Goal: Task Accomplishment & Management: Manage account settings

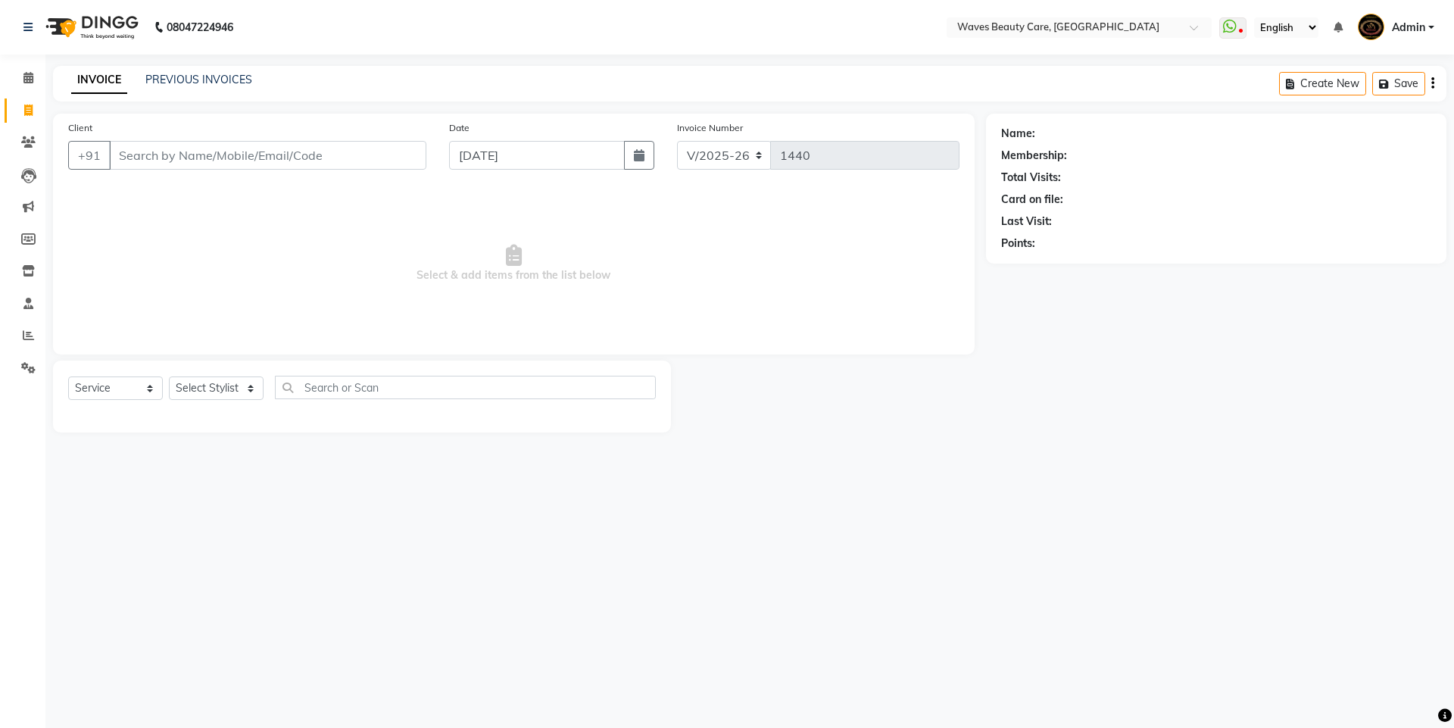
select select "5946"
select select "service"
click at [172, 156] on input "Client" at bounding box center [267, 155] width 317 height 29
type input "s"
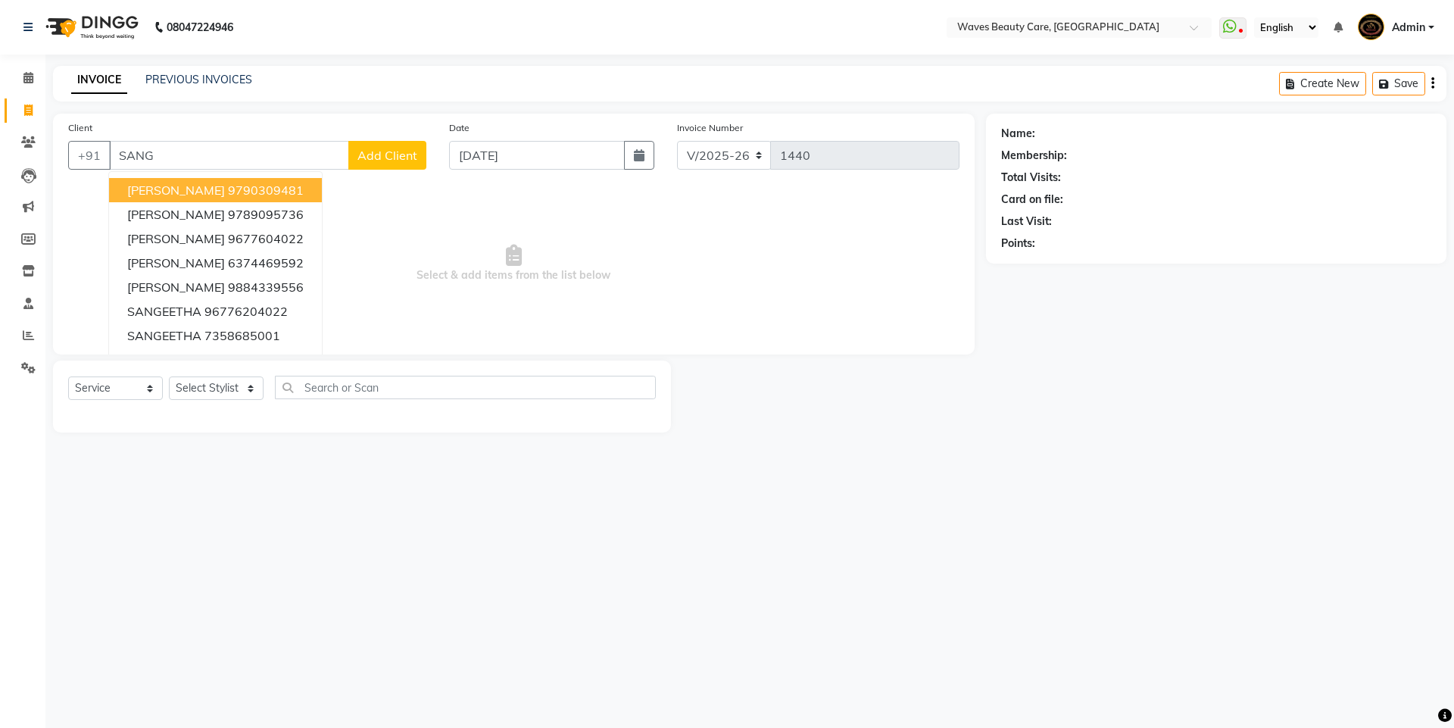
click at [258, 160] on input "SANG" at bounding box center [229, 155] width 240 height 29
type input "S"
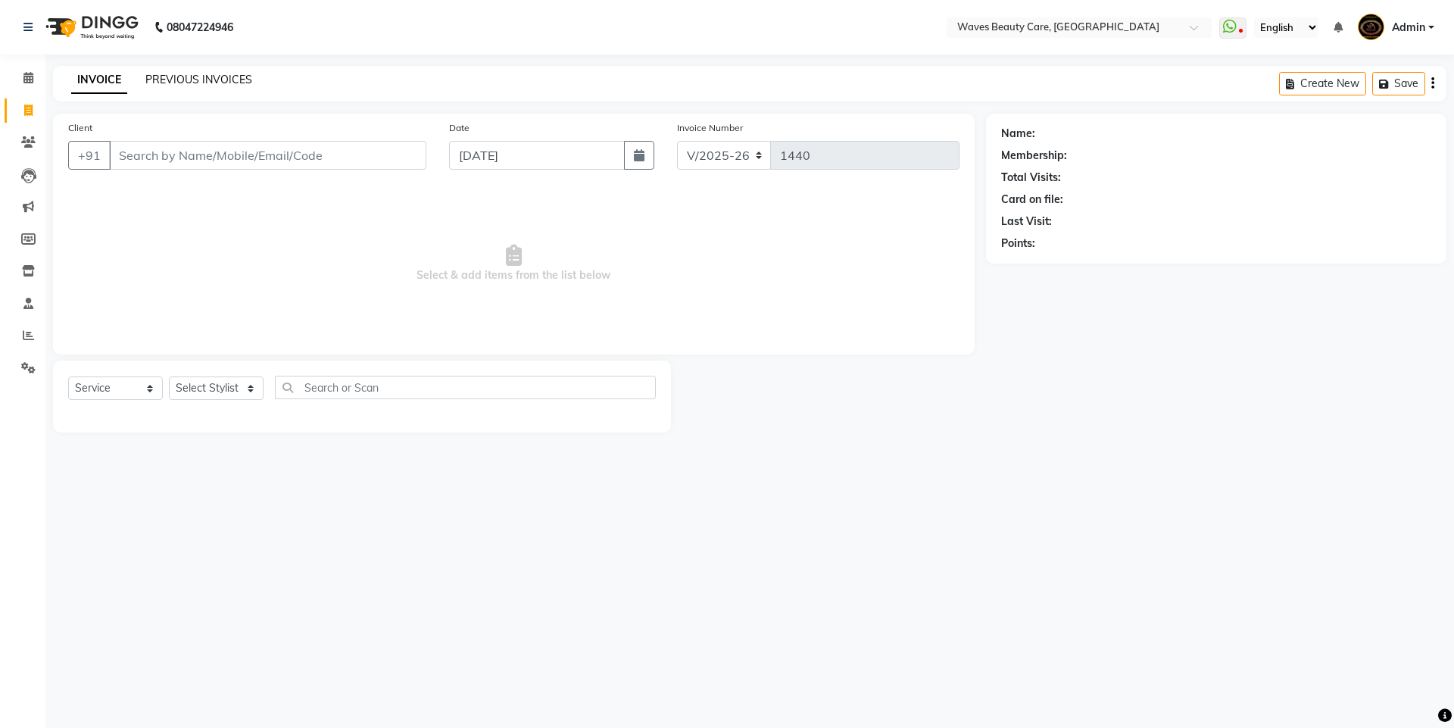
click at [186, 83] on link "PREVIOUS INVOICES" at bounding box center [198, 80] width 107 height 14
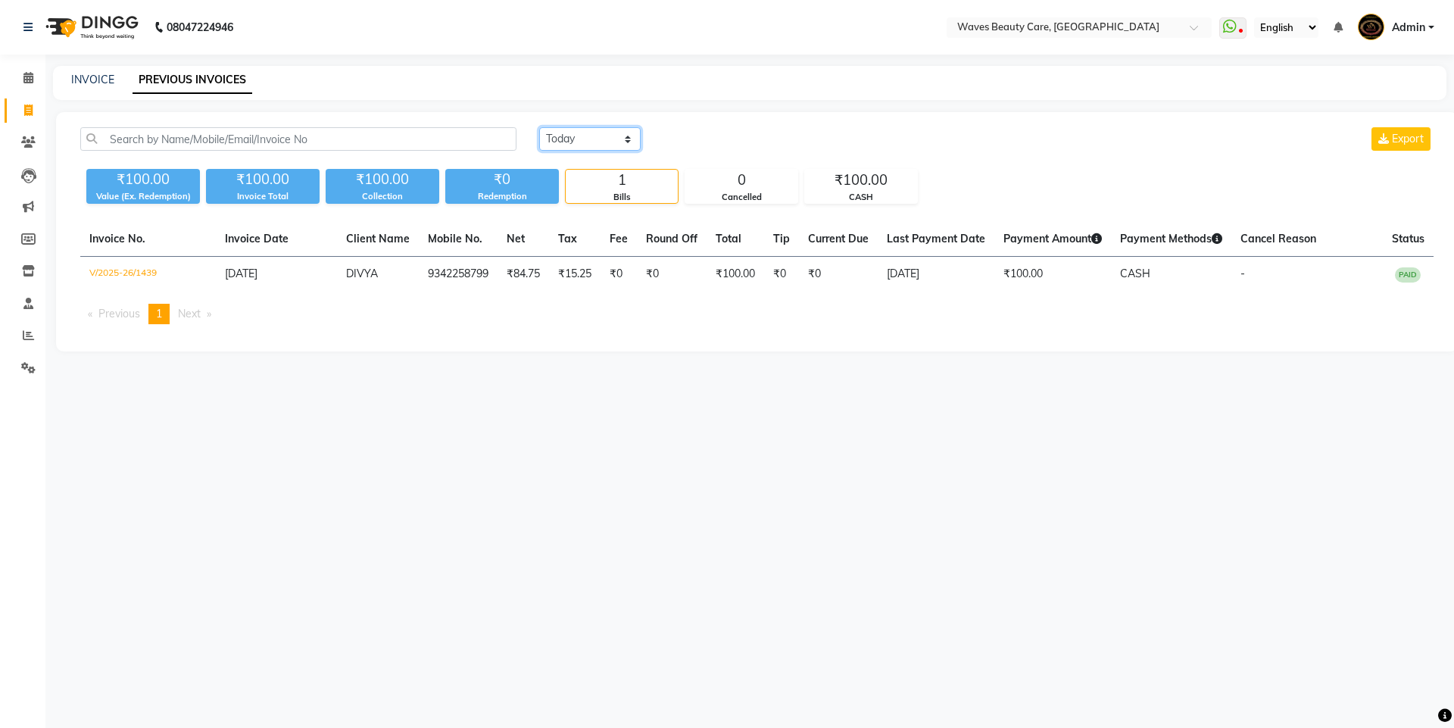
click at [627, 138] on select "[DATE] [DATE] Custom Range" at bounding box center [589, 138] width 101 height 23
select select "range"
click at [539, 127] on select "[DATE] [DATE] Custom Range" at bounding box center [589, 138] width 101 height 23
click at [637, 137] on select "[DATE] [DATE] Custom Range" at bounding box center [596, 139] width 114 height 23
click at [700, 142] on input "[DATE]" at bounding box center [713, 139] width 106 height 21
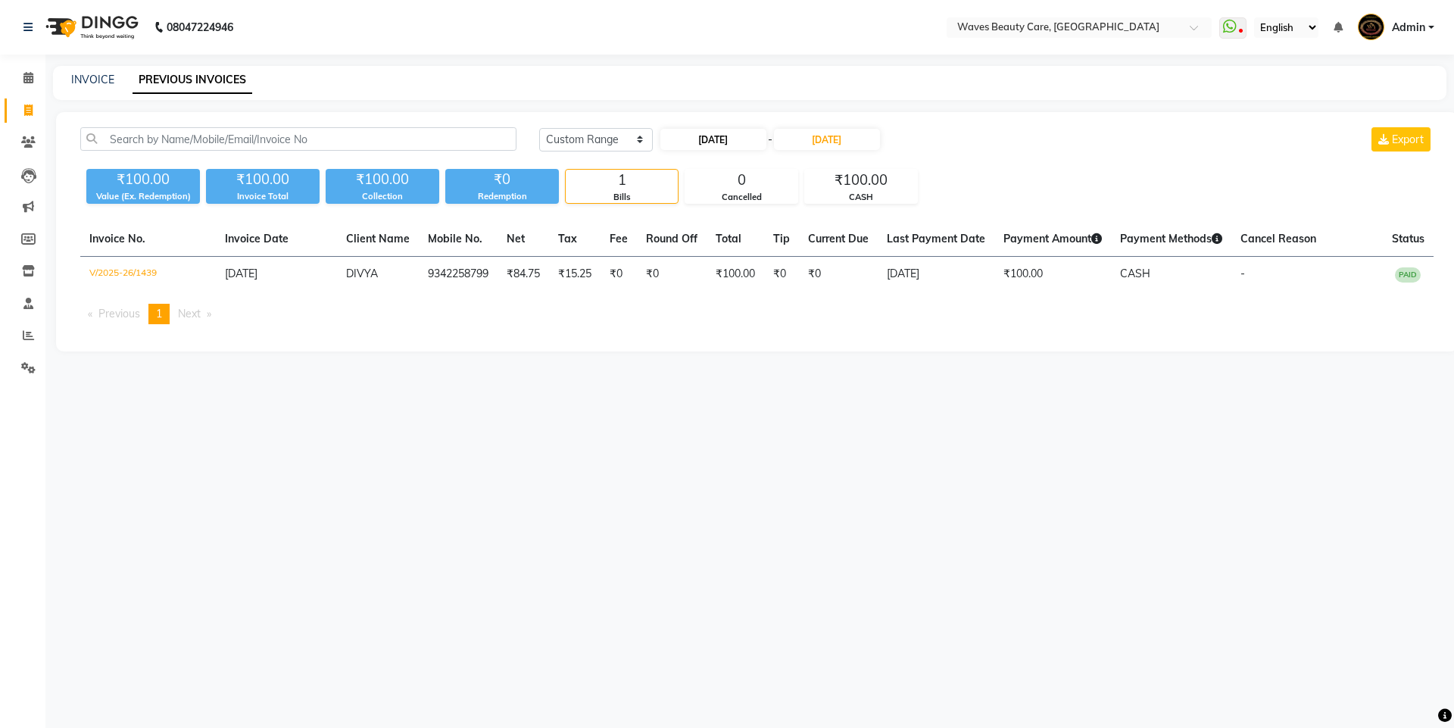
select select "9"
select select "2025"
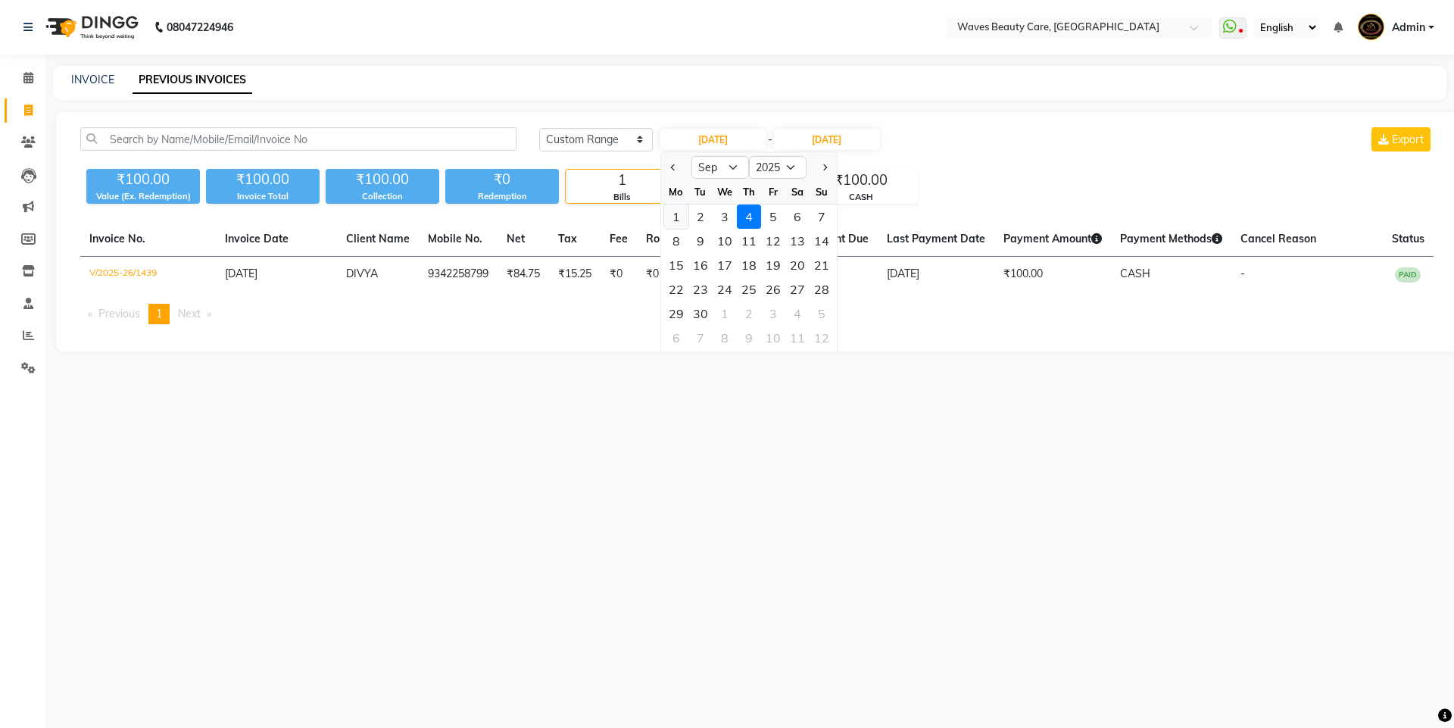
click at [684, 222] on div "1" at bounding box center [676, 216] width 24 height 24
type input "[DATE]"
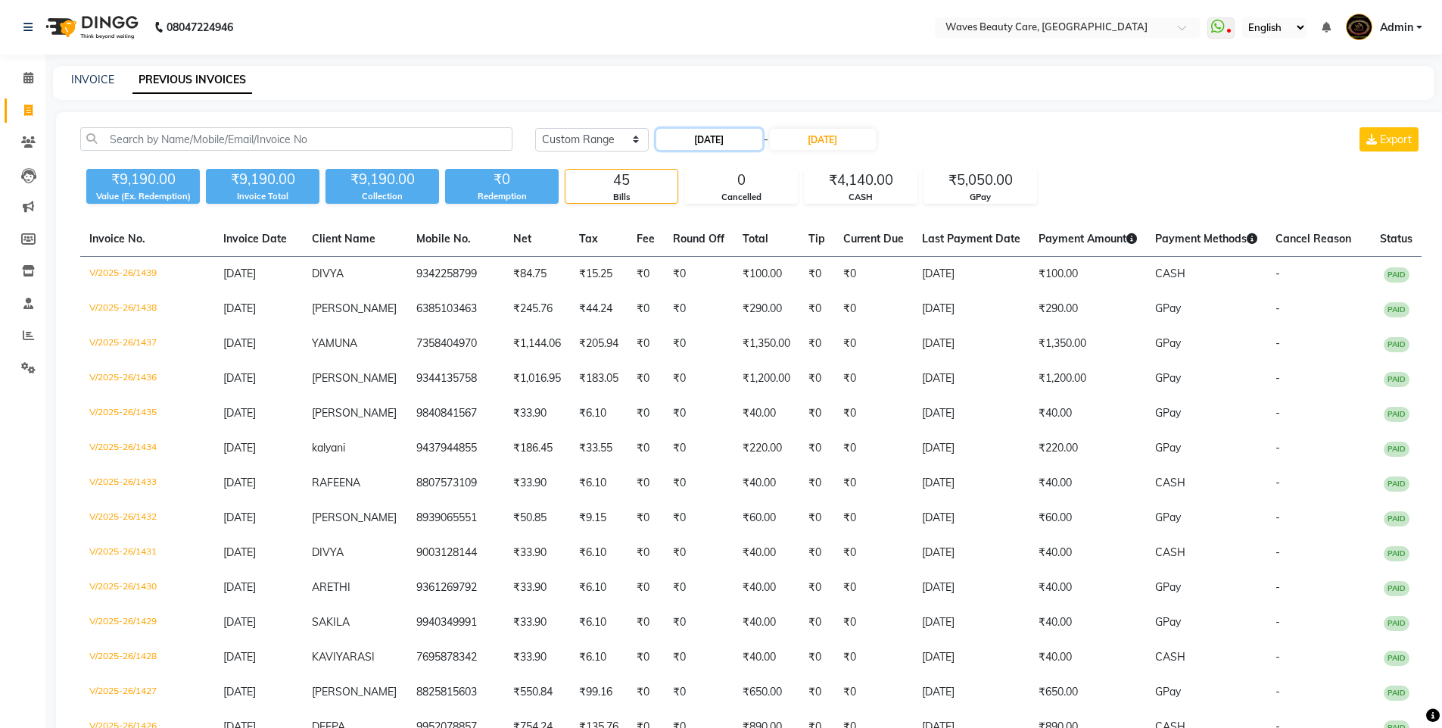
click at [687, 142] on input "[DATE]" at bounding box center [709, 139] width 106 height 21
select select "9"
select select "2025"
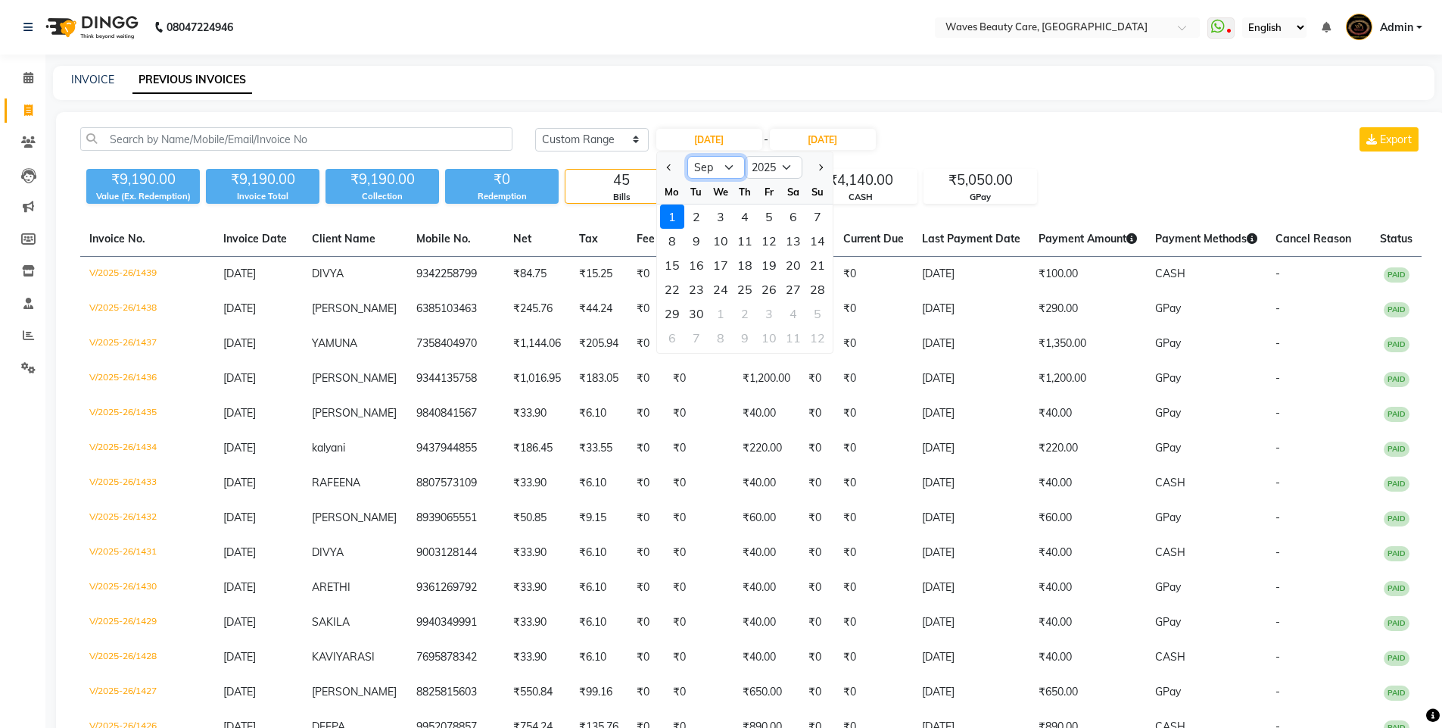
click at [725, 167] on select "Jan Feb Mar Apr May Jun [DATE] Aug Sep Oct Nov Dec" at bounding box center [716, 167] width 58 height 23
select select "8"
click at [687, 156] on select "Jan Feb Mar Apr May Jun [DATE] Aug Sep Oct Nov Dec" at bounding box center [716, 167] width 58 height 23
click at [812, 314] on div "31" at bounding box center [817, 313] width 24 height 24
type input "[DATE]"
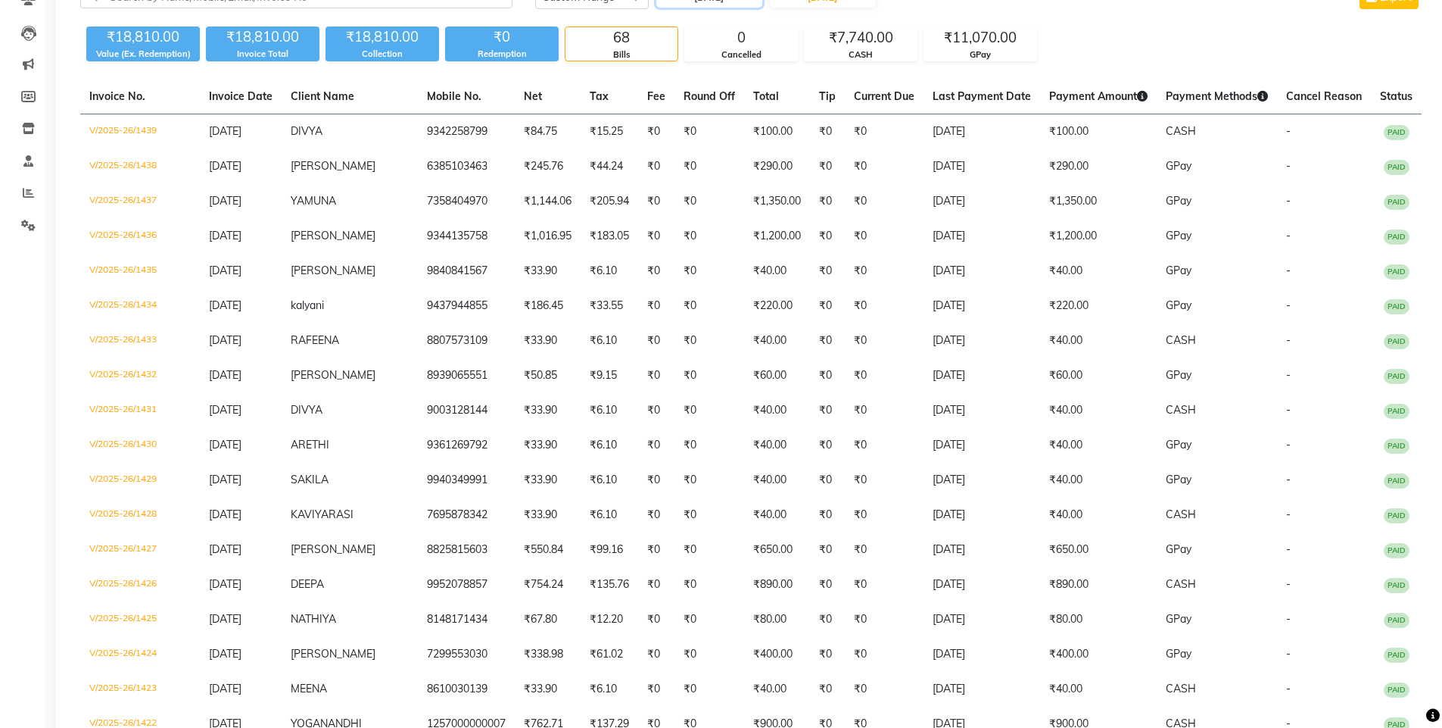
scroll to position [102, 0]
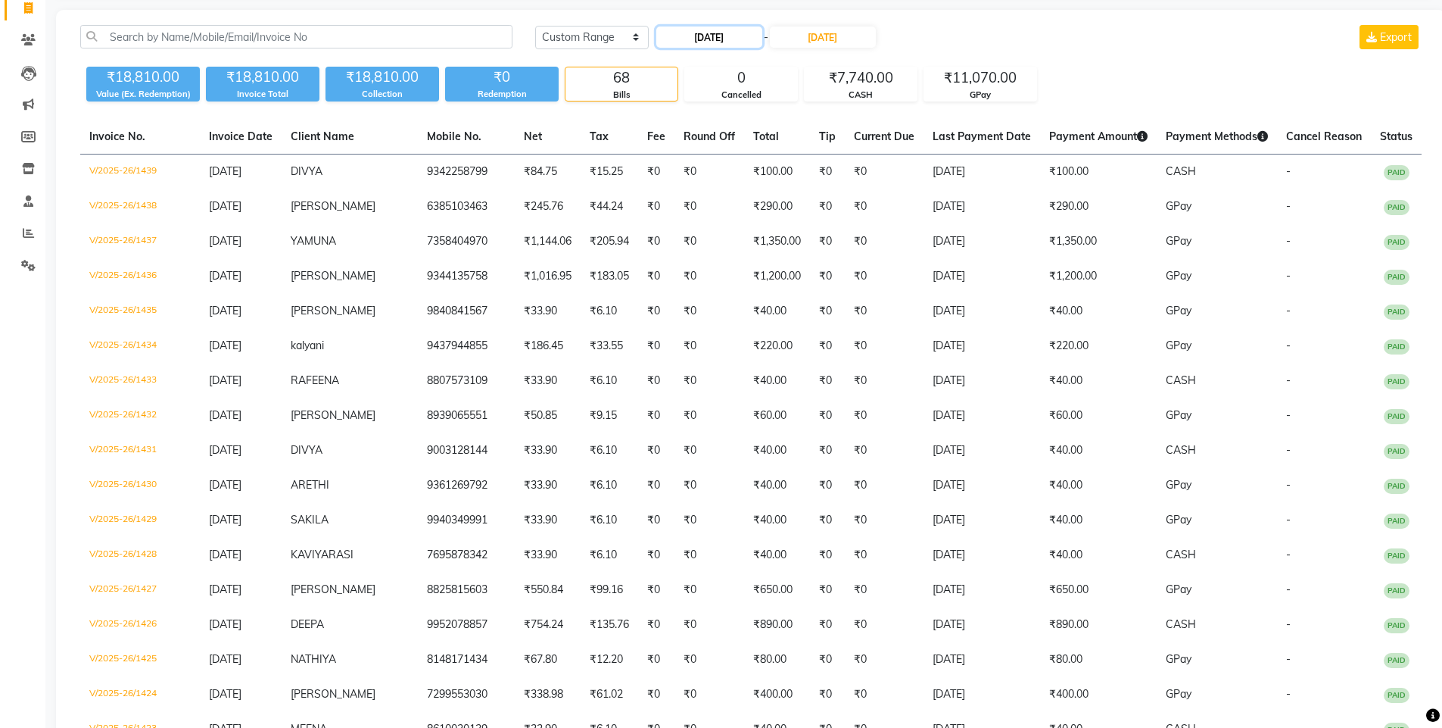
click at [690, 39] on input "[DATE]" at bounding box center [709, 36] width 106 height 21
select select "8"
select select "2025"
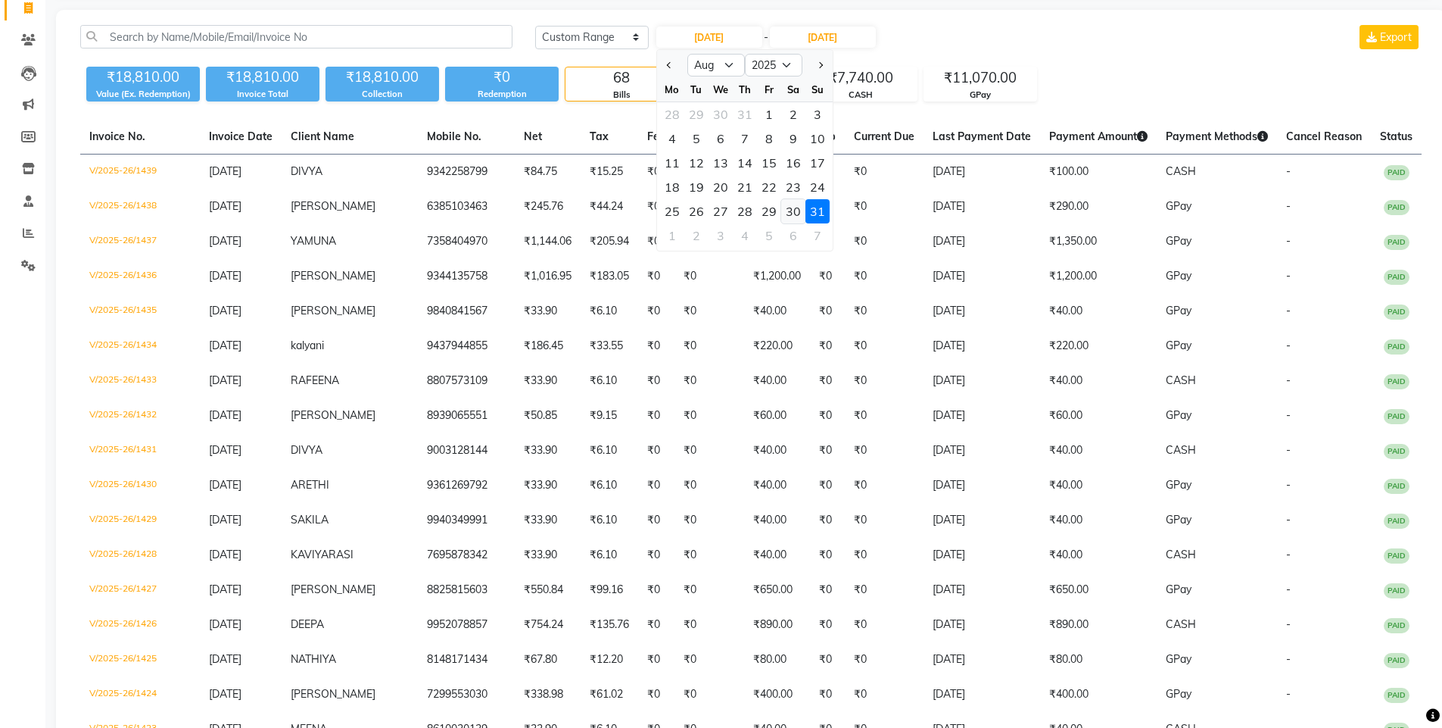
click at [796, 211] on div "30" at bounding box center [793, 211] width 24 height 24
type input "[DATE]"
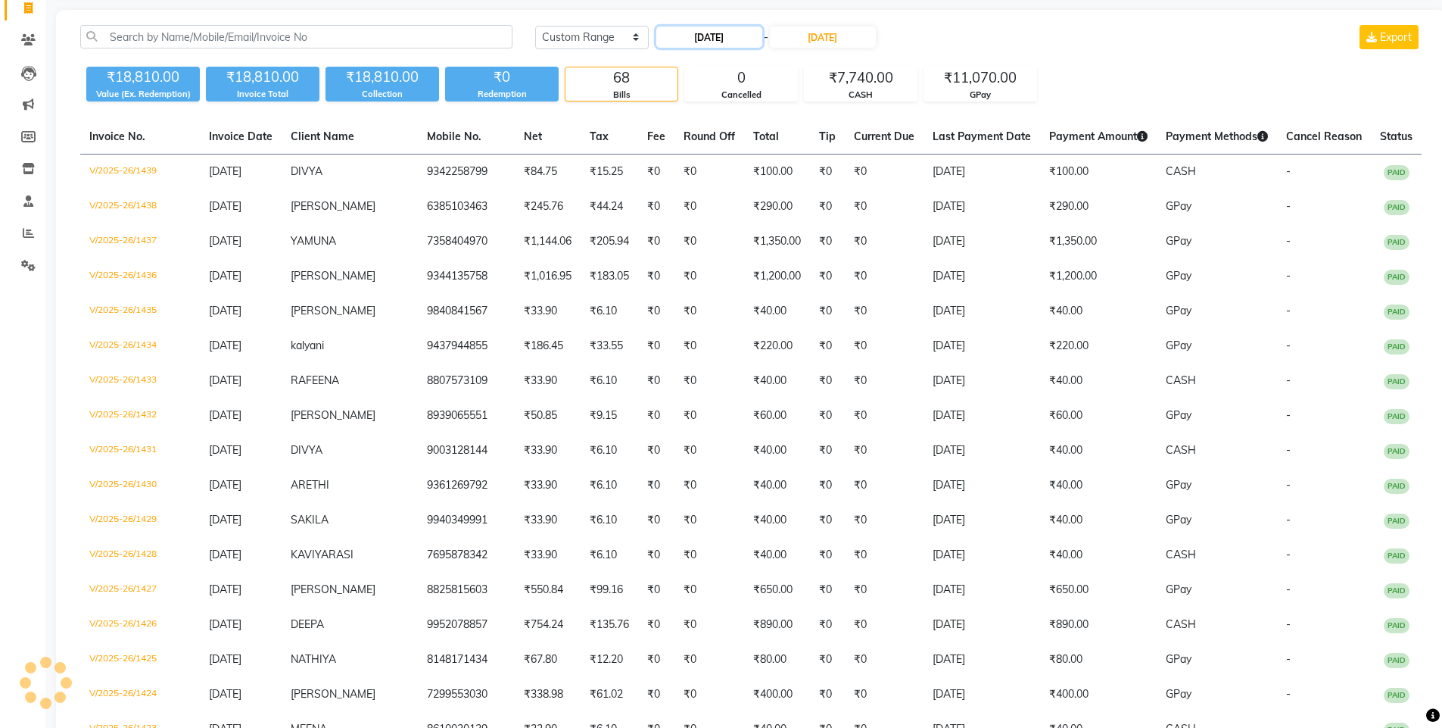
click at [694, 40] on input "[DATE]" at bounding box center [709, 36] width 106 height 21
select select "8"
select select "2025"
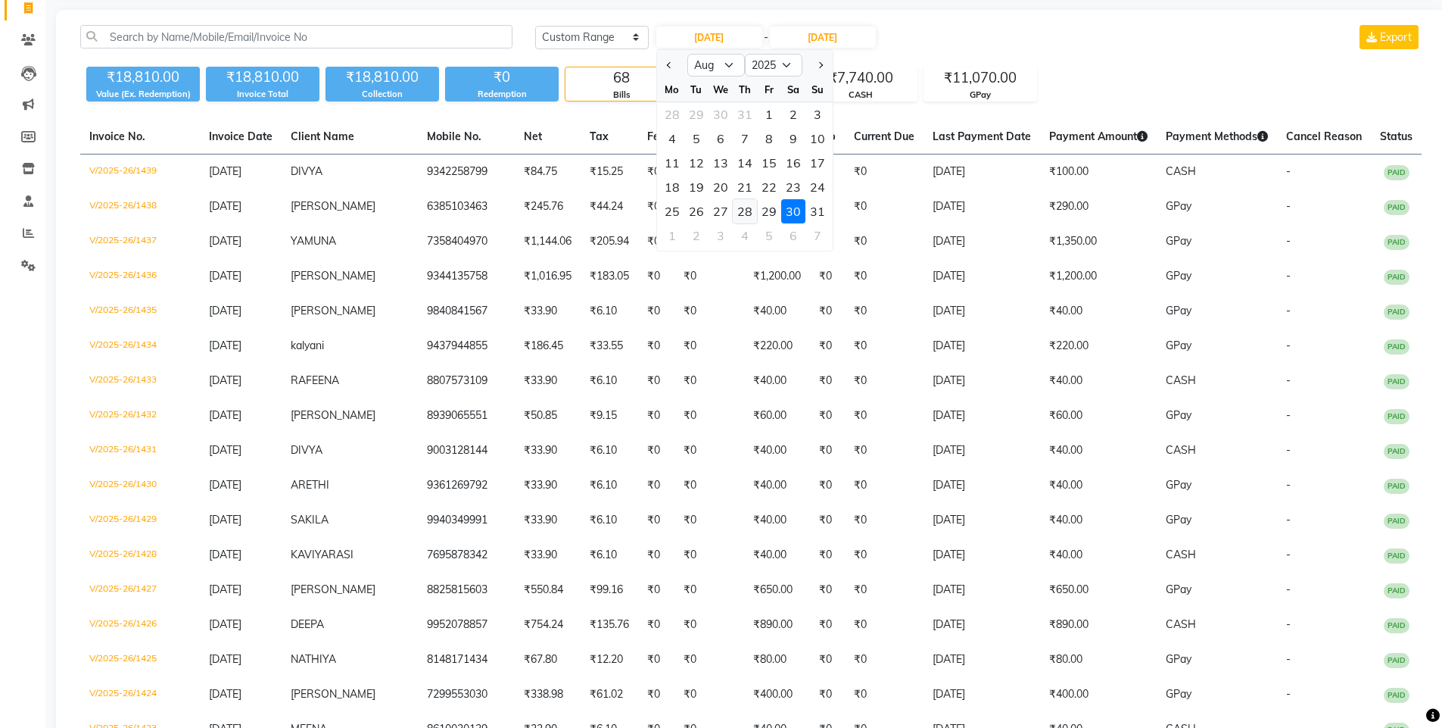
click at [742, 211] on div "28" at bounding box center [745, 211] width 24 height 24
type input "[DATE]"
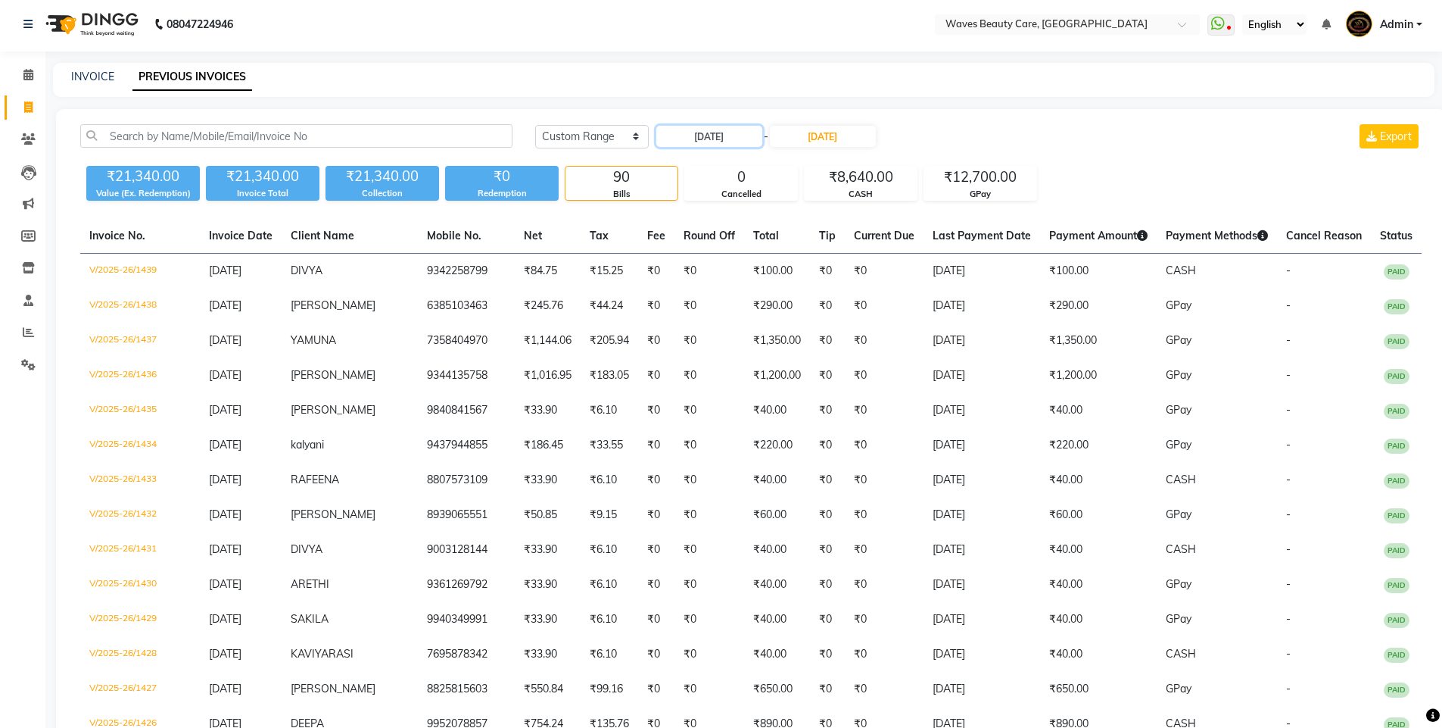
scroll to position [0, 0]
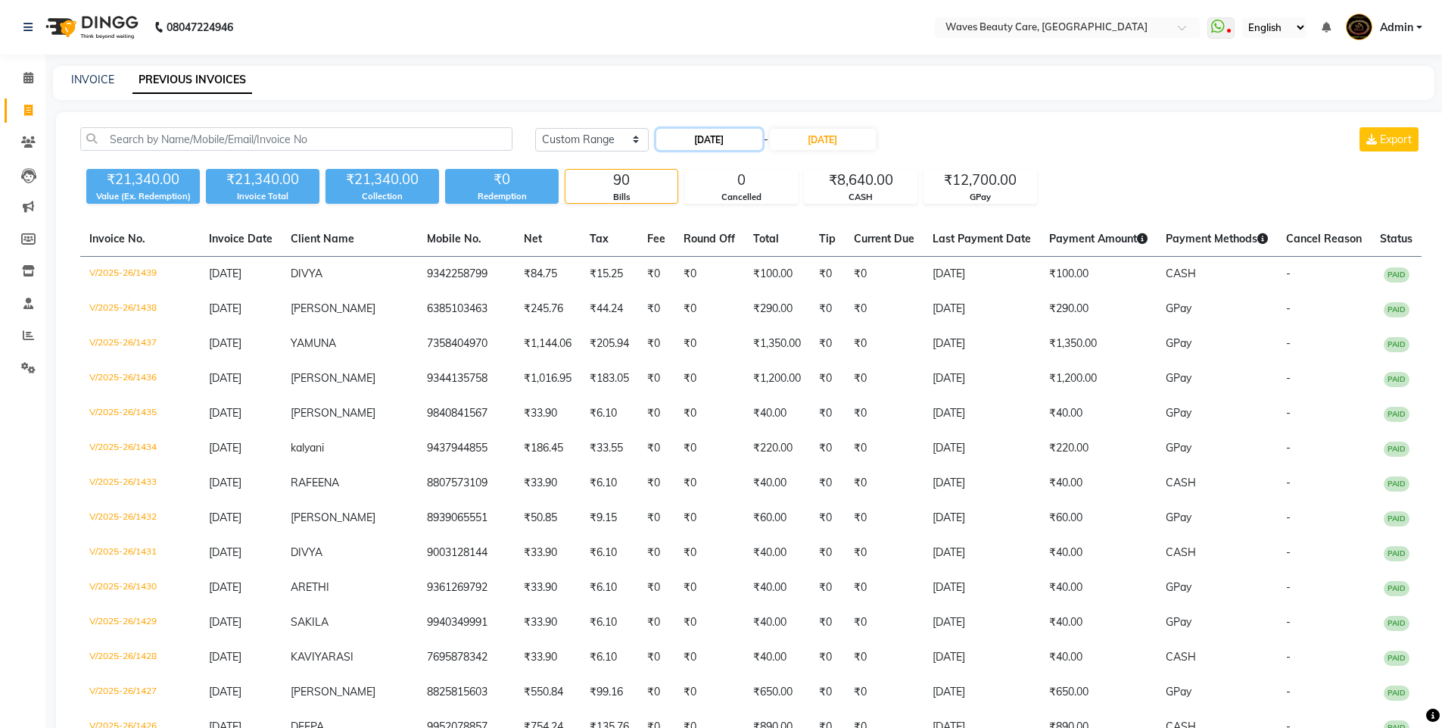
click at [694, 147] on input "[DATE]" at bounding box center [709, 139] width 106 height 21
select select "8"
select select "2025"
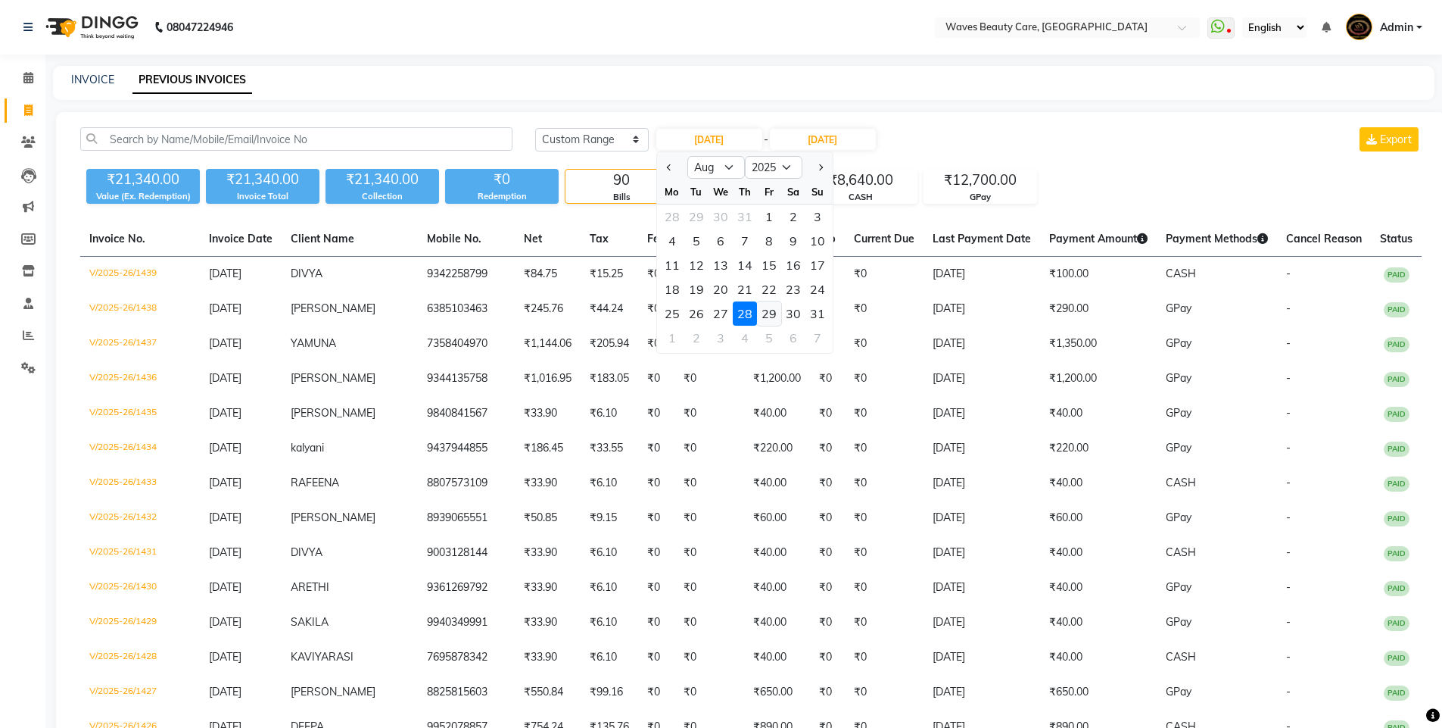
click at [768, 313] on div "29" at bounding box center [769, 313] width 24 height 24
type input "[DATE]"
click at [106, 76] on link "INVOICE" at bounding box center [92, 80] width 43 height 14
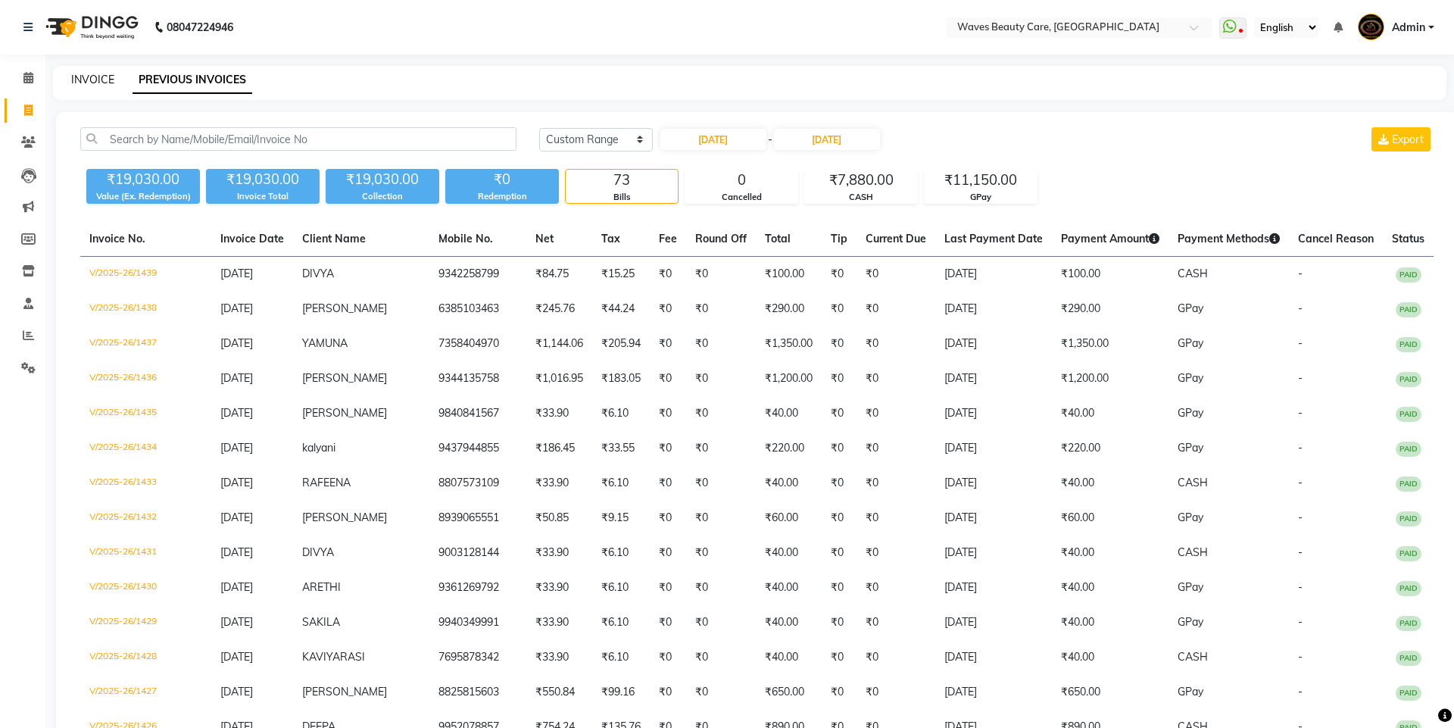
select select "service"
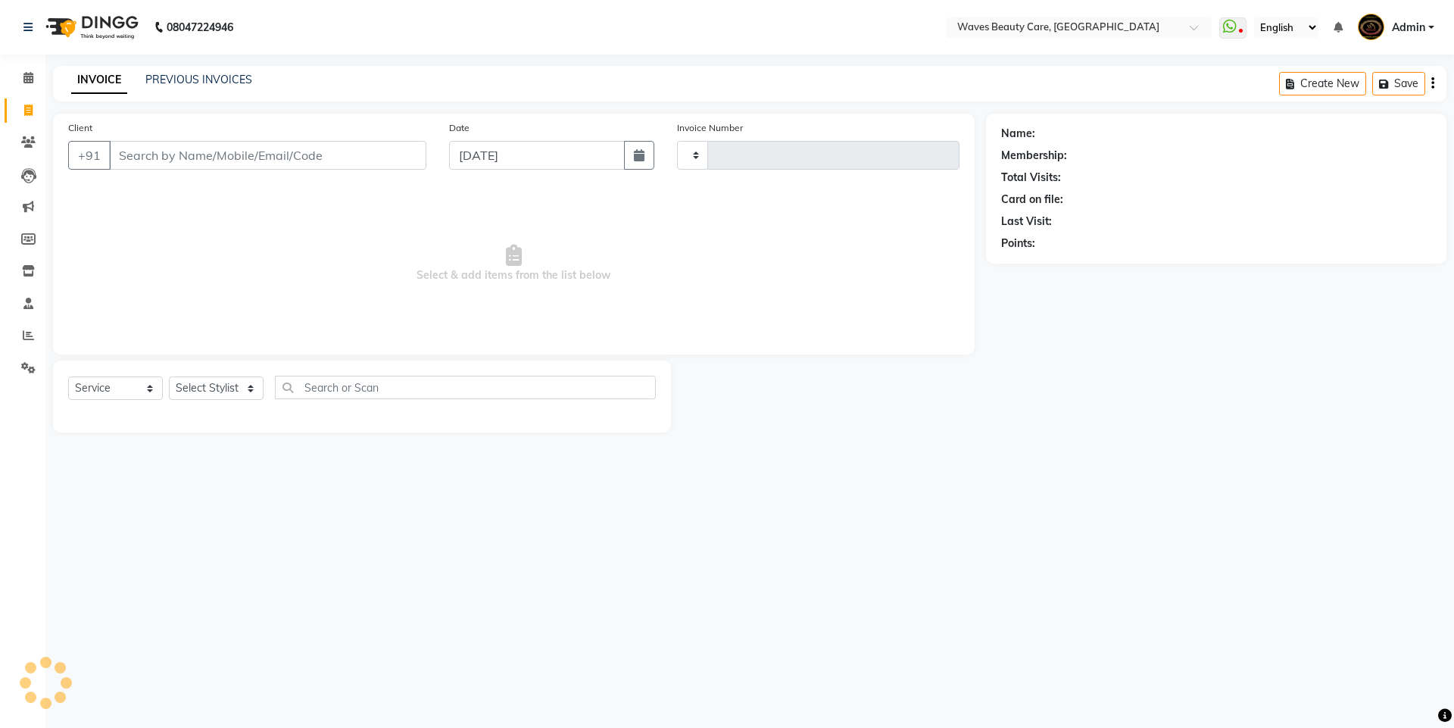
type input "1440"
select select "5946"
click at [226, 156] on input "Client" at bounding box center [267, 155] width 317 height 29
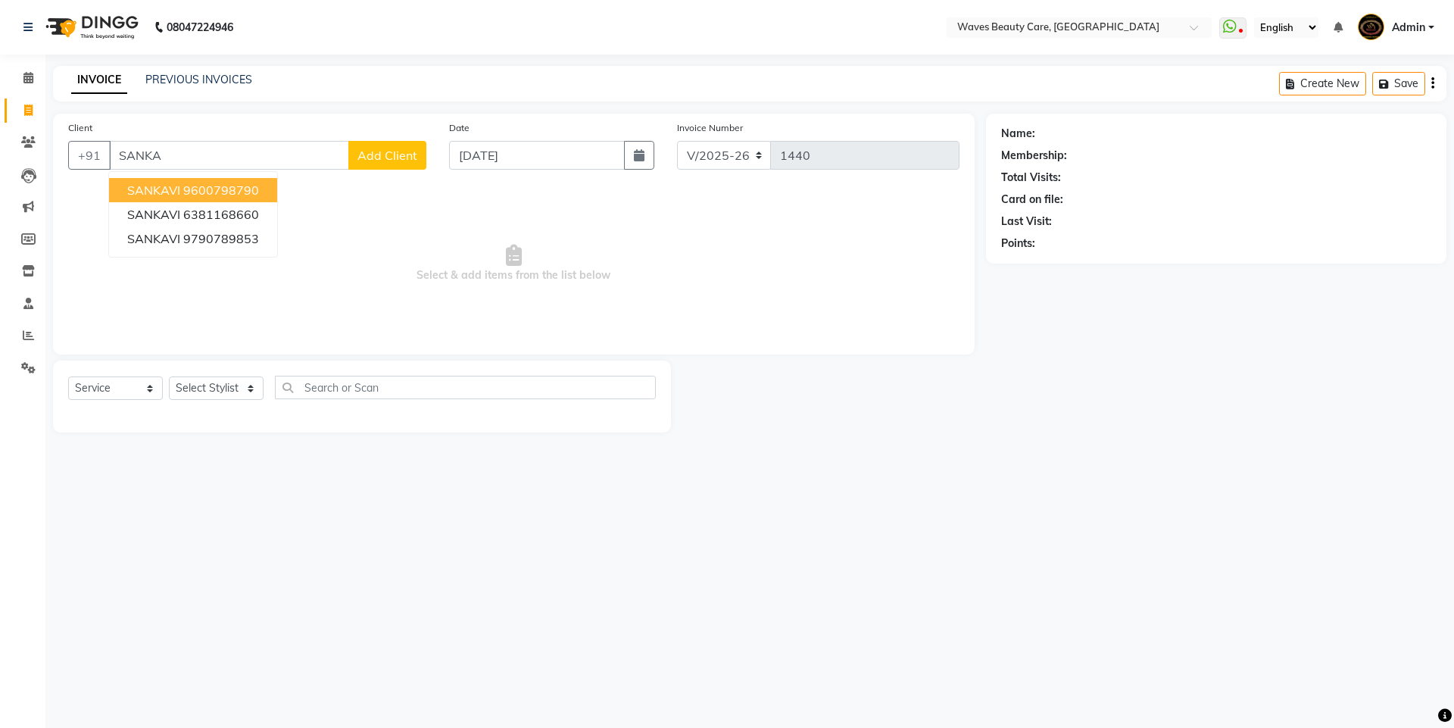
click at [344, 508] on div "08047224946 Select Location × Waves Beauty Care, Chengalpet Road WhatsApp Statu…" at bounding box center [727, 364] width 1454 height 728
click at [245, 151] on input "SANKA" at bounding box center [229, 155] width 240 height 29
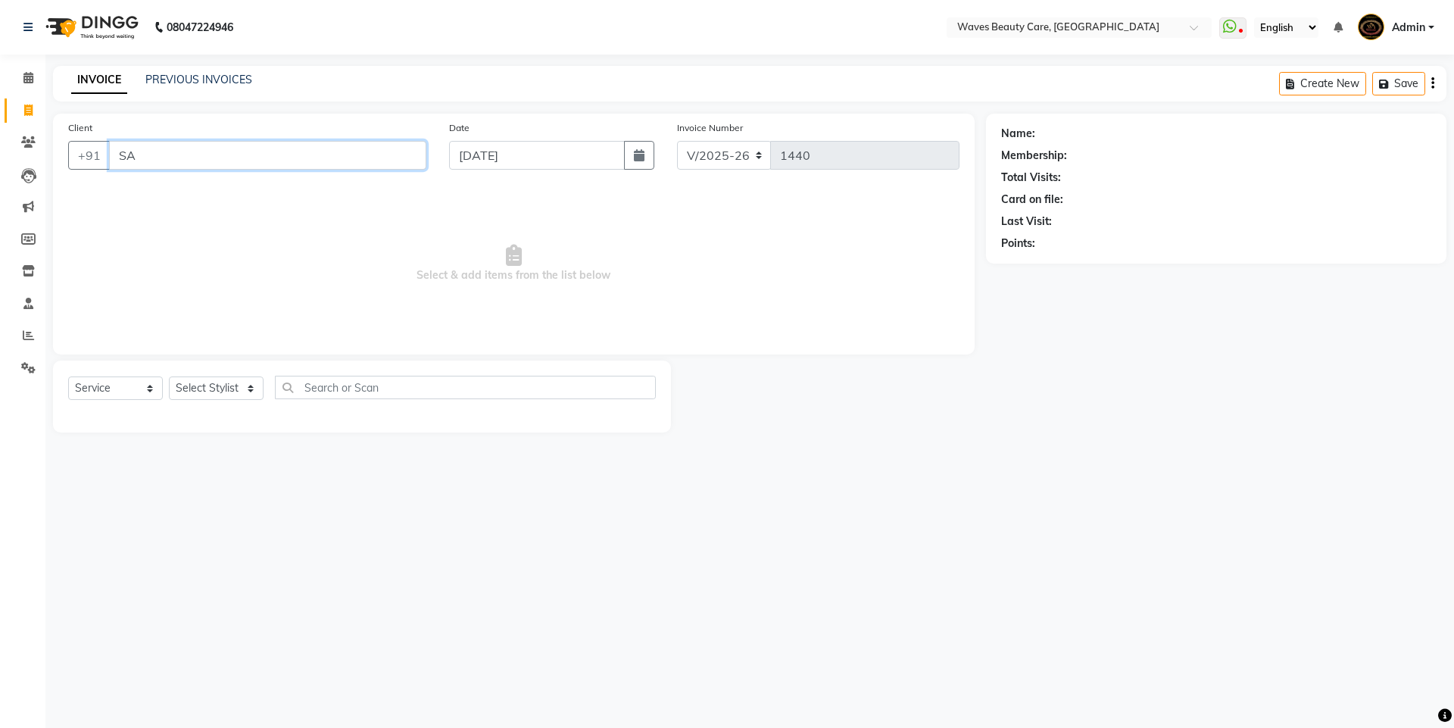
type input "S"
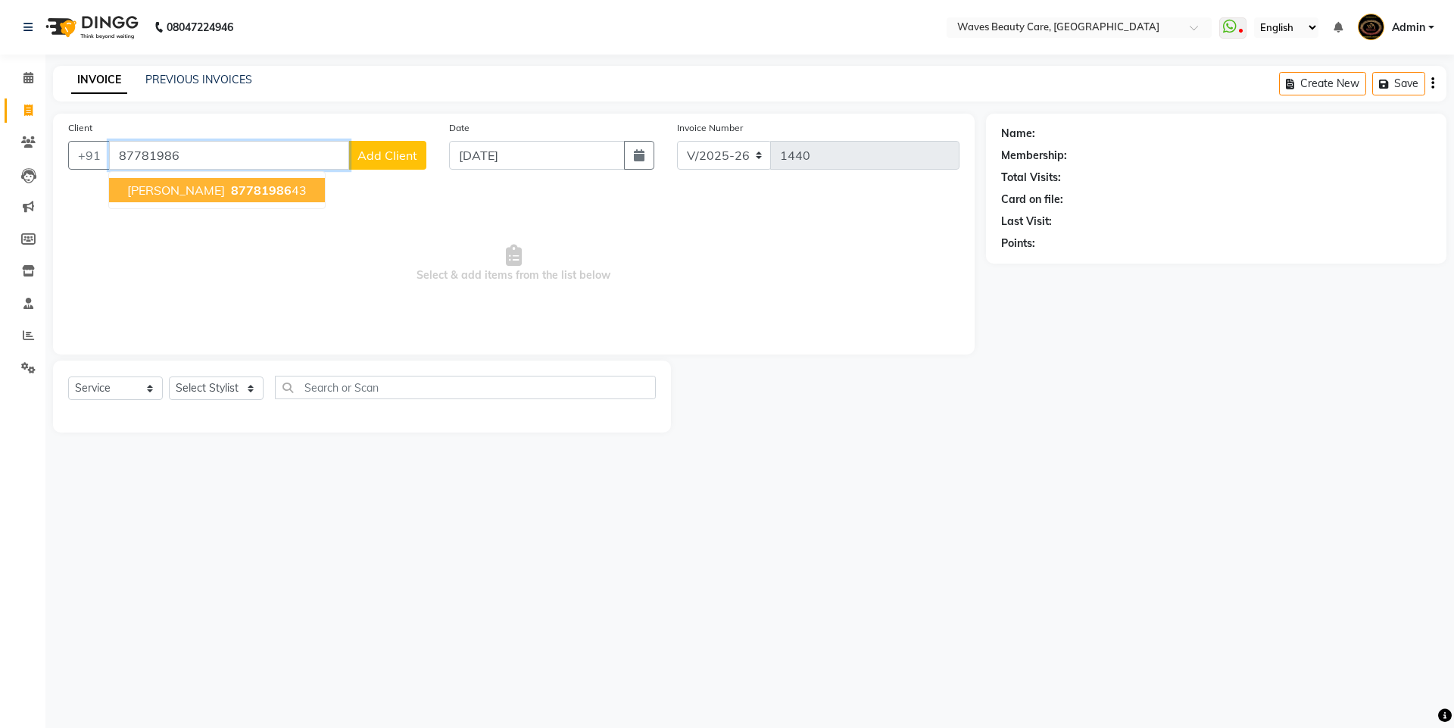
click at [268, 188] on button "[PERSON_NAME] 87781986 43" at bounding box center [217, 190] width 216 height 24
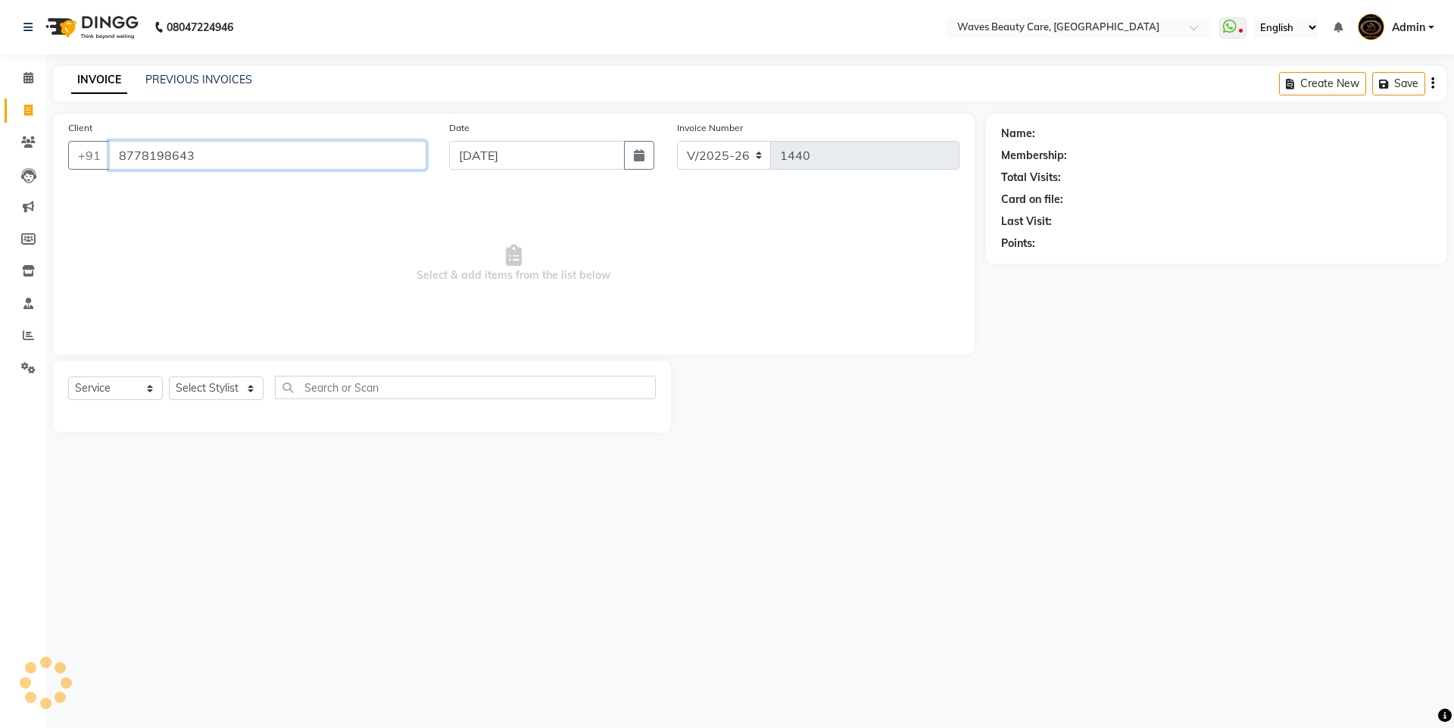
type input "8778198643"
click at [230, 386] on select "Select Stylist ANJU DIVYA Yoganandhi [PERSON_NAME]" at bounding box center [216, 387] width 95 height 23
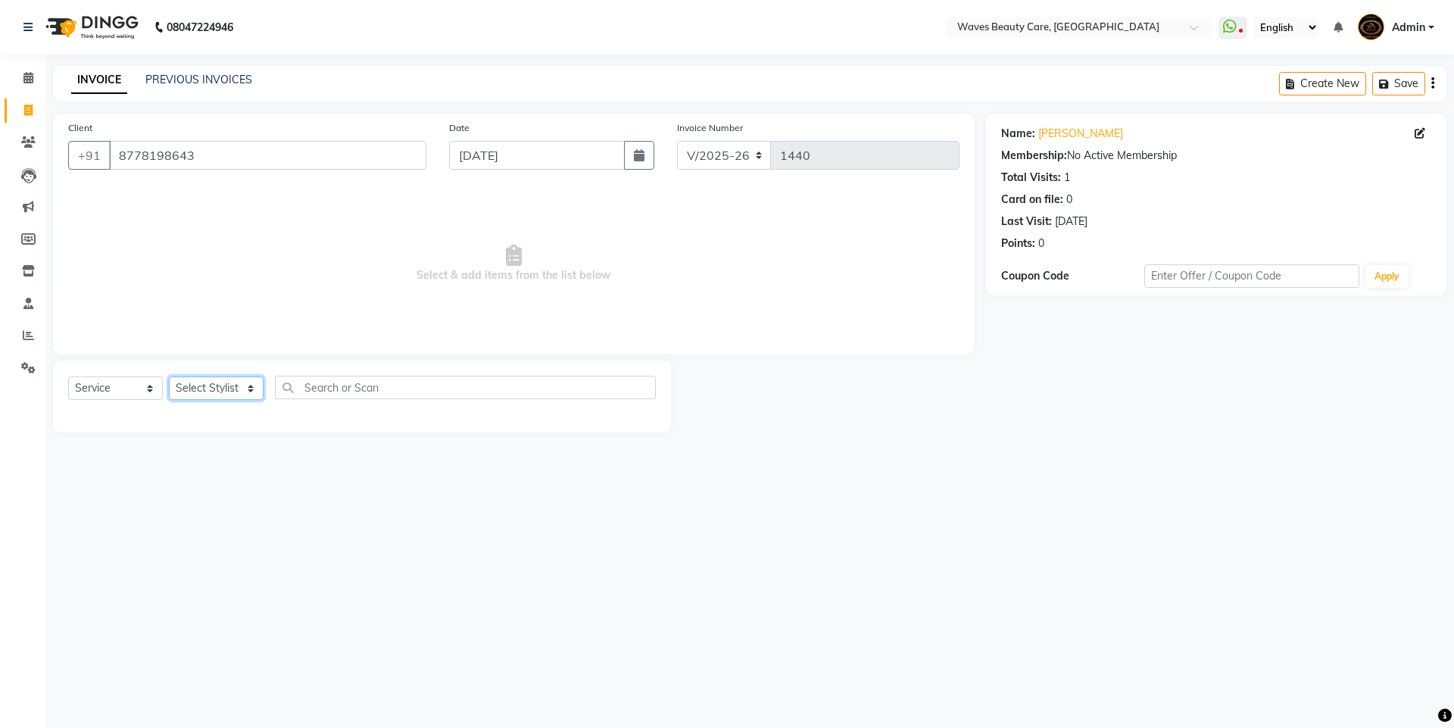
select select "42275"
click at [169, 376] on select "Select Stylist ANJU DIVYA Yoganandhi [PERSON_NAME]" at bounding box center [216, 387] width 95 height 23
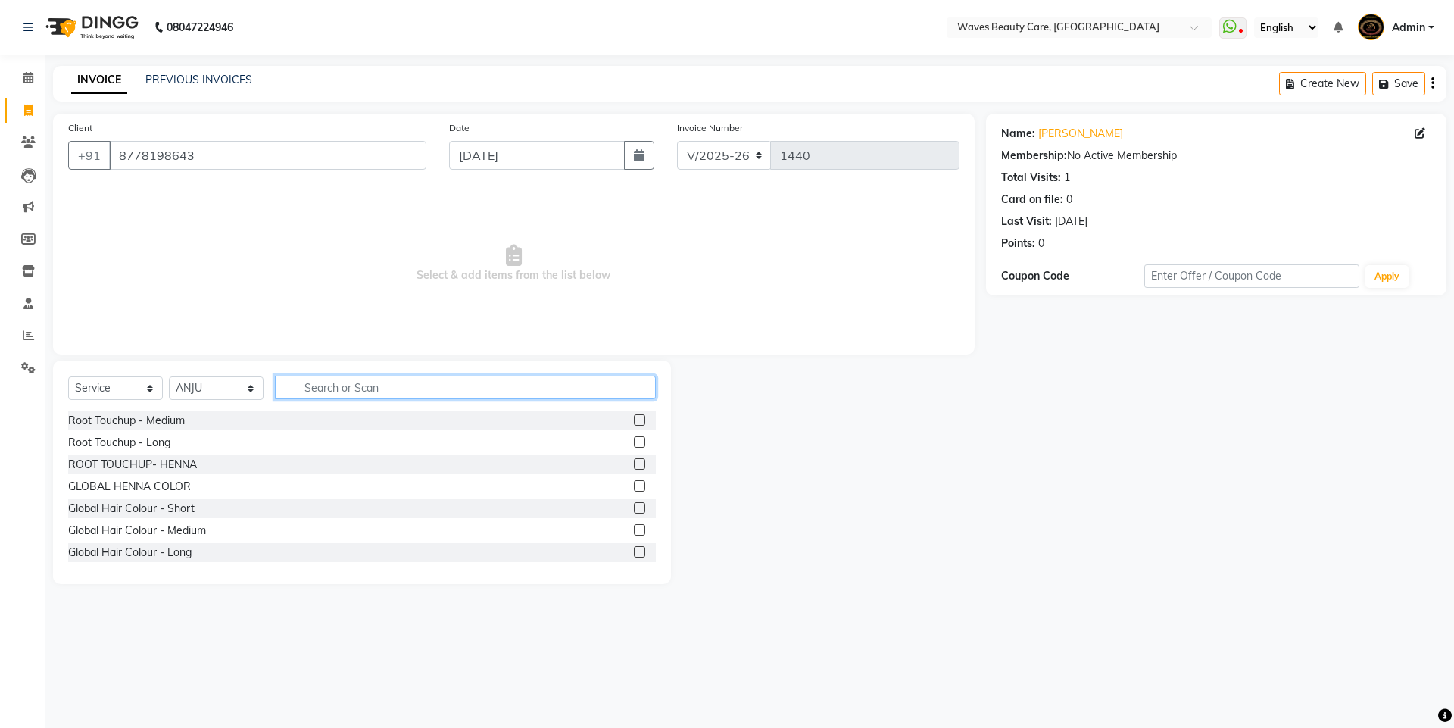
click at [338, 394] on input "text" at bounding box center [465, 386] width 381 height 23
type input "THRE"
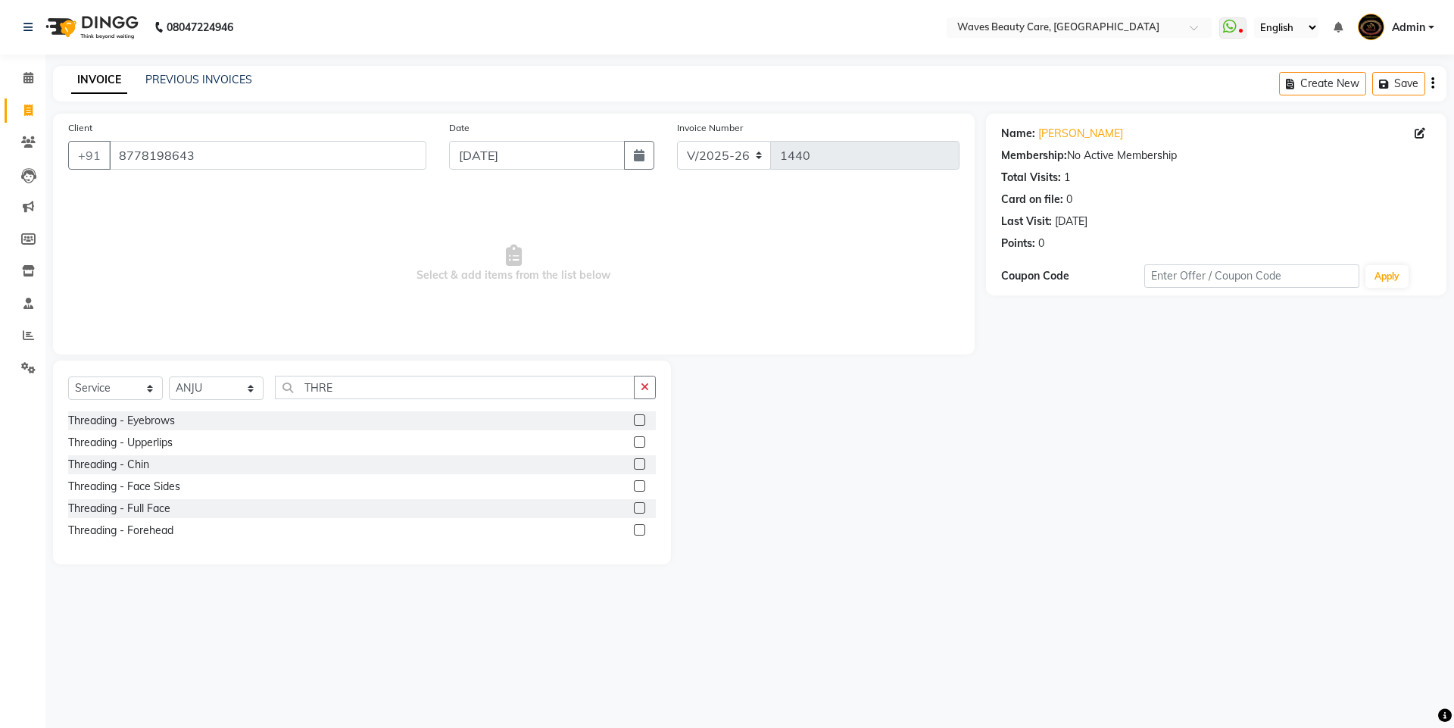
click at [635, 421] on label at bounding box center [639, 419] width 11 height 11
click at [635, 421] on input "checkbox" at bounding box center [639, 421] width 10 height 10
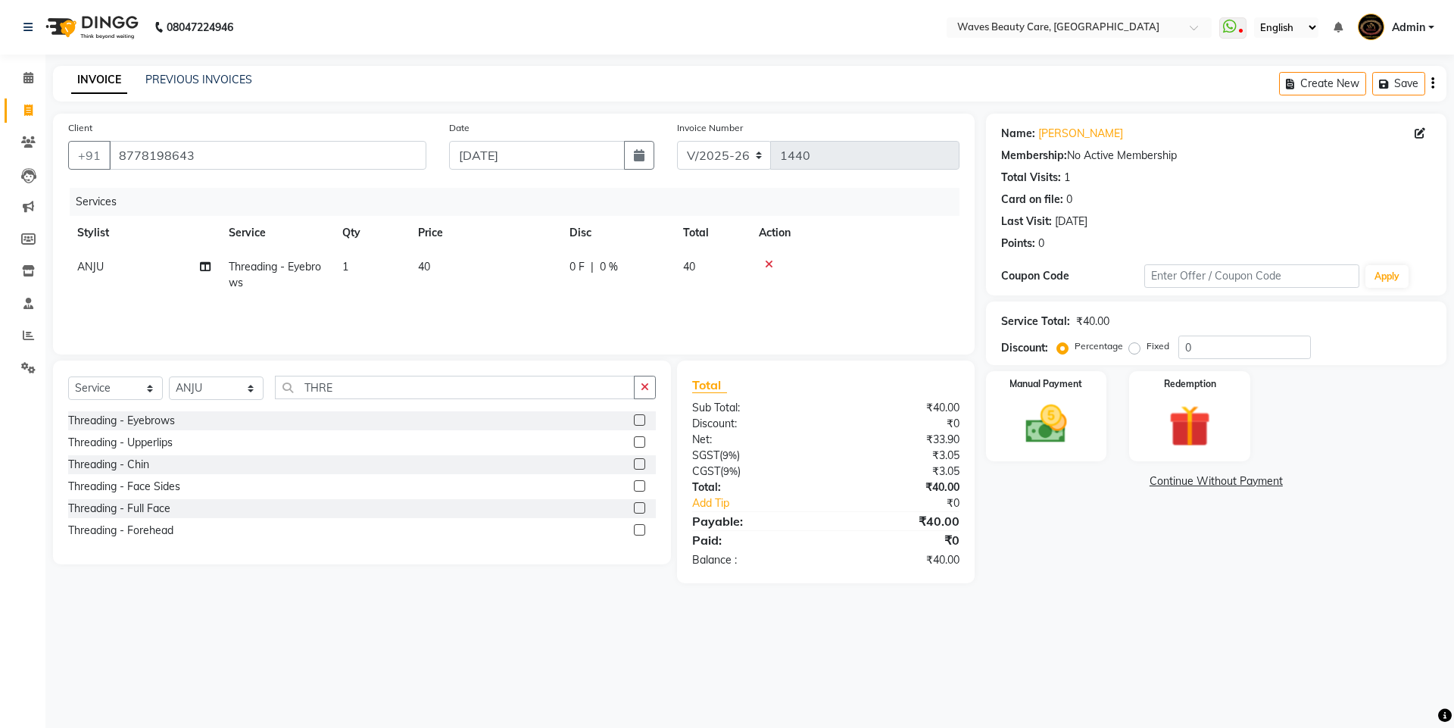
click at [642, 416] on label at bounding box center [639, 419] width 11 height 11
click at [642, 416] on input "checkbox" at bounding box center [639, 421] width 10 height 10
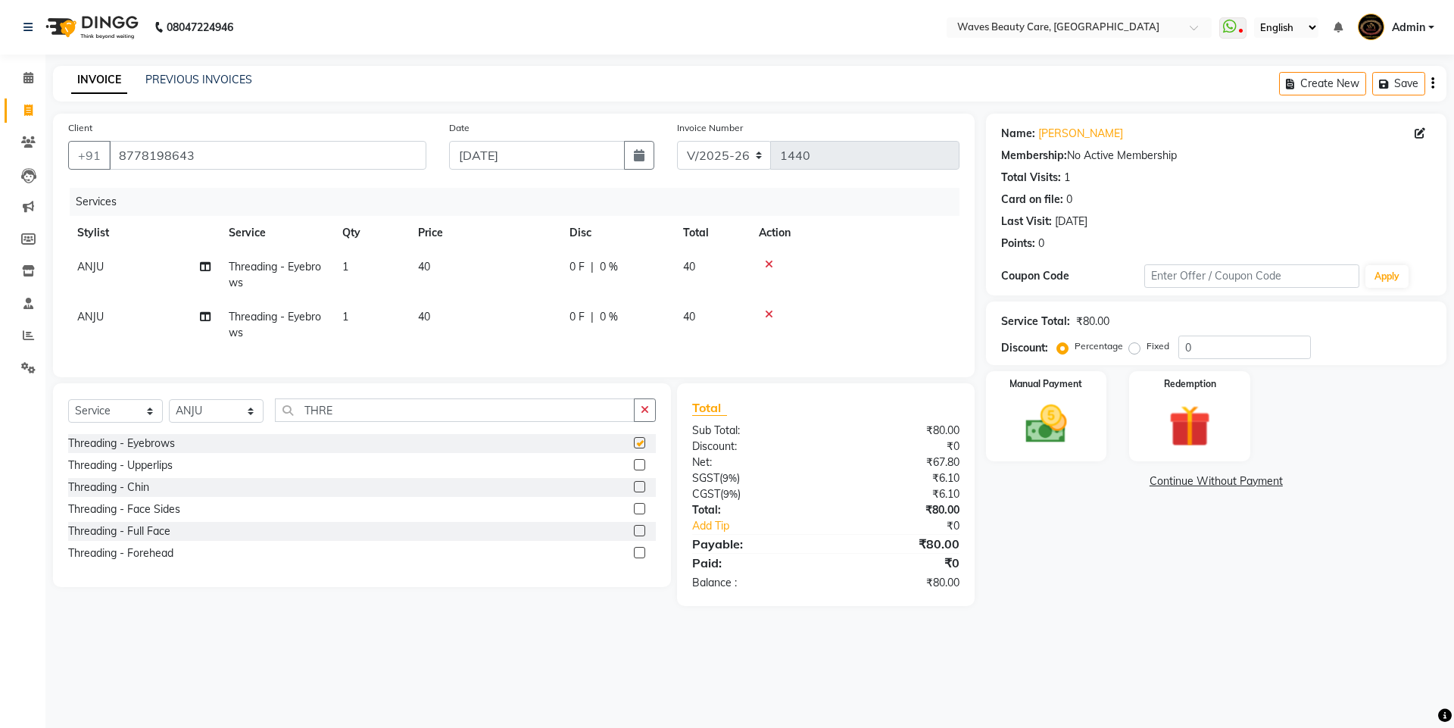
checkbox input "false"
click at [88, 312] on span "ANJU" at bounding box center [90, 317] width 26 height 14
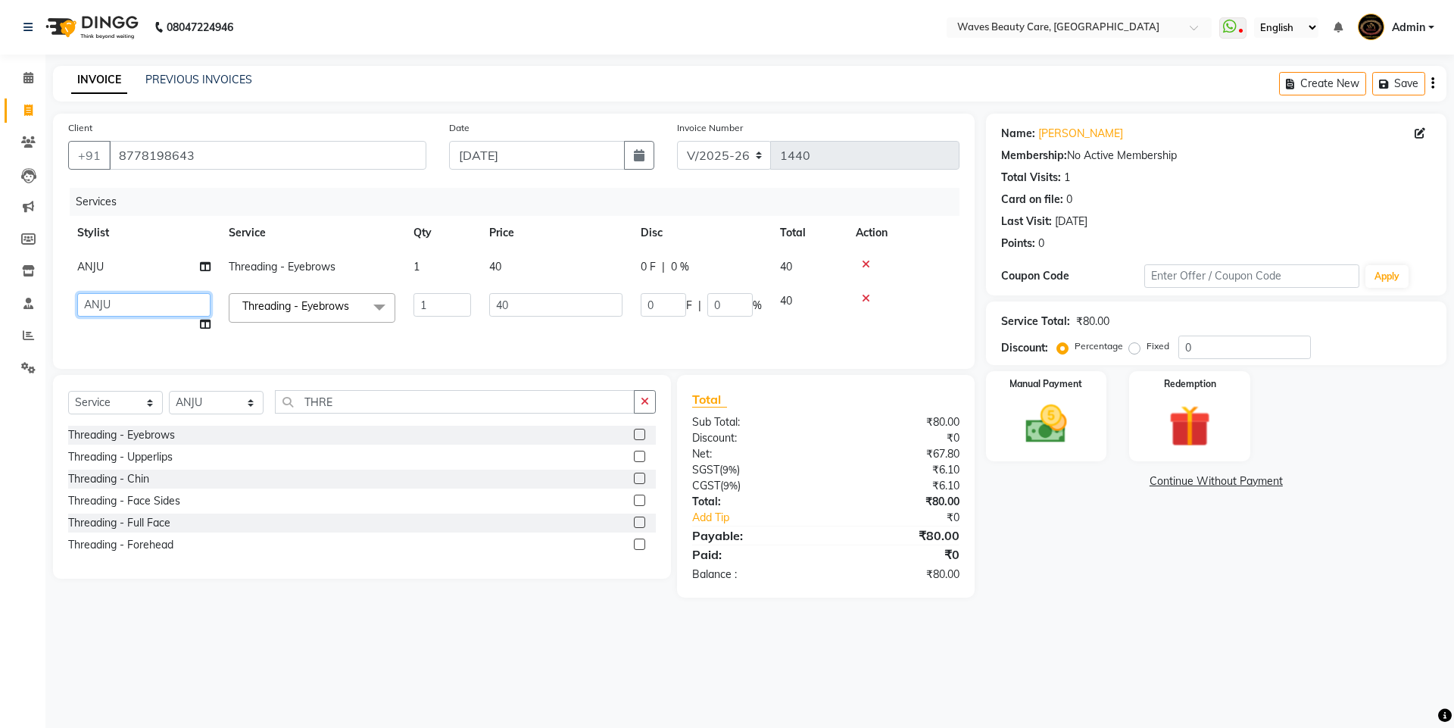
click at [145, 301] on select "ANJU DIVYA [PERSON_NAME]" at bounding box center [143, 304] width 133 height 23
select select "42426"
click at [1064, 438] on img at bounding box center [1046, 424] width 70 height 50
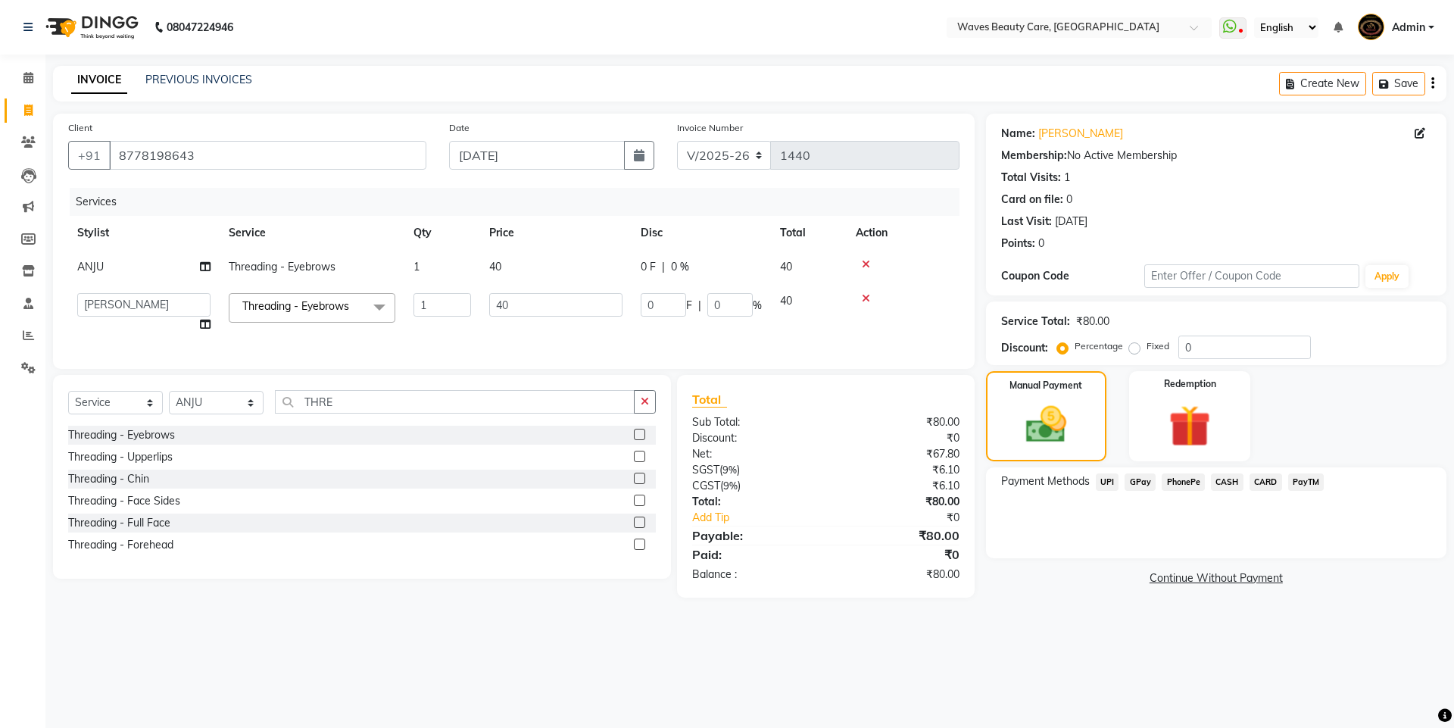
click at [1227, 484] on span "CASH" at bounding box center [1227, 481] width 33 height 17
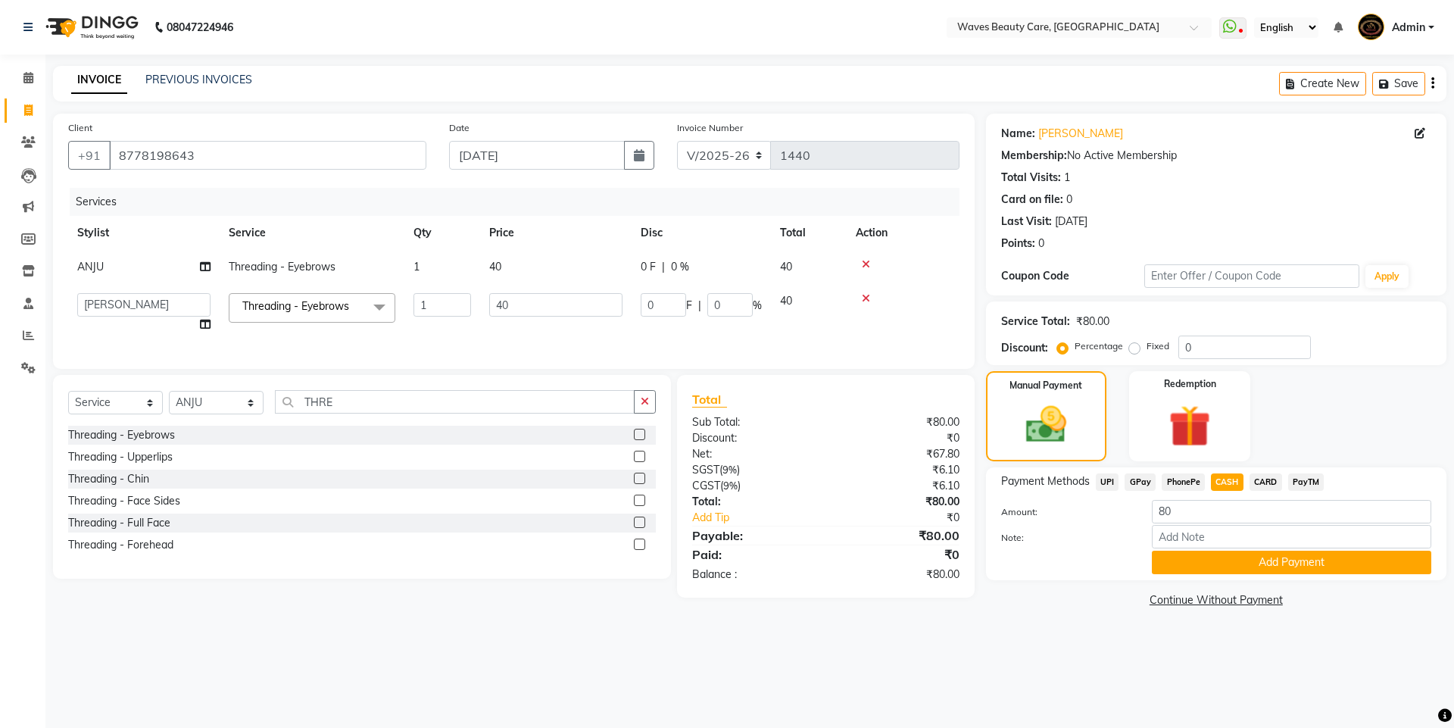
click at [1221, 485] on span "CASH" at bounding box center [1227, 481] width 33 height 17
click at [1223, 567] on button "Add Payment" at bounding box center [1290, 561] width 279 height 23
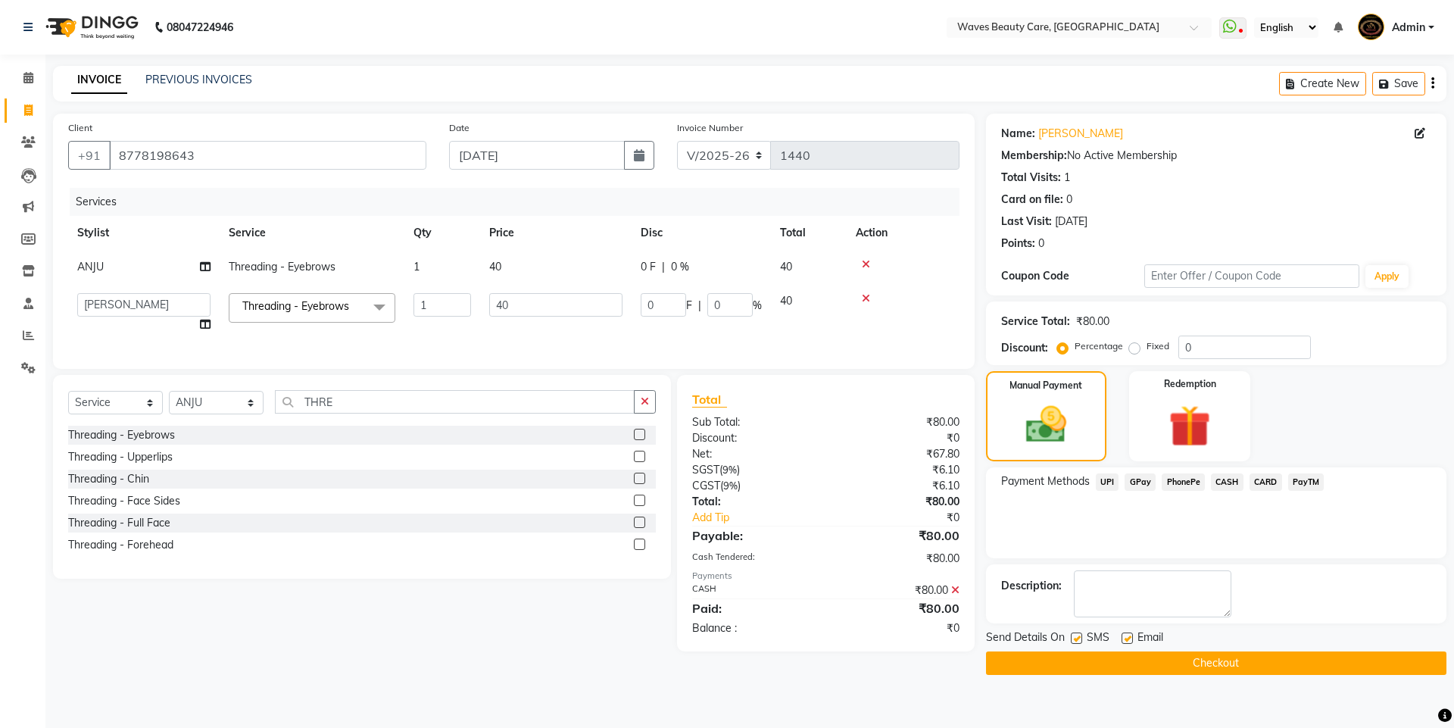
click at [1186, 665] on button "Checkout" at bounding box center [1216, 662] width 460 height 23
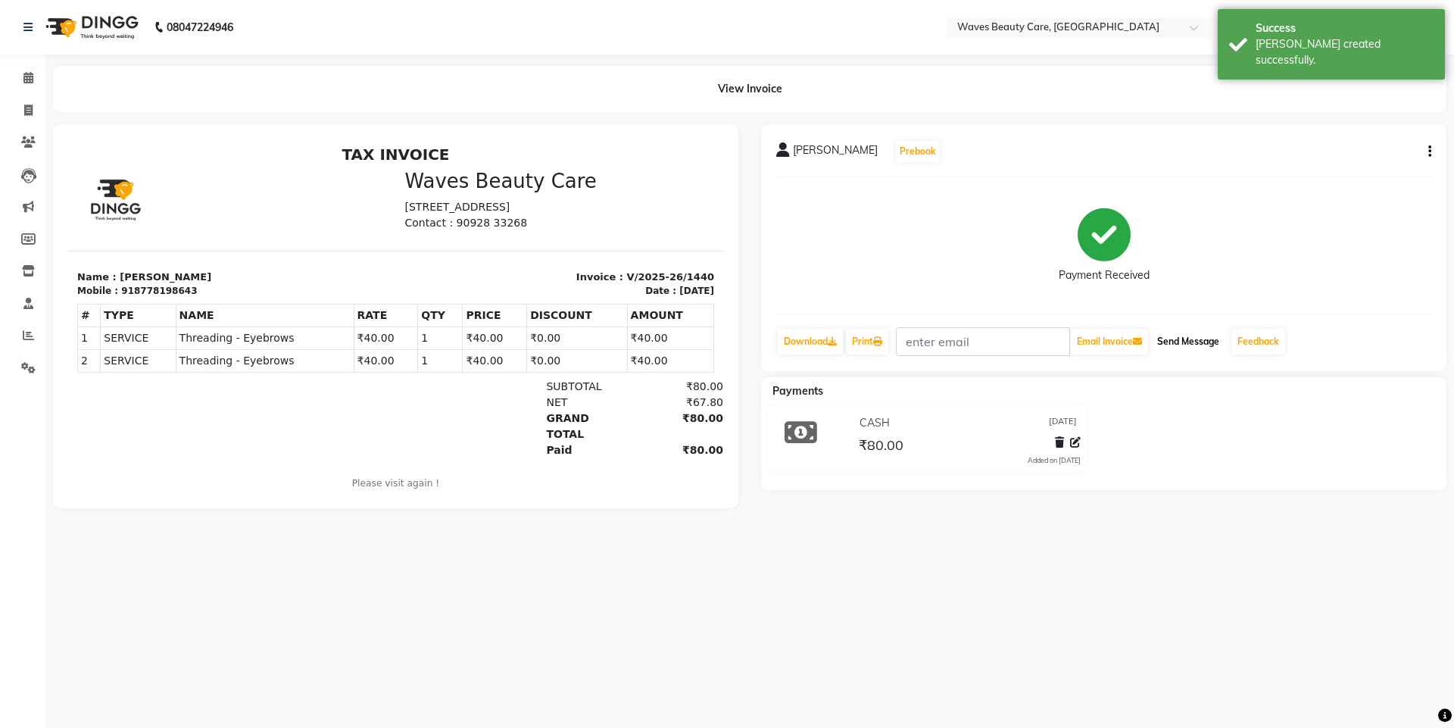
drag, startPoint x: 1194, startPoint y: 331, endPoint x: 1199, endPoint y: 341, distance: 11.8
click at [1197, 331] on button "Send Message" at bounding box center [1188, 342] width 74 height 26
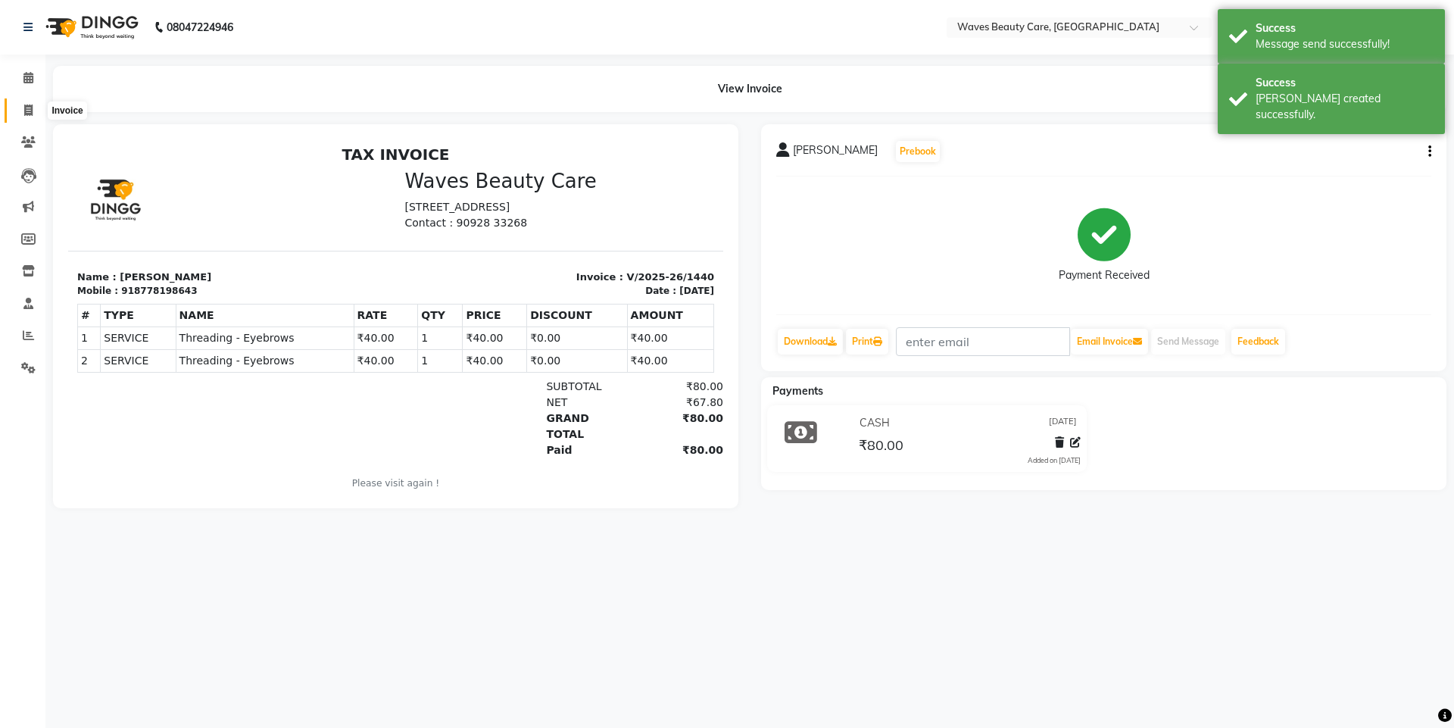
click at [22, 107] on span at bounding box center [28, 110] width 26 height 17
select select "service"
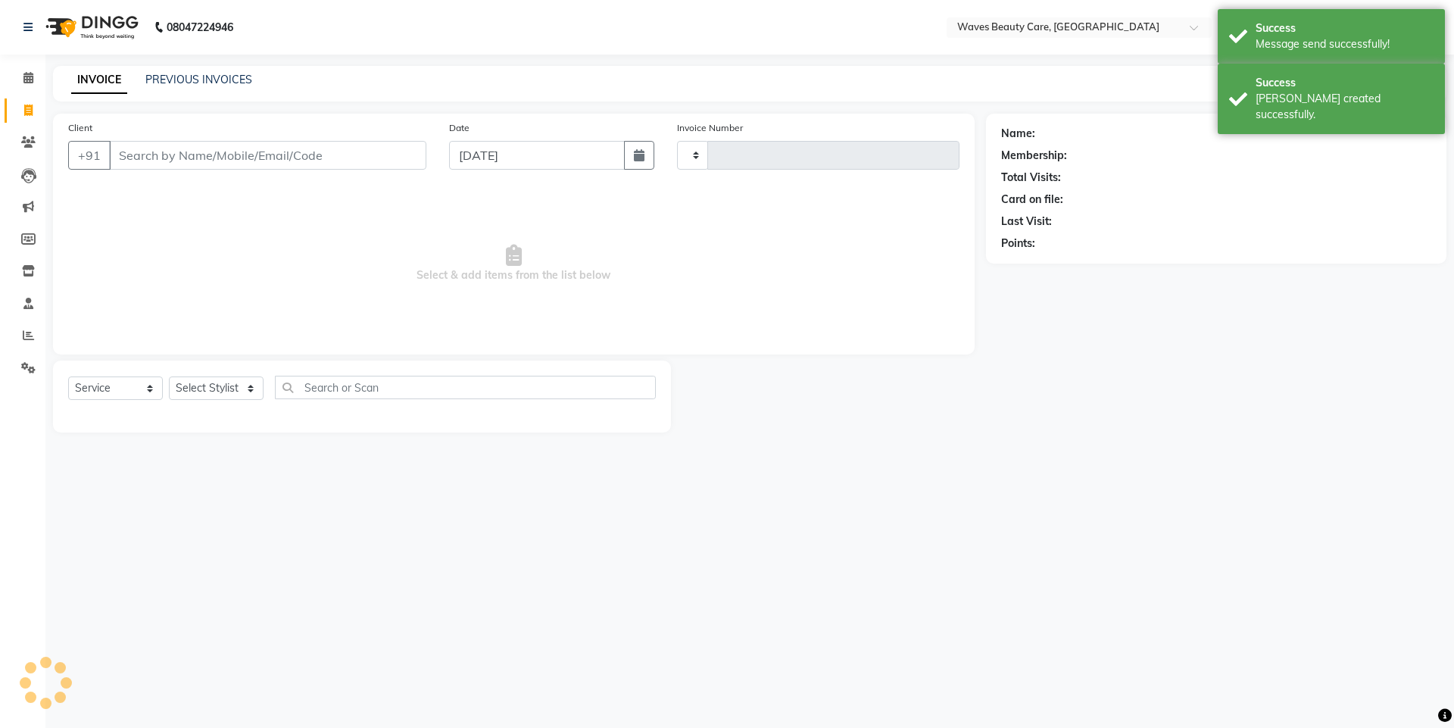
type input "1441"
select select "5946"
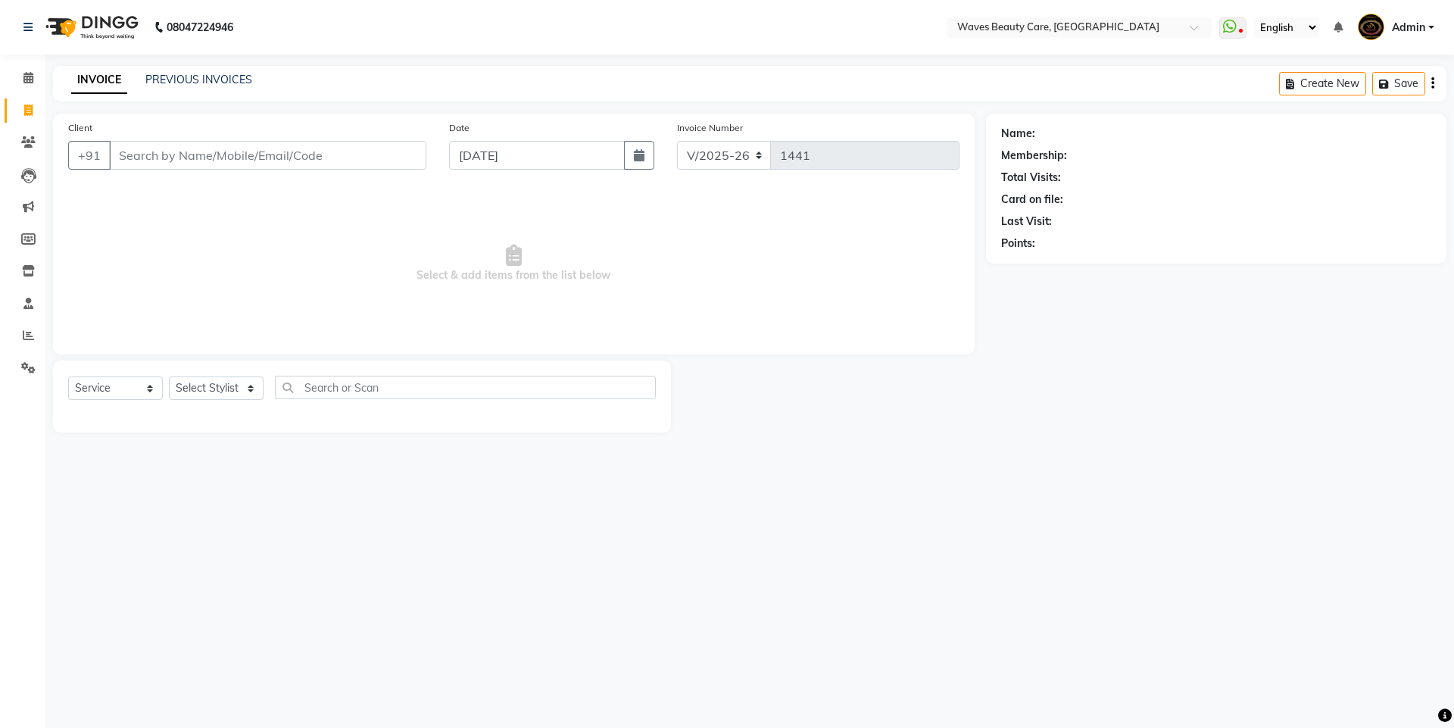
click at [394, 151] on input "Client" at bounding box center [267, 155] width 317 height 29
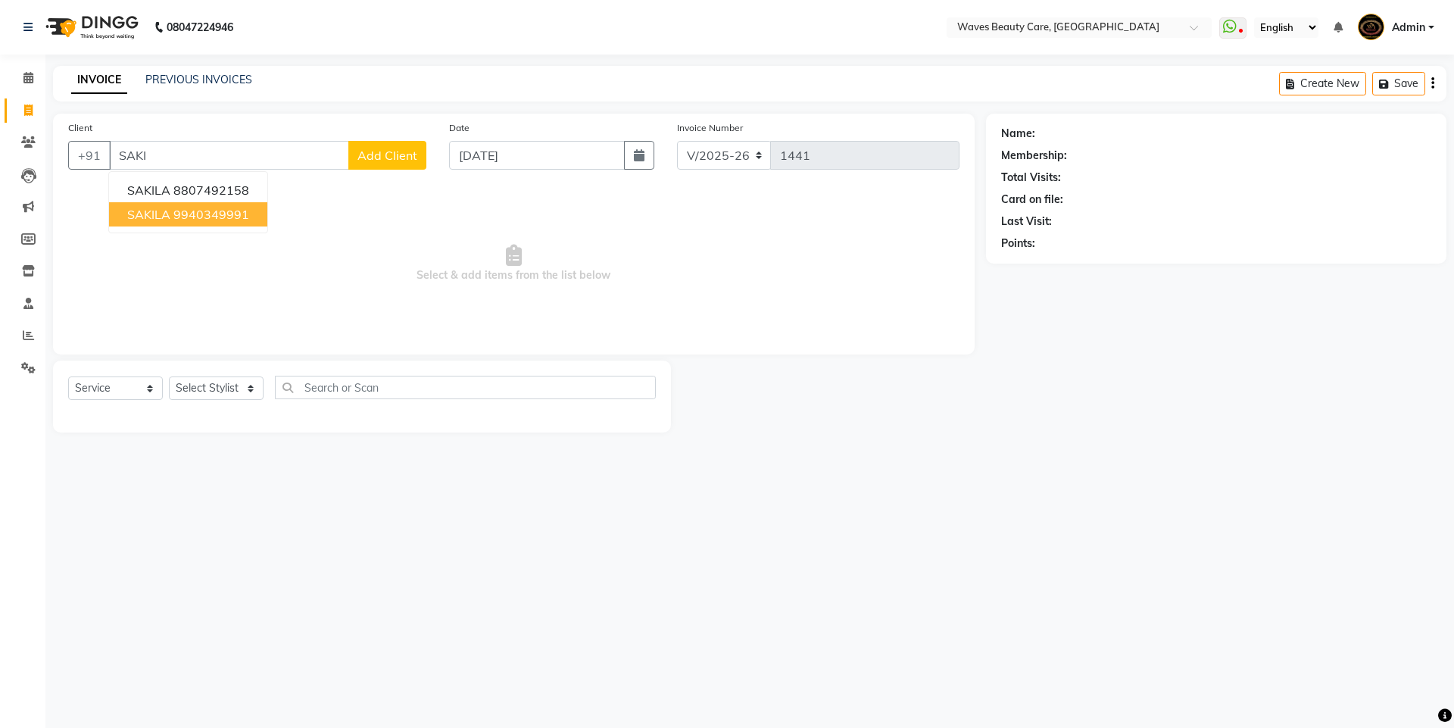
click at [232, 221] on ngb-highlight "9940349991" at bounding box center [211, 214] width 76 height 15
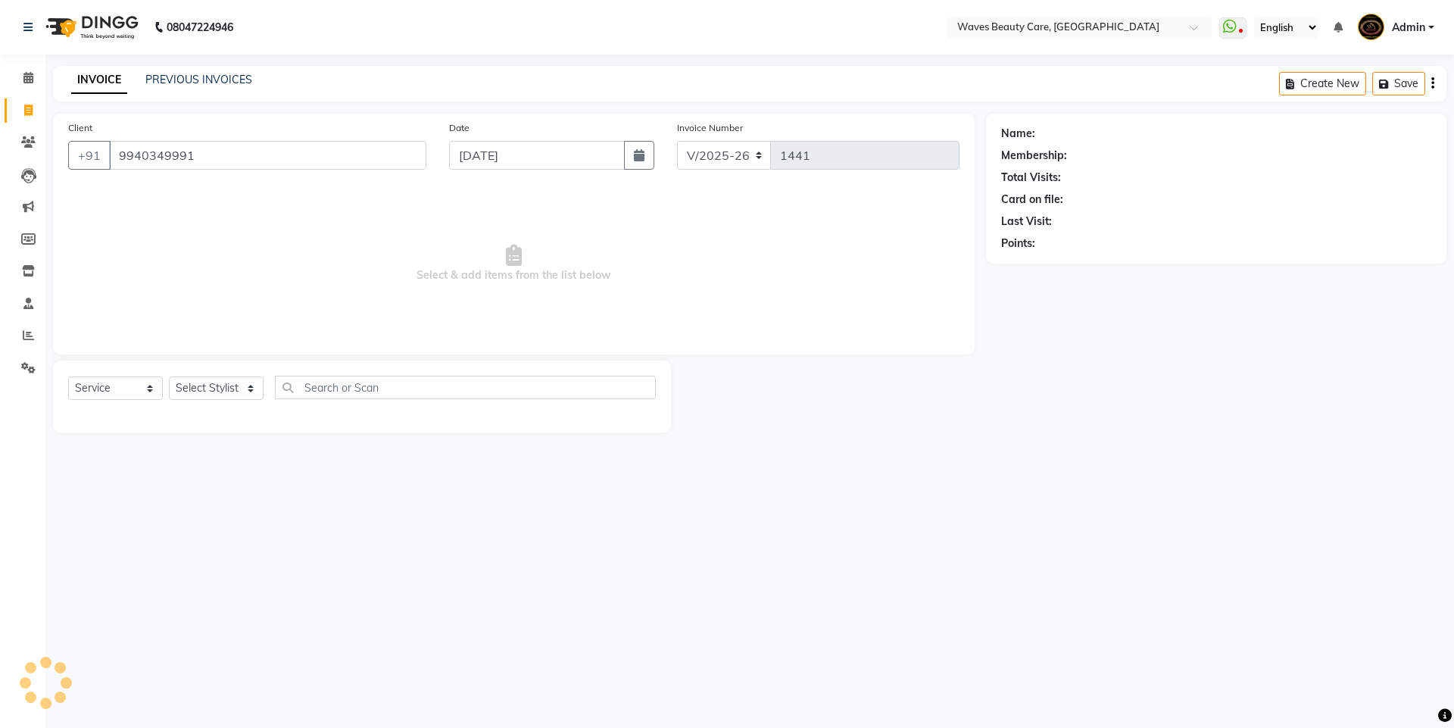
type input "9940349991"
drag, startPoint x: 221, startPoint y: 388, endPoint x: 222, endPoint y: 375, distance: 12.1
click at [222, 375] on div "Select Service Product Membership Package Voucher Prepaid Gift Card Select Styl…" at bounding box center [361, 393] width 587 height 36
select select "66638"
click at [169, 376] on select "Select Stylist ANJU DIVYA Yoganandhi [PERSON_NAME]" at bounding box center [216, 387] width 95 height 23
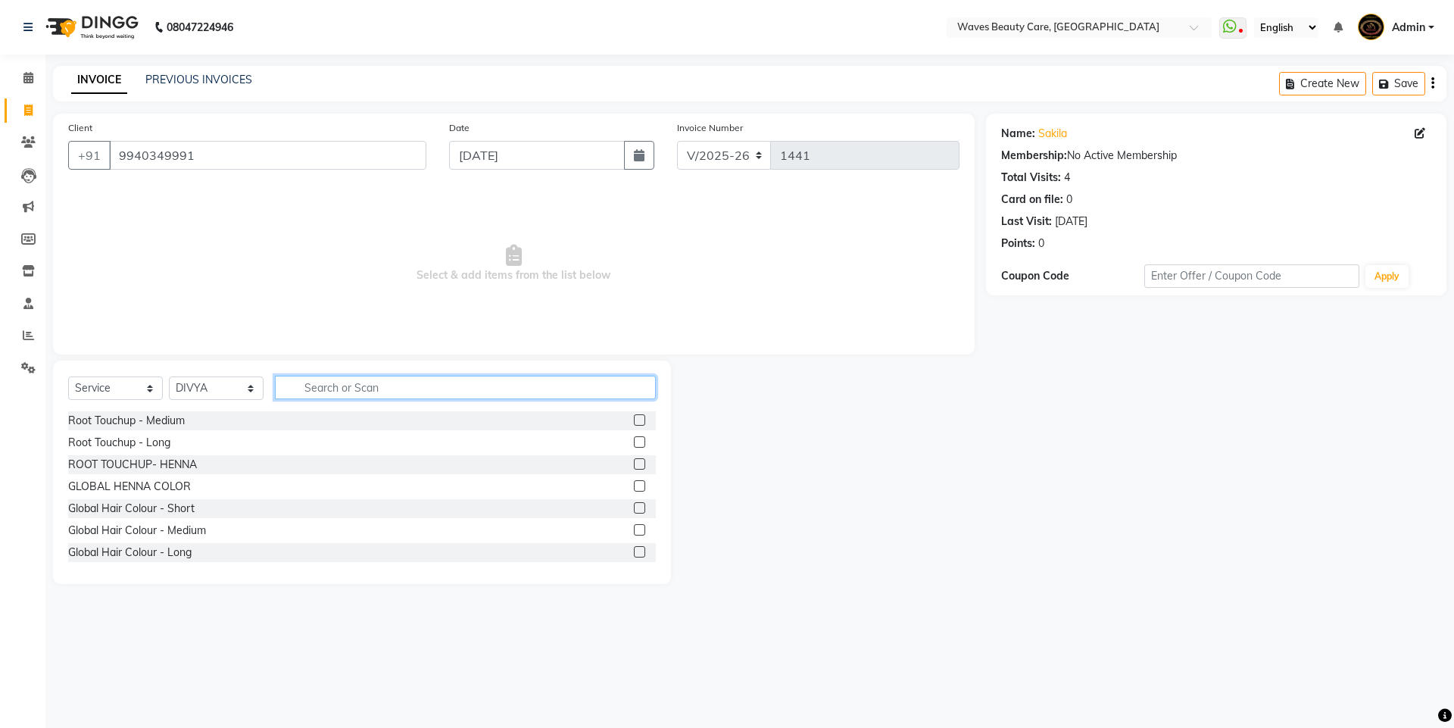
click at [285, 385] on input "text" at bounding box center [465, 386] width 381 height 23
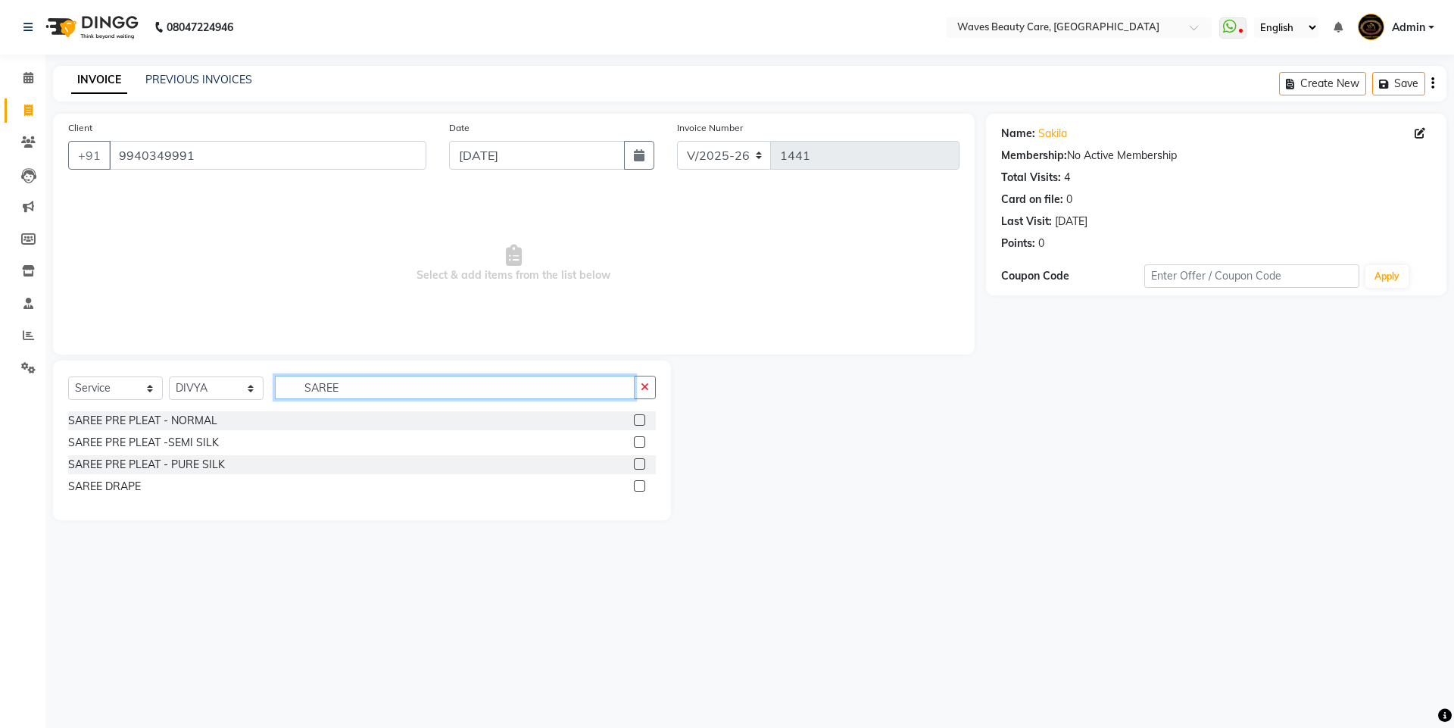
type input "SAREE"
click at [638, 420] on label at bounding box center [639, 419] width 11 height 11
click at [638, 420] on input "checkbox" at bounding box center [639, 421] width 10 height 10
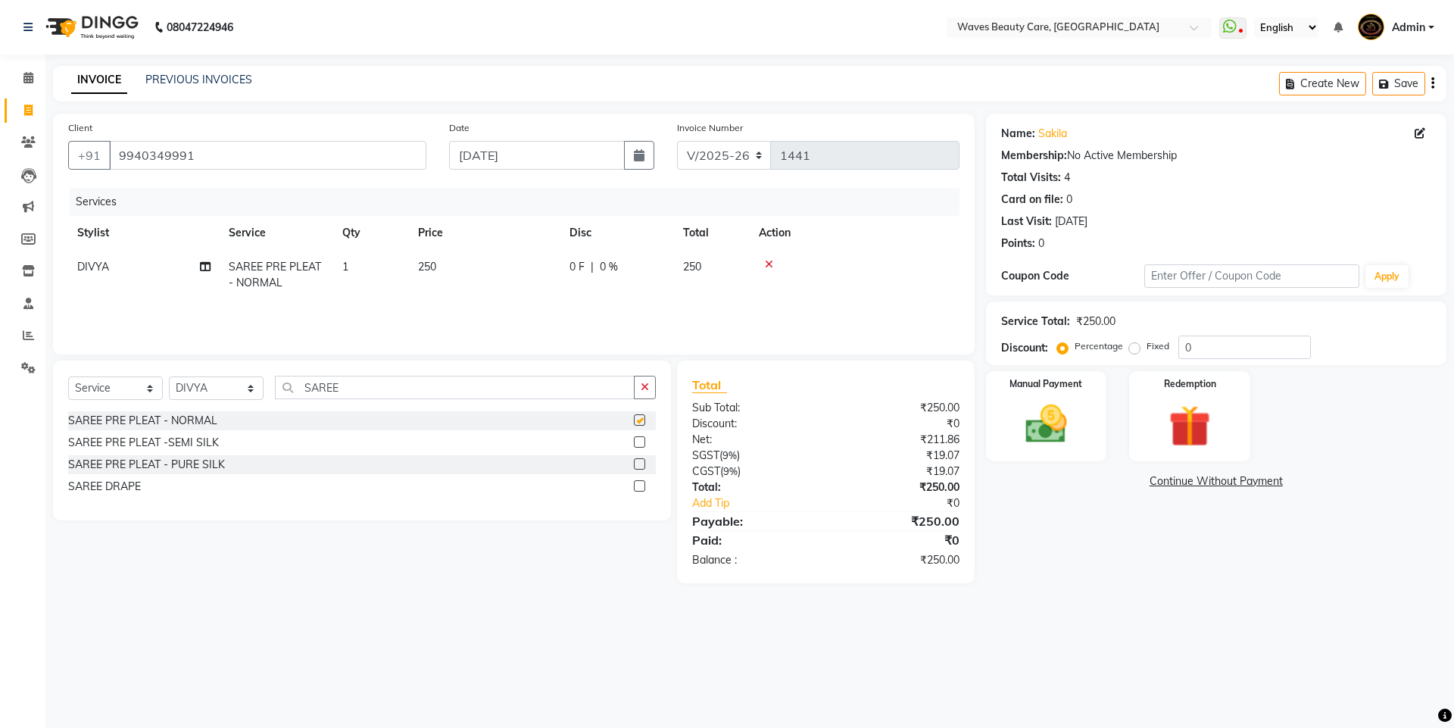
checkbox input "false"
click at [428, 260] on span "250" at bounding box center [427, 267] width 18 height 14
select select "66638"
click at [540, 273] on input "250" at bounding box center [555, 270] width 133 height 23
type input "2"
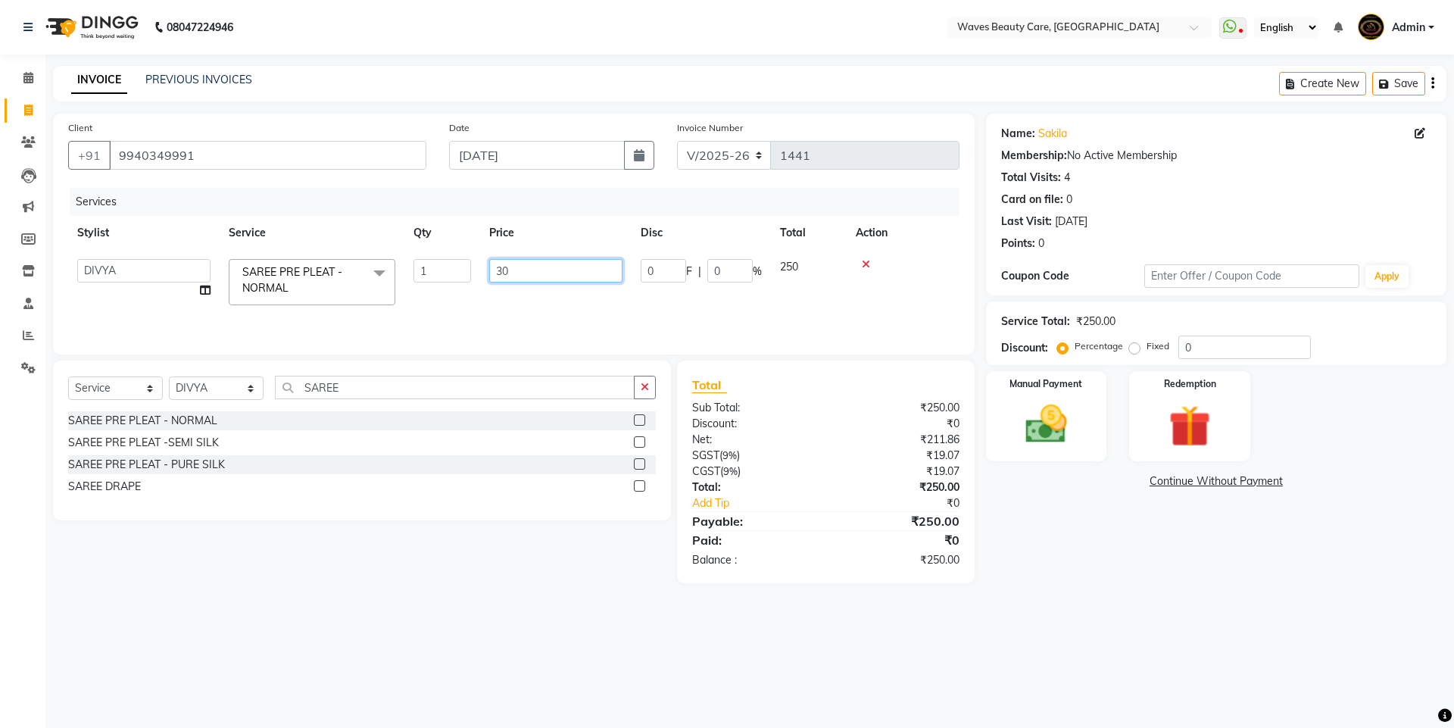
type input "300"
click at [1011, 413] on img at bounding box center [1046, 424] width 70 height 50
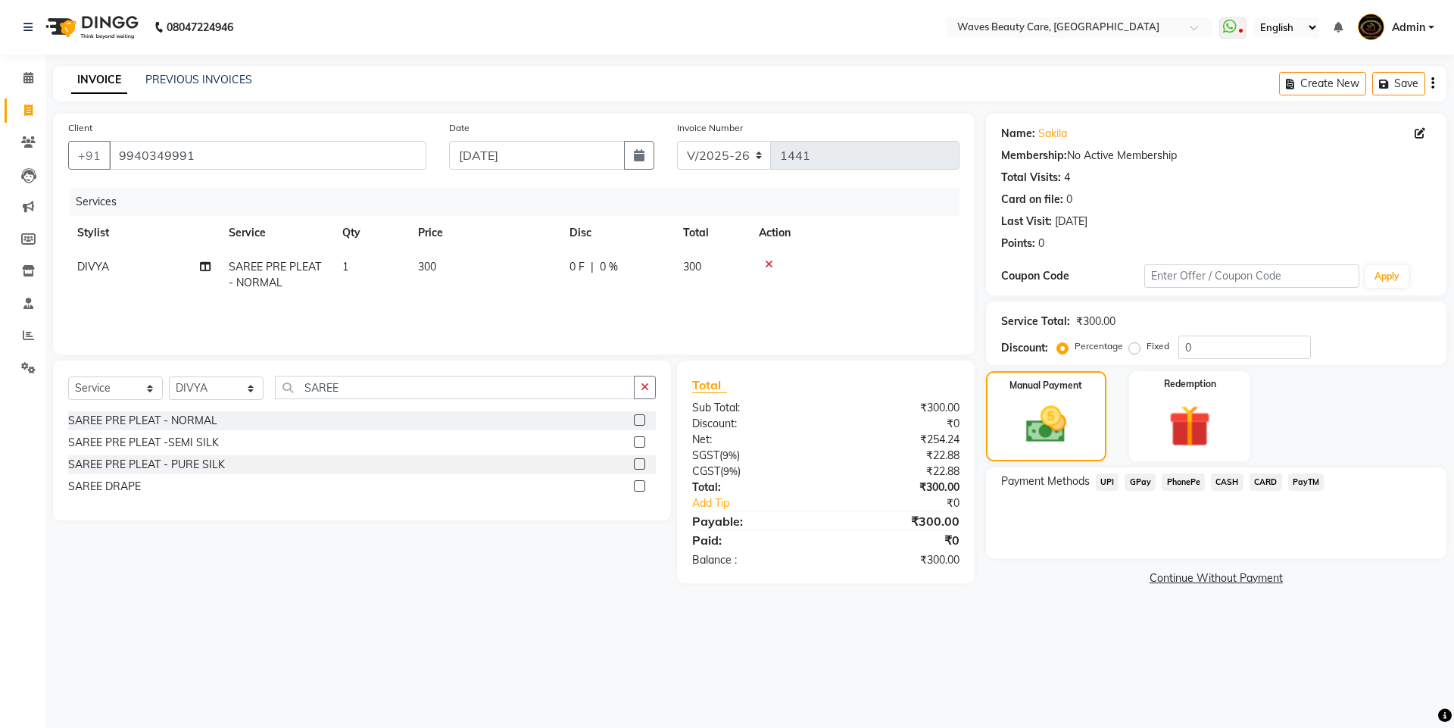
click at [1145, 484] on span "GPay" at bounding box center [1139, 481] width 31 height 17
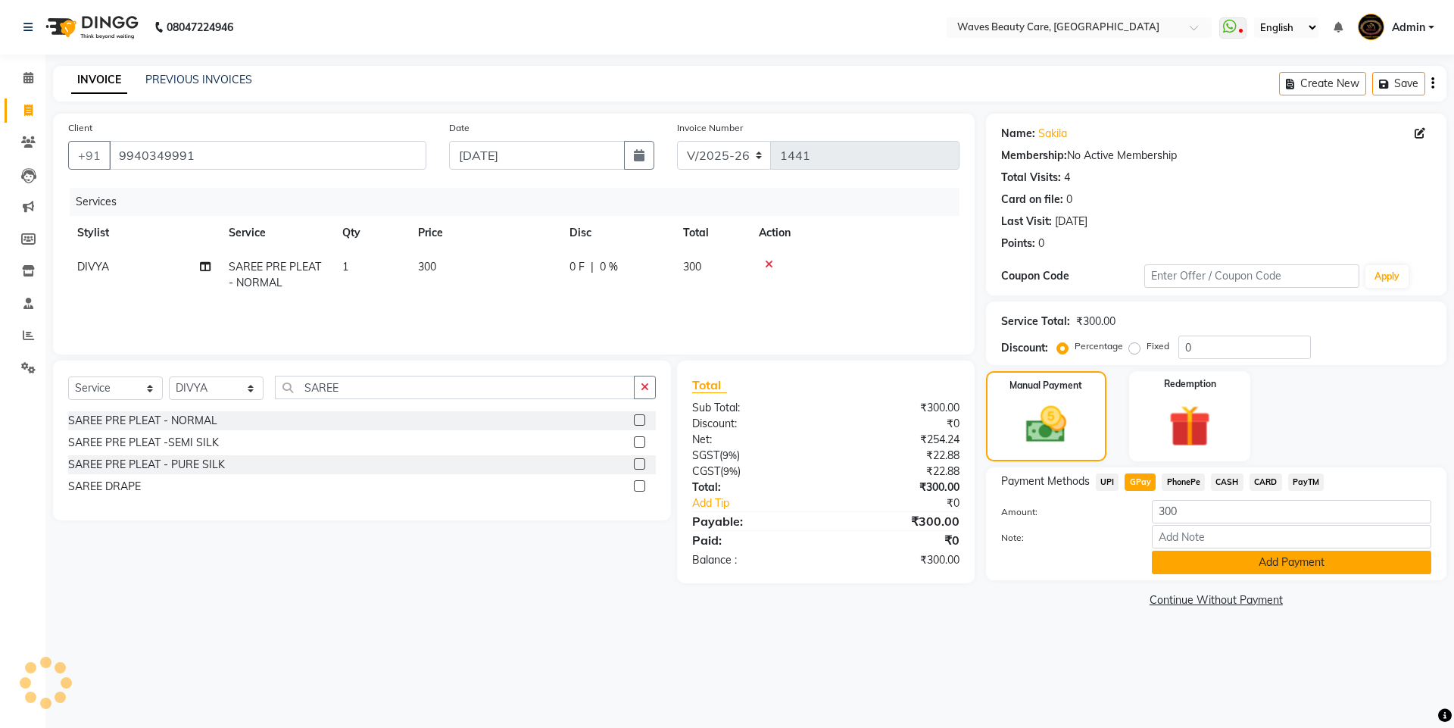
click at [1223, 572] on button "Add Payment" at bounding box center [1290, 561] width 279 height 23
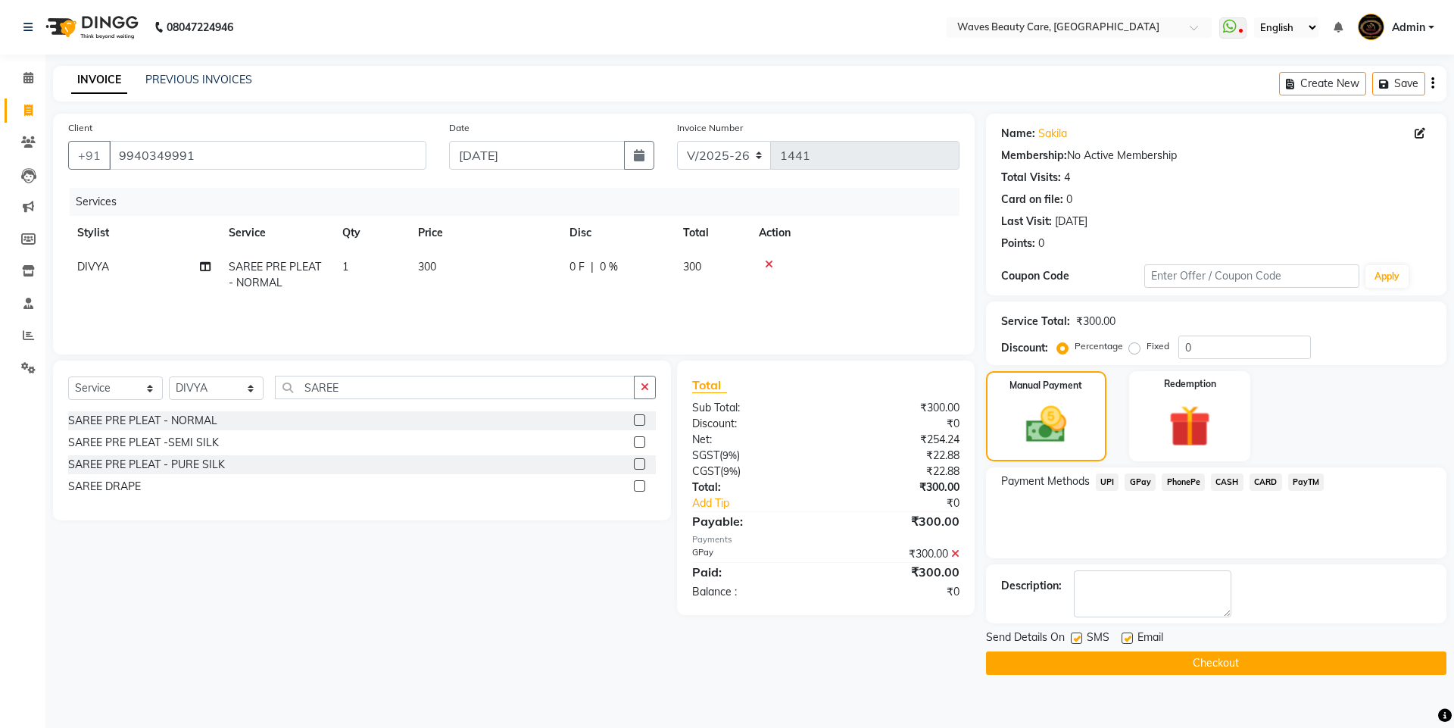
click at [1222, 663] on button "Checkout" at bounding box center [1216, 662] width 460 height 23
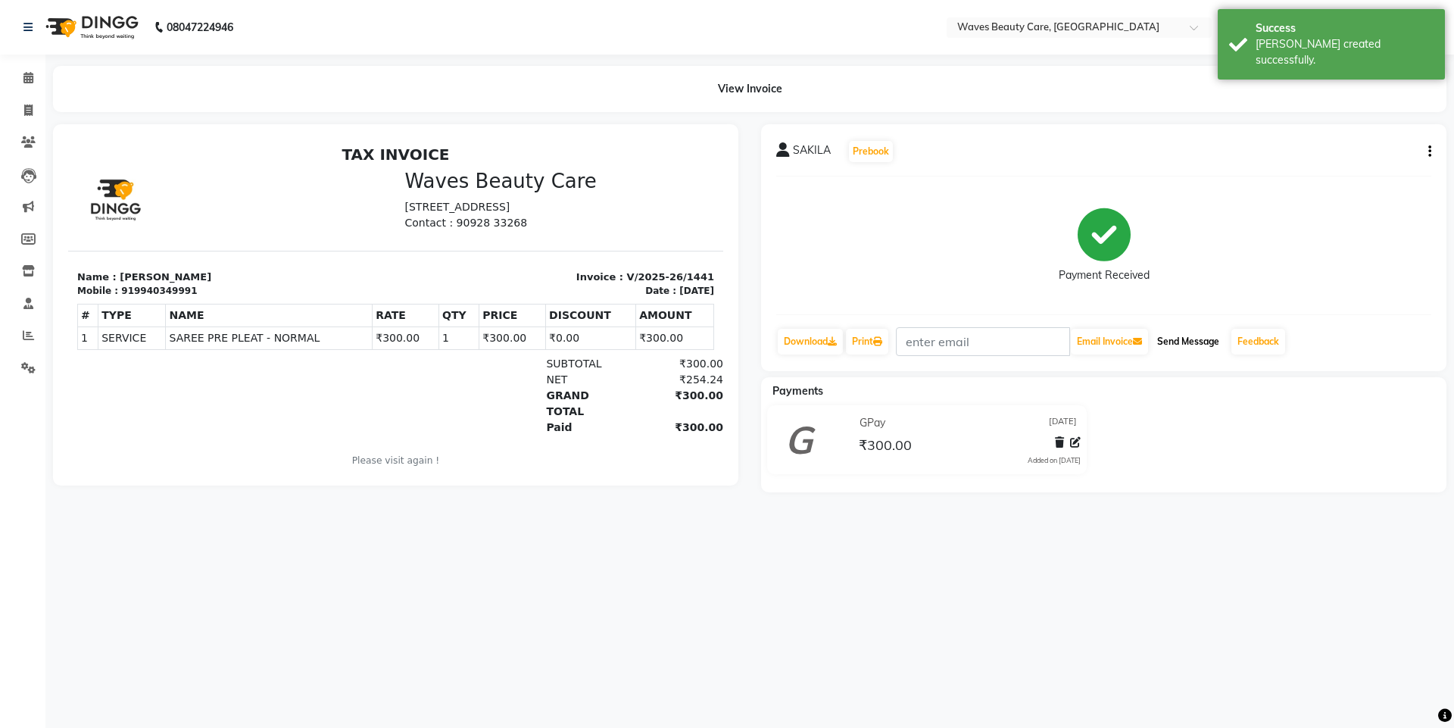
click at [1213, 338] on button "Send Message" at bounding box center [1188, 342] width 74 height 26
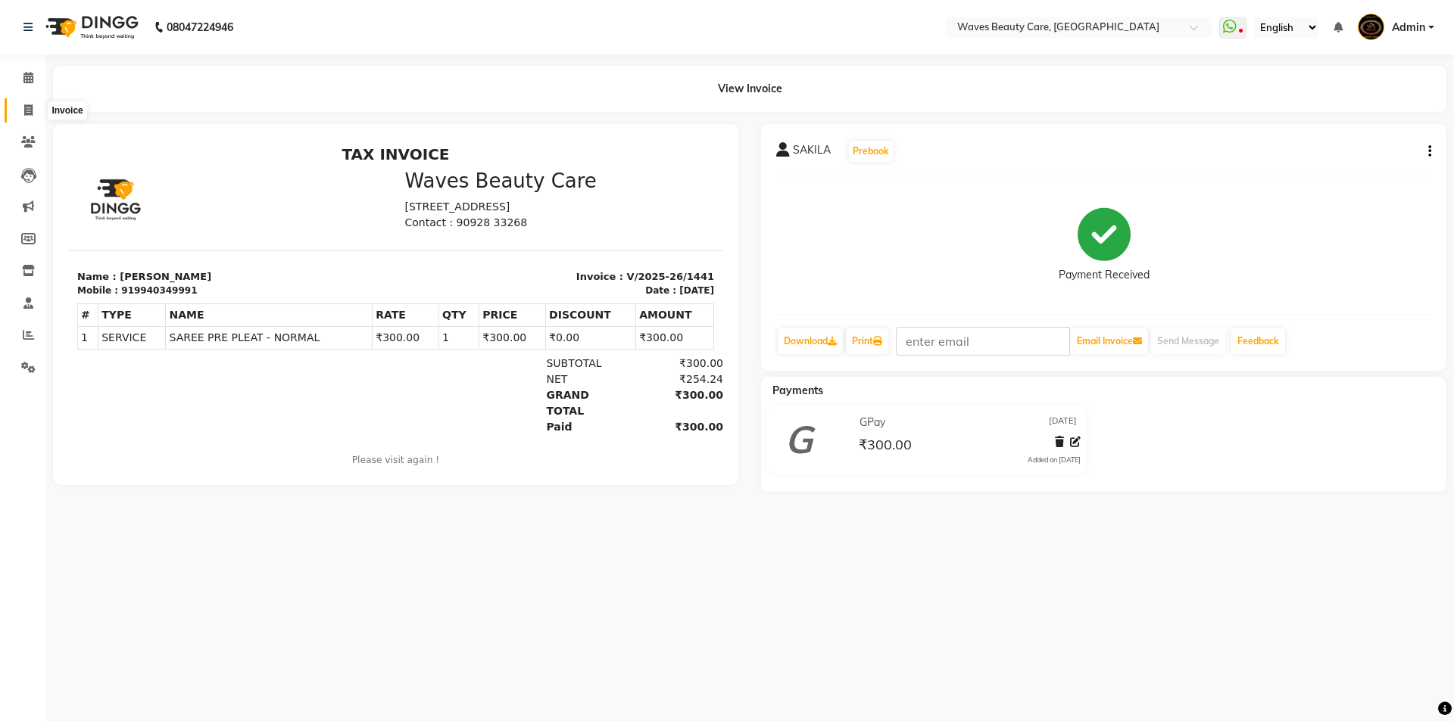
click at [27, 111] on icon at bounding box center [28, 109] width 8 height 11
select select "service"
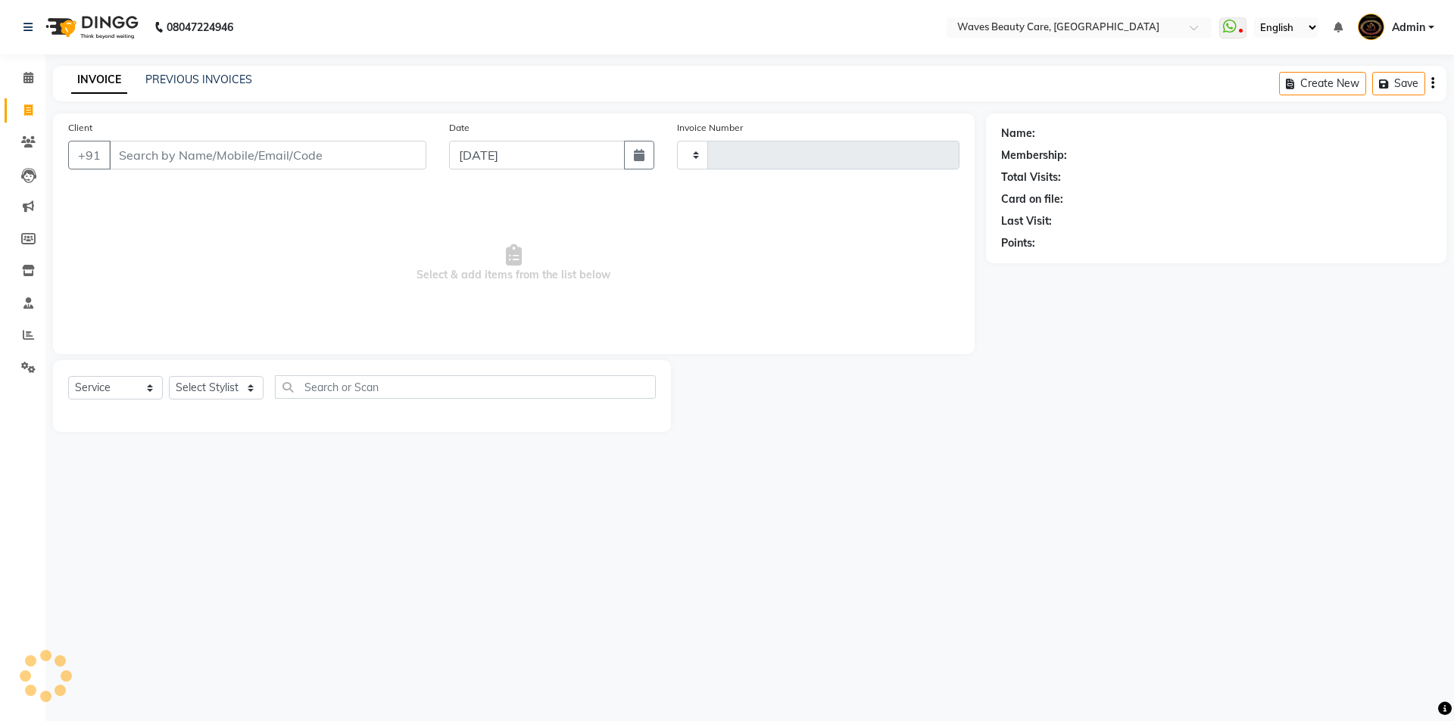
type input "1442"
select select "5946"
click at [159, 153] on input "Client" at bounding box center [267, 155] width 317 height 29
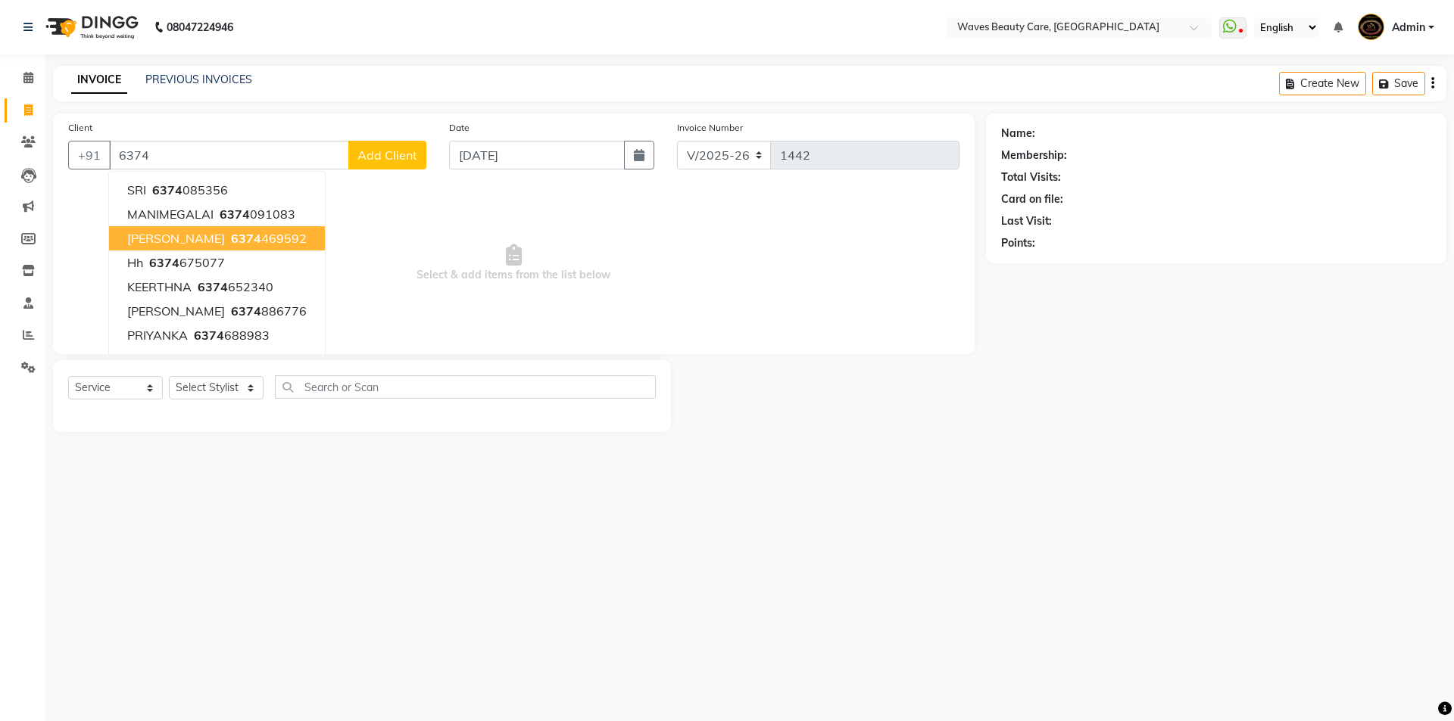
click at [236, 241] on ngb-highlight "6374 469592" at bounding box center [267, 238] width 79 height 15
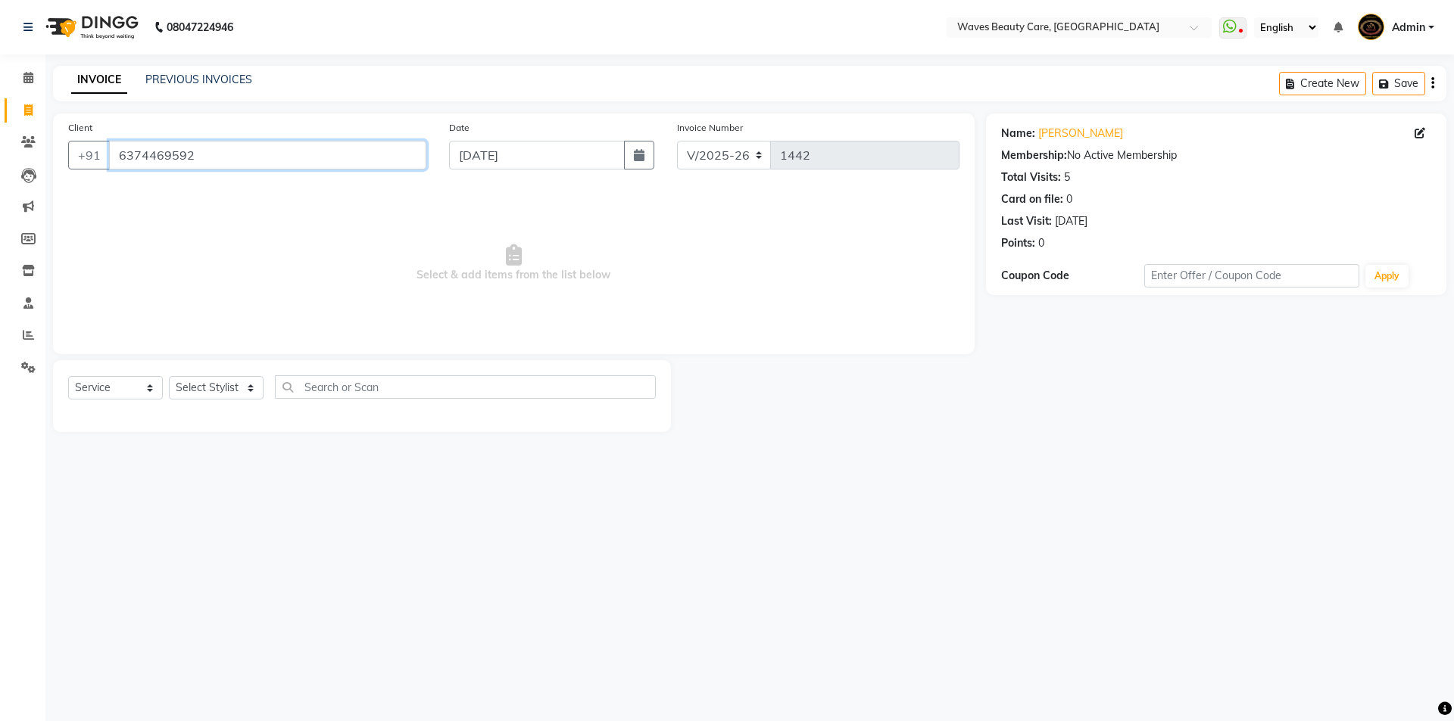
click at [241, 148] on input "6374469592" at bounding box center [267, 155] width 317 height 29
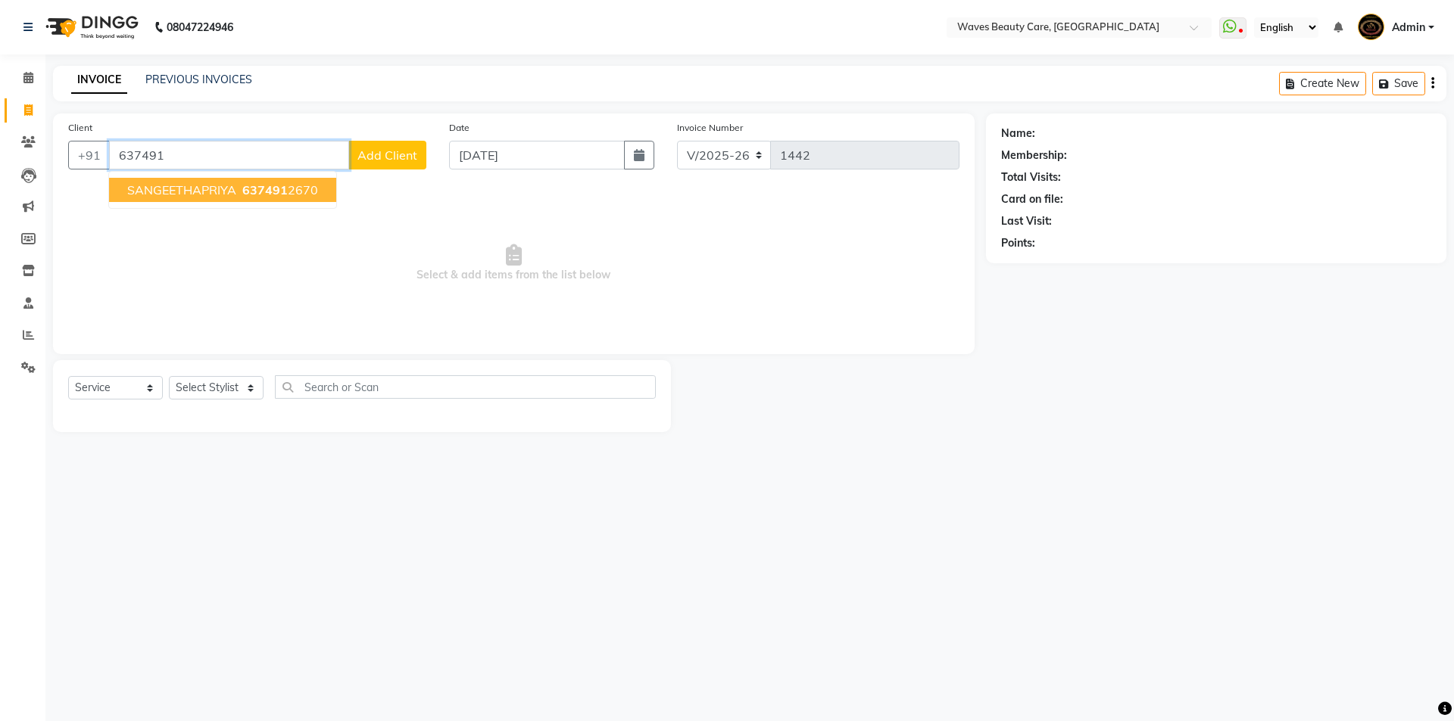
click at [237, 200] on button "SANGEETHAPRIYA 637491 2670" at bounding box center [222, 190] width 227 height 24
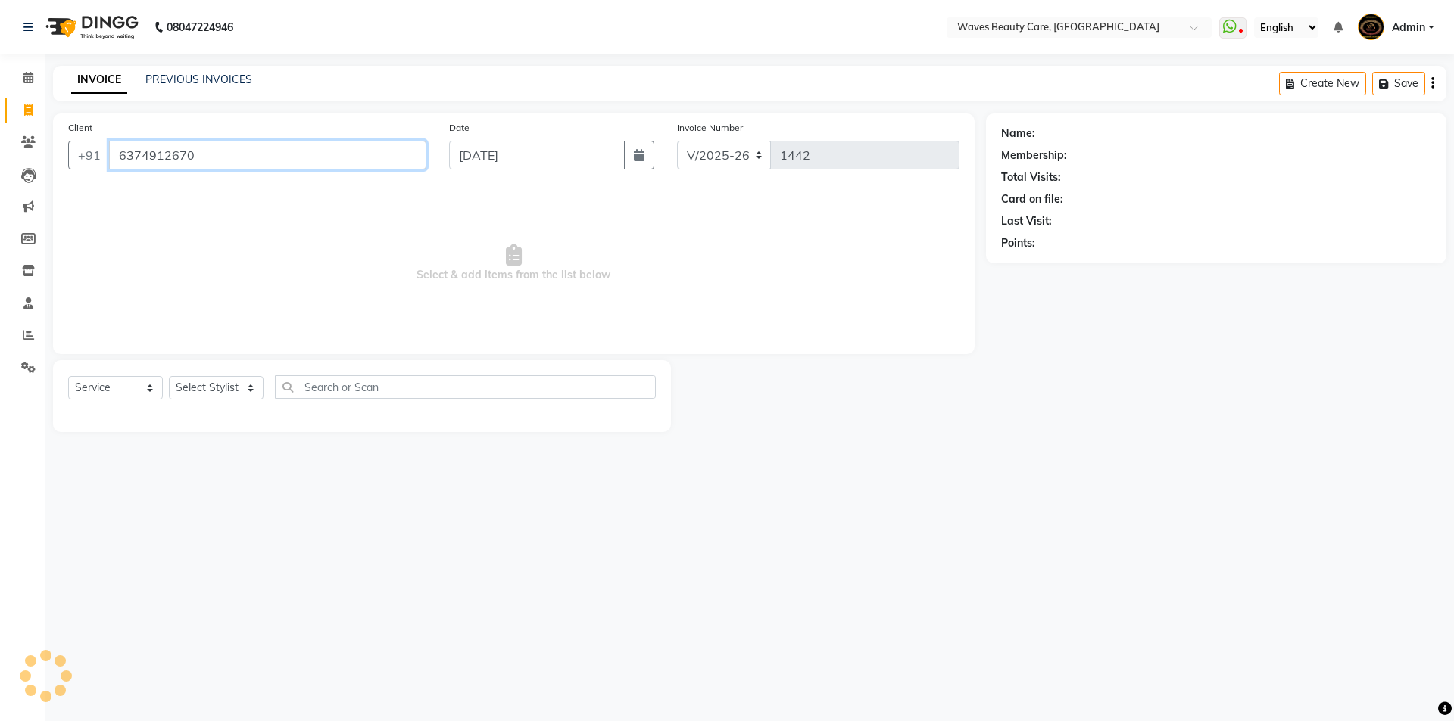
type input "6374912670"
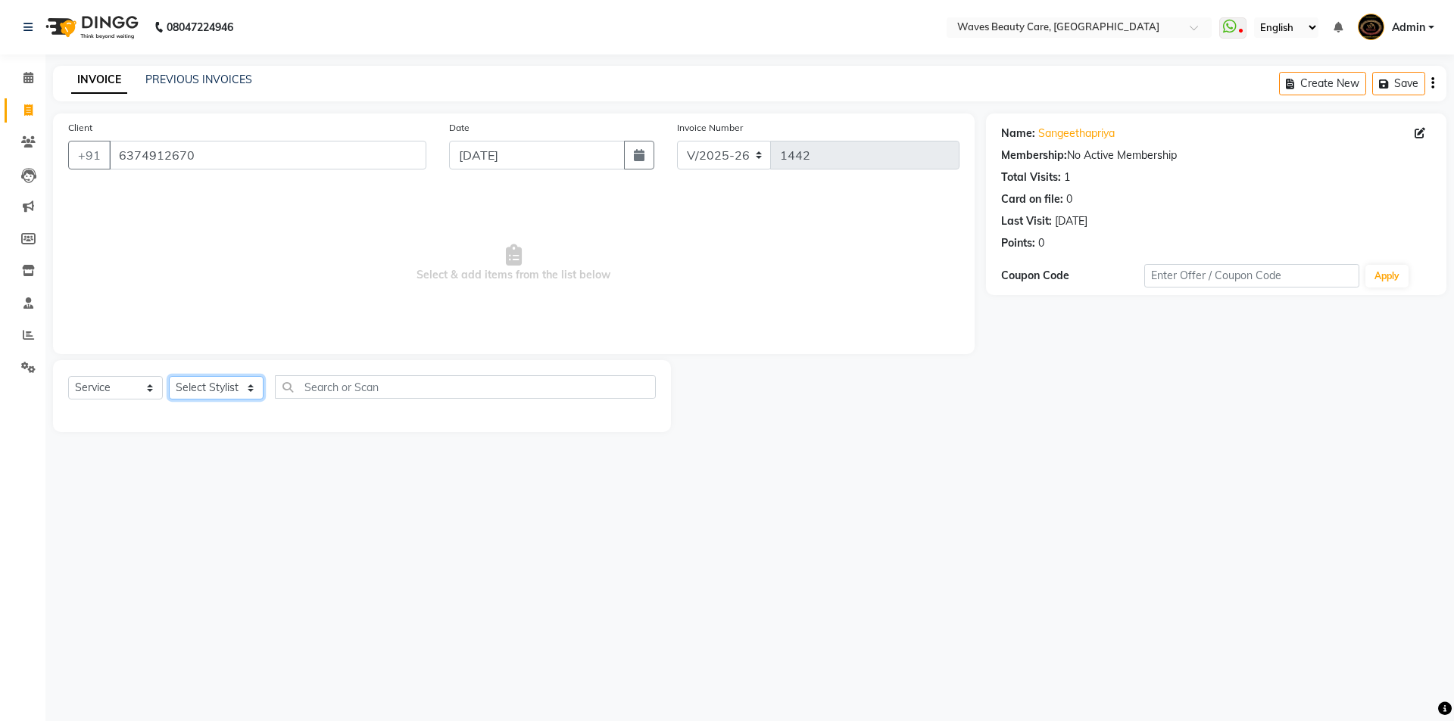
click at [222, 393] on select "Select Stylist ANJU DIVYA Yoganandhi [PERSON_NAME]" at bounding box center [216, 387] width 95 height 23
select select "66638"
click at [169, 376] on select "Select Stylist ANJU DIVYA Yoganandhi [PERSON_NAME]" at bounding box center [216, 387] width 95 height 23
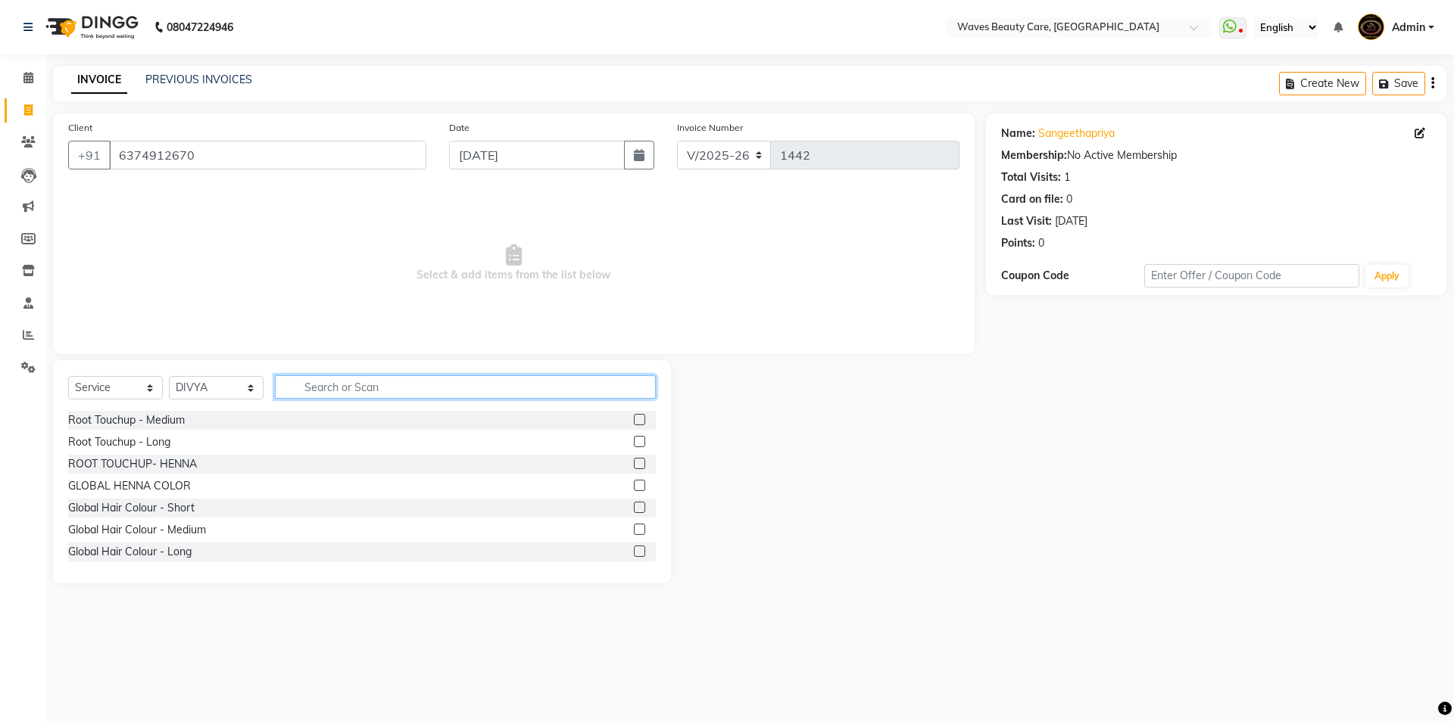
click at [321, 381] on input "text" at bounding box center [465, 386] width 381 height 23
click at [381, 391] on input "THR" at bounding box center [455, 386] width 360 height 23
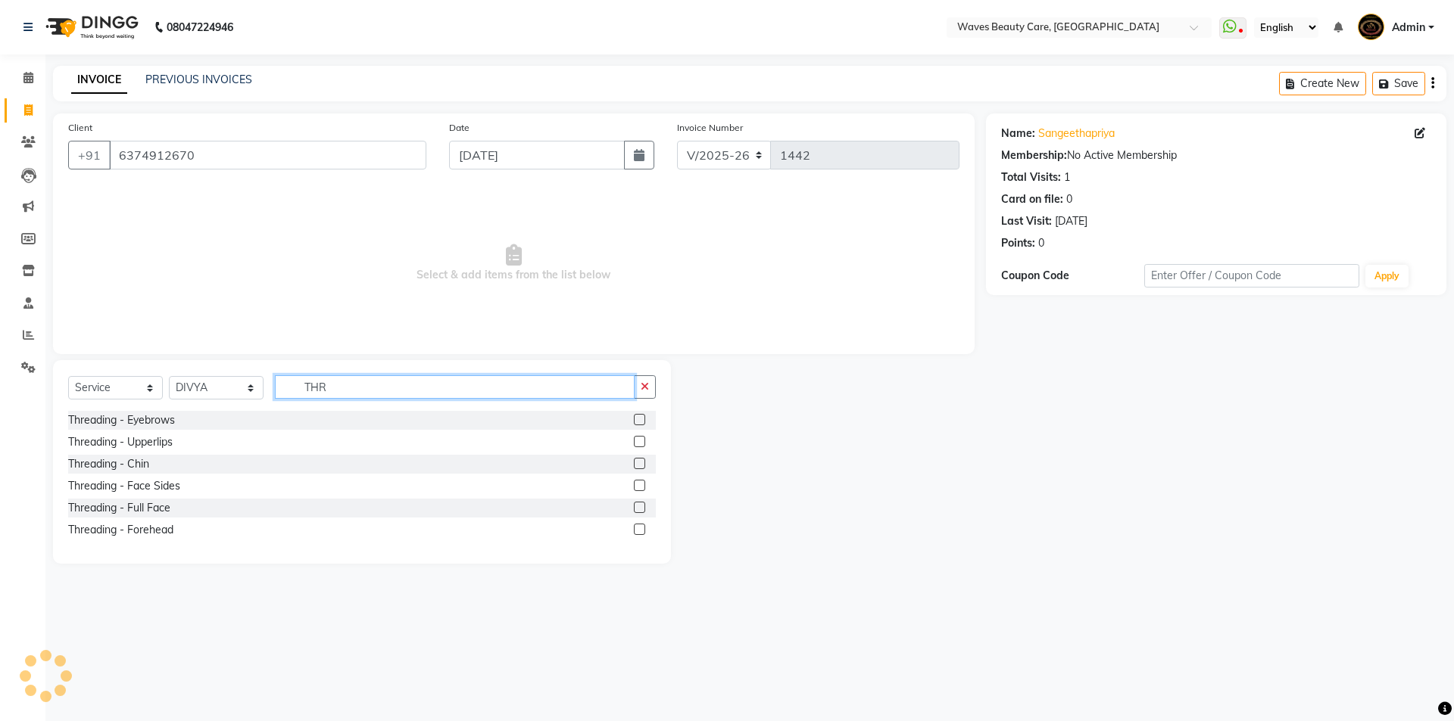
click at [327, 382] on input "THR" at bounding box center [455, 386] width 360 height 23
type input "T"
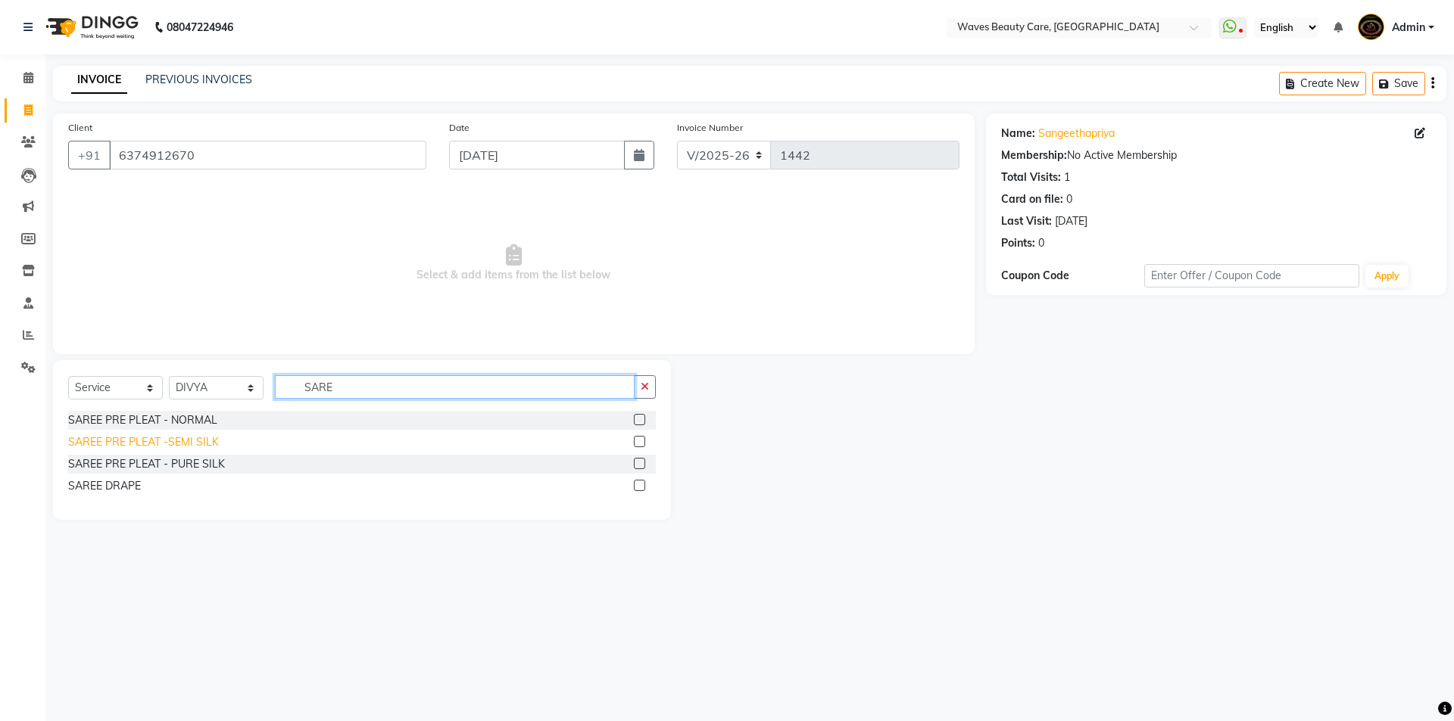
type input "SARE"
click at [183, 446] on div "SAREE PRE PLEAT -SEMI SILK" at bounding box center [143, 443] width 151 height 16
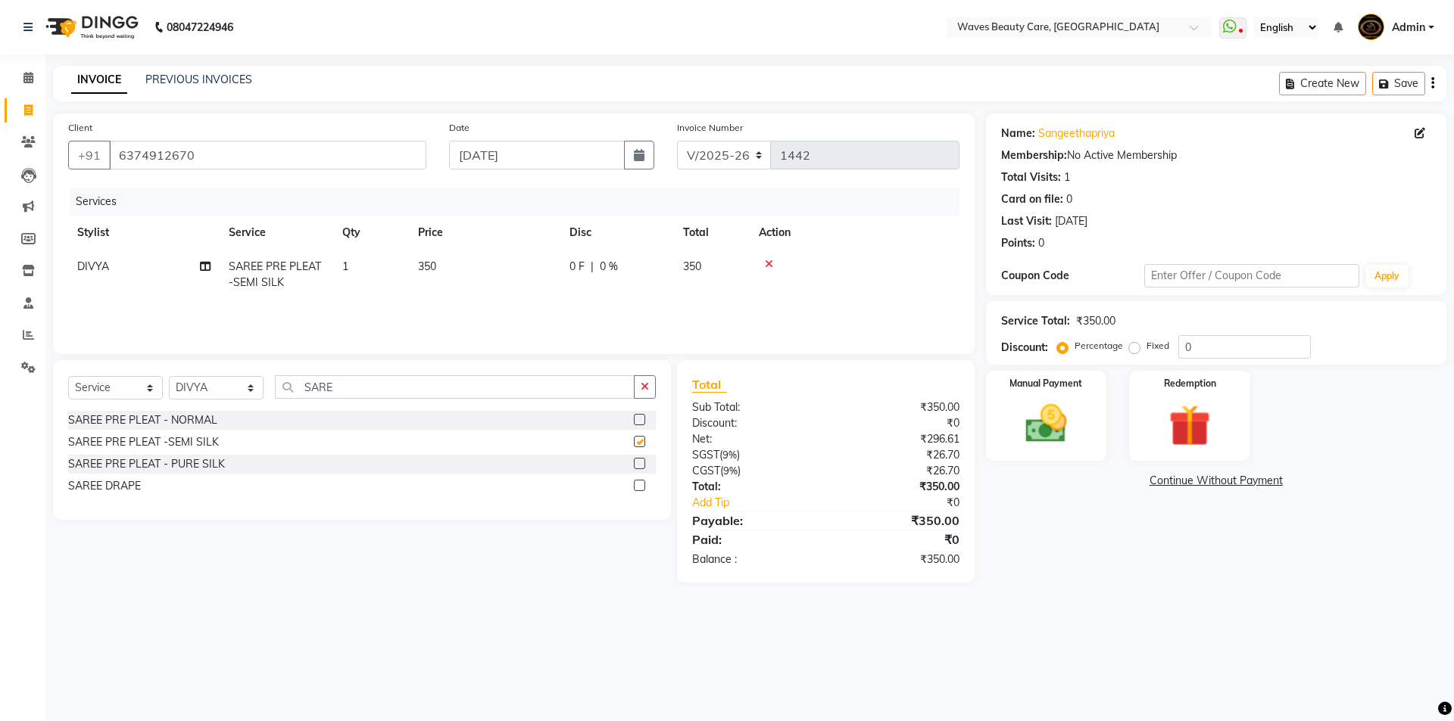
checkbox input "false"
click at [450, 268] on td "350" at bounding box center [484, 275] width 151 height 50
select select "66638"
click at [544, 270] on input "350" at bounding box center [555, 270] width 133 height 23
type input "300"
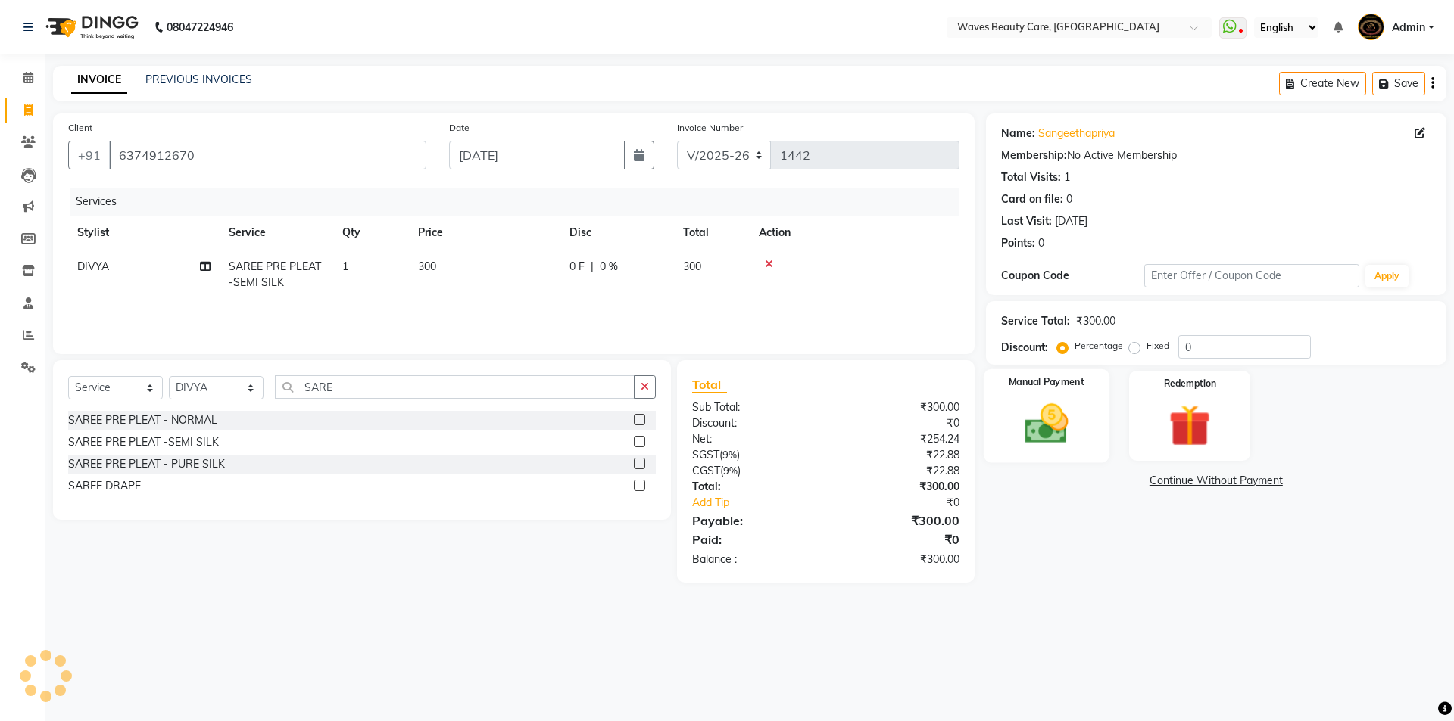
click at [1027, 422] on img at bounding box center [1046, 424] width 70 height 50
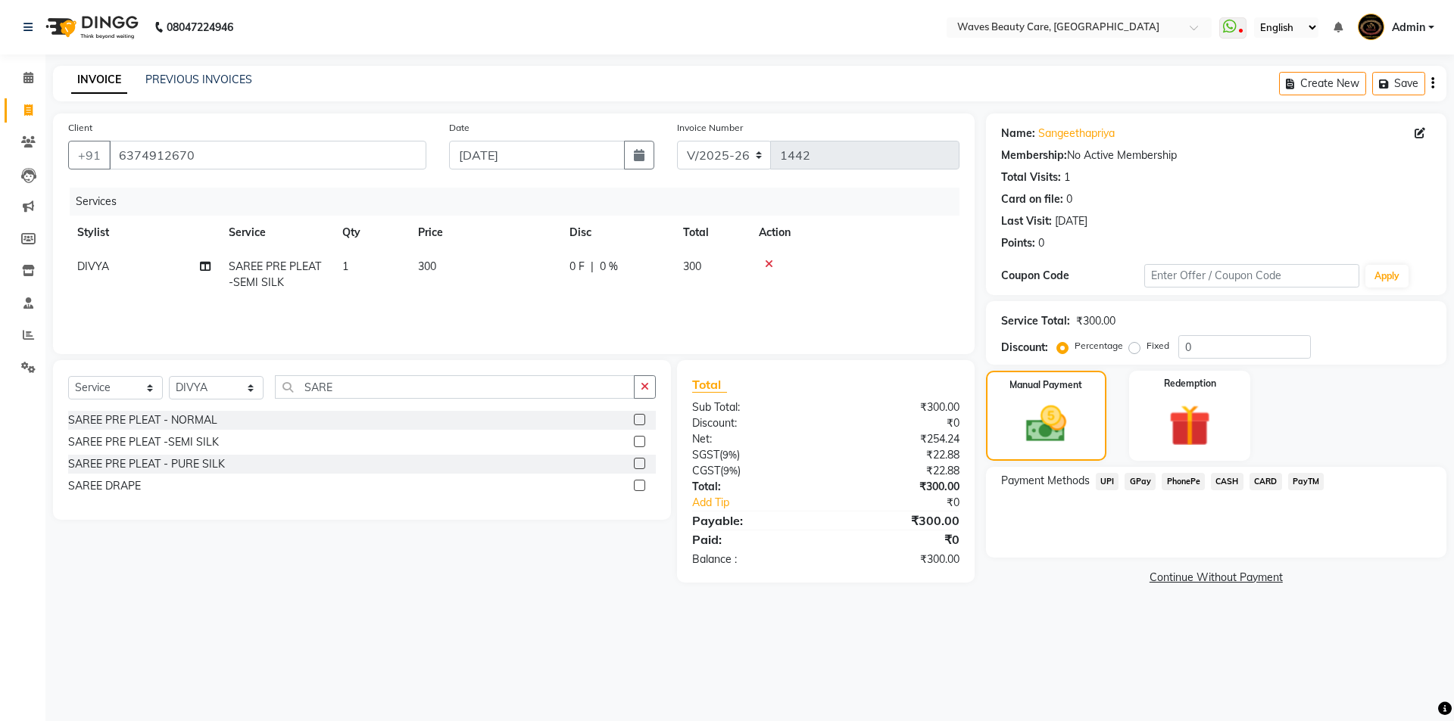
click at [1140, 481] on span "GPay" at bounding box center [1139, 481] width 31 height 17
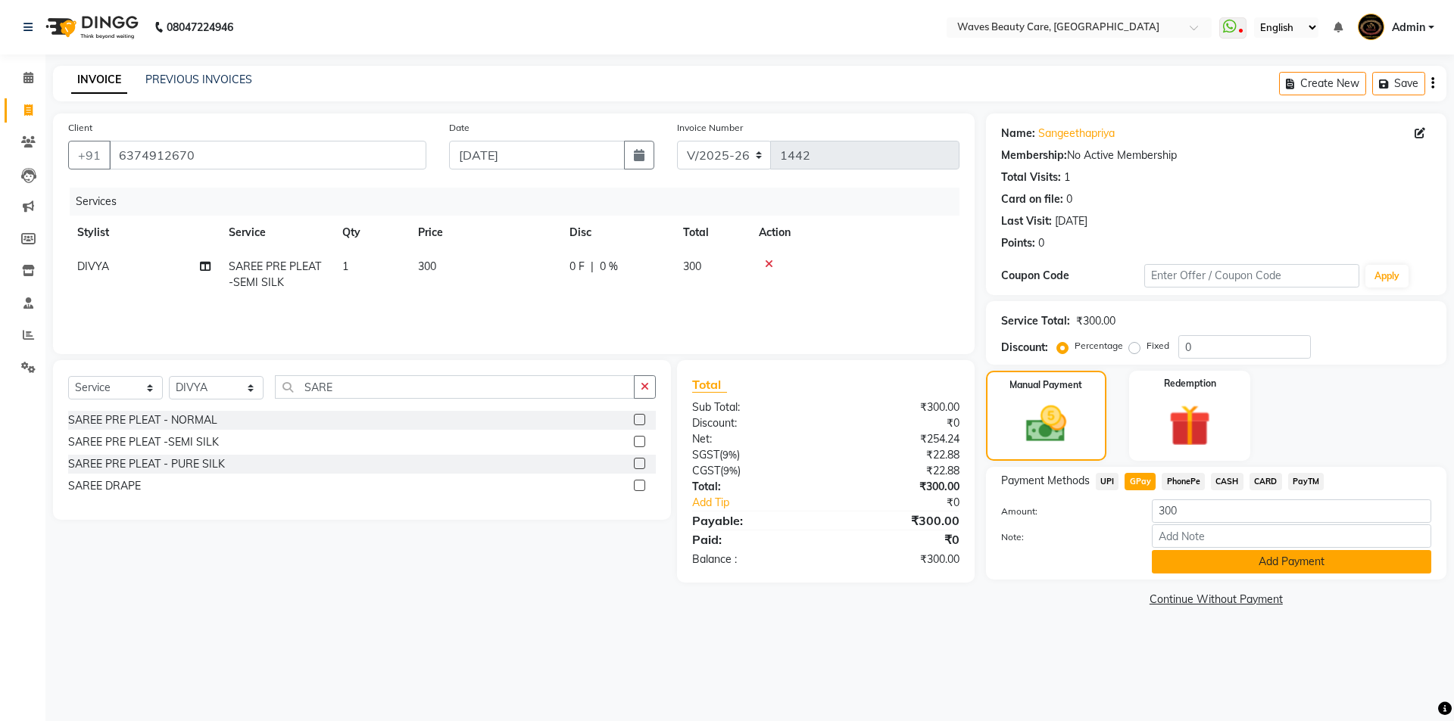
click at [1186, 566] on button "Add Payment" at bounding box center [1290, 561] width 279 height 23
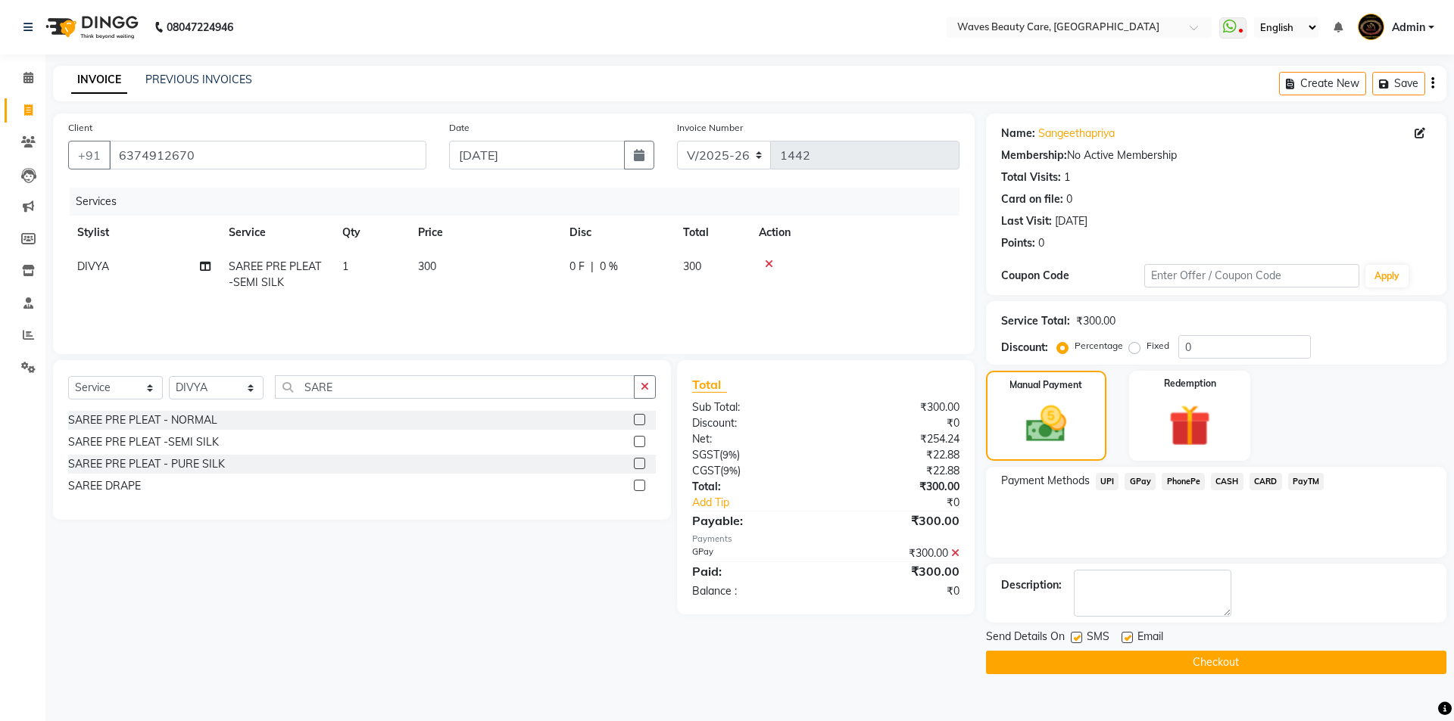
click at [1142, 668] on button "Checkout" at bounding box center [1216, 662] width 460 height 23
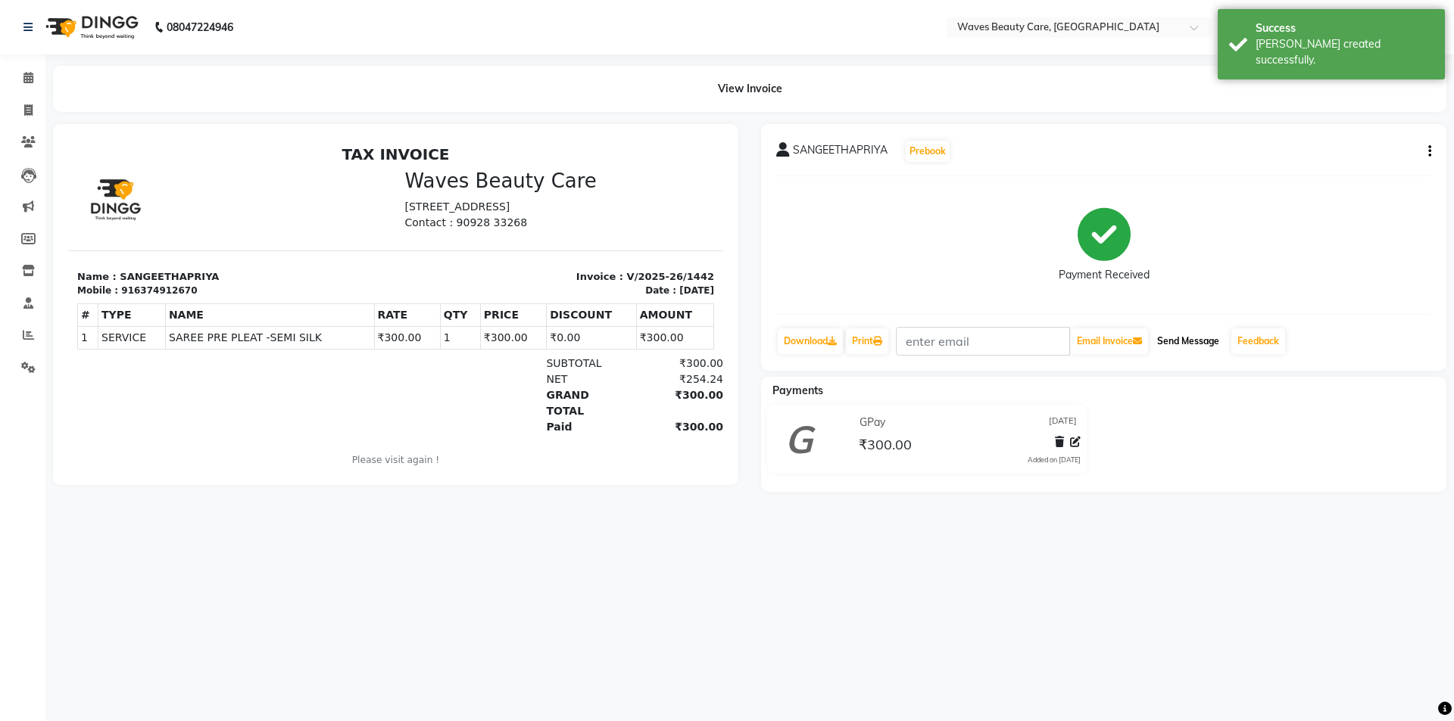
click at [1168, 333] on button "Send Message" at bounding box center [1188, 342] width 74 height 26
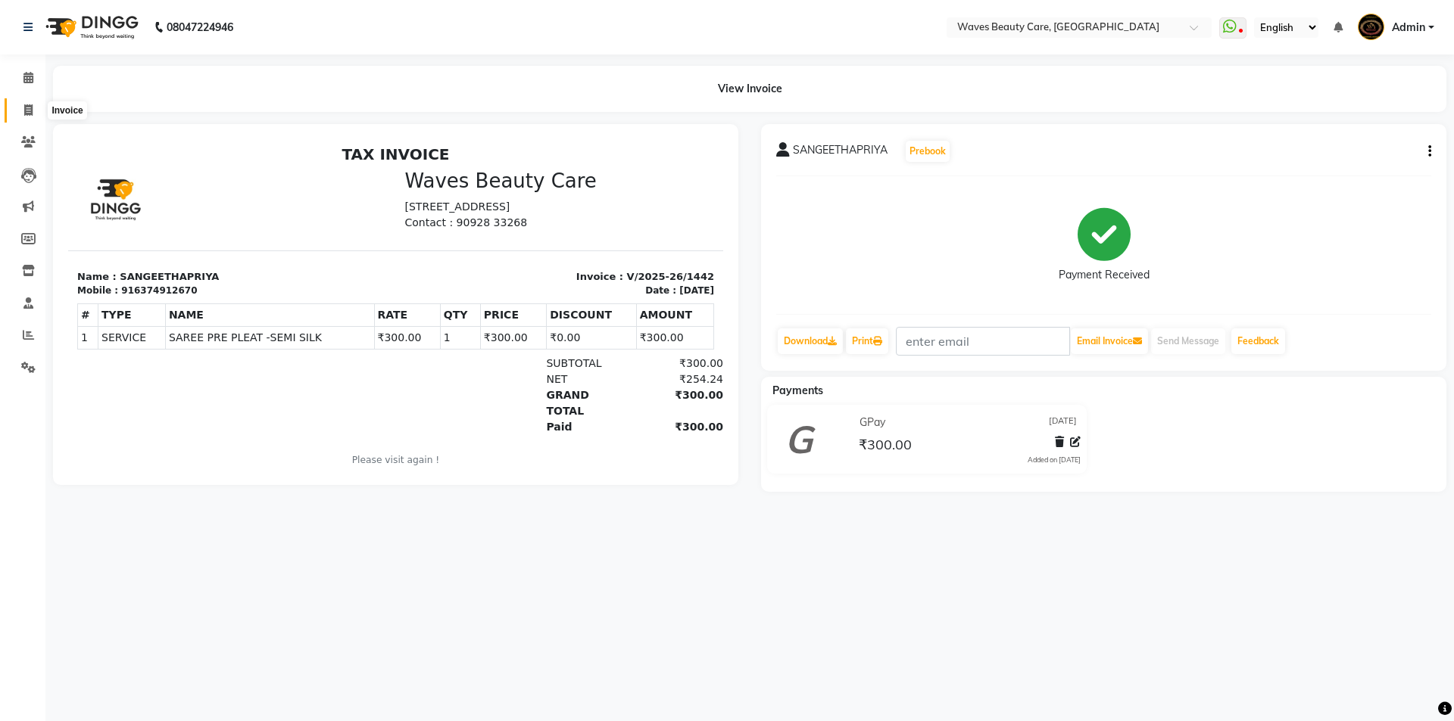
click at [29, 114] on icon at bounding box center [28, 109] width 8 height 11
select select "service"
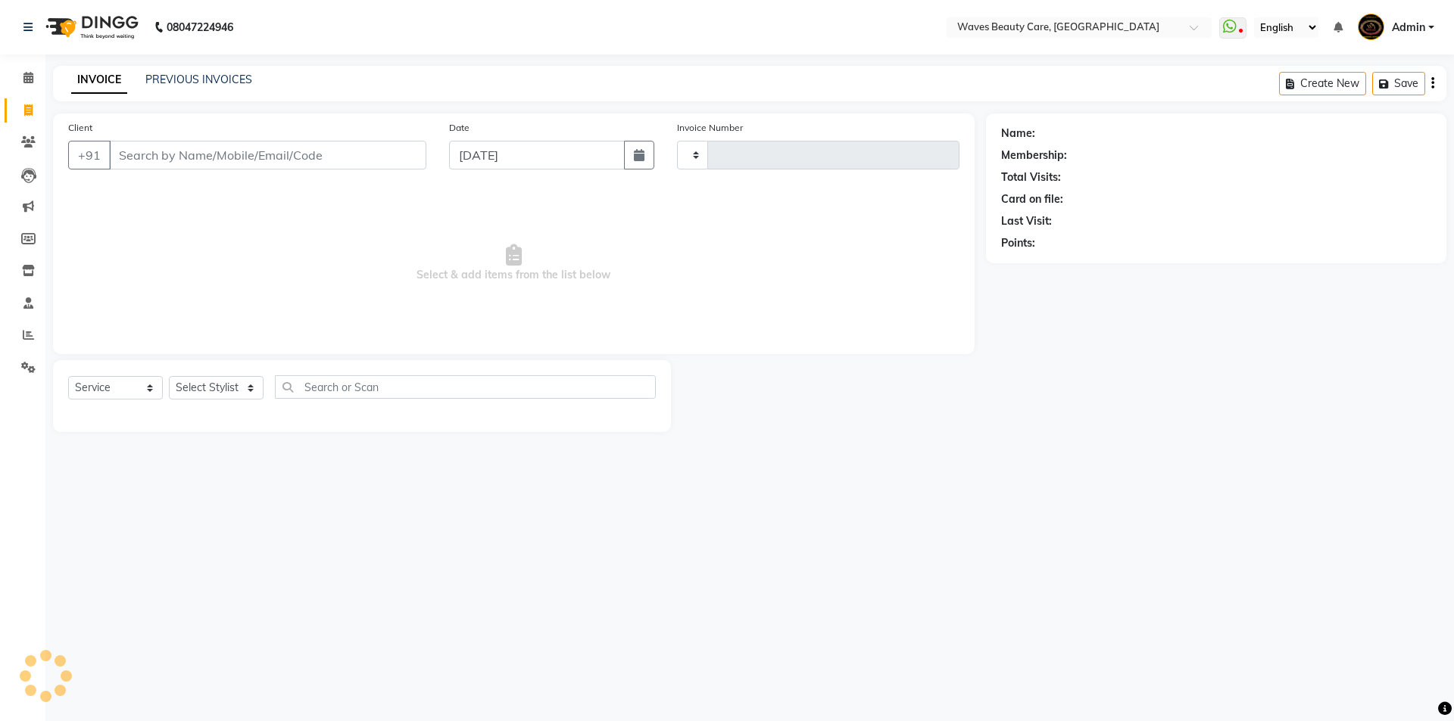
type input "1443"
select select "5946"
click at [153, 154] on input "Client" at bounding box center [267, 155] width 317 height 29
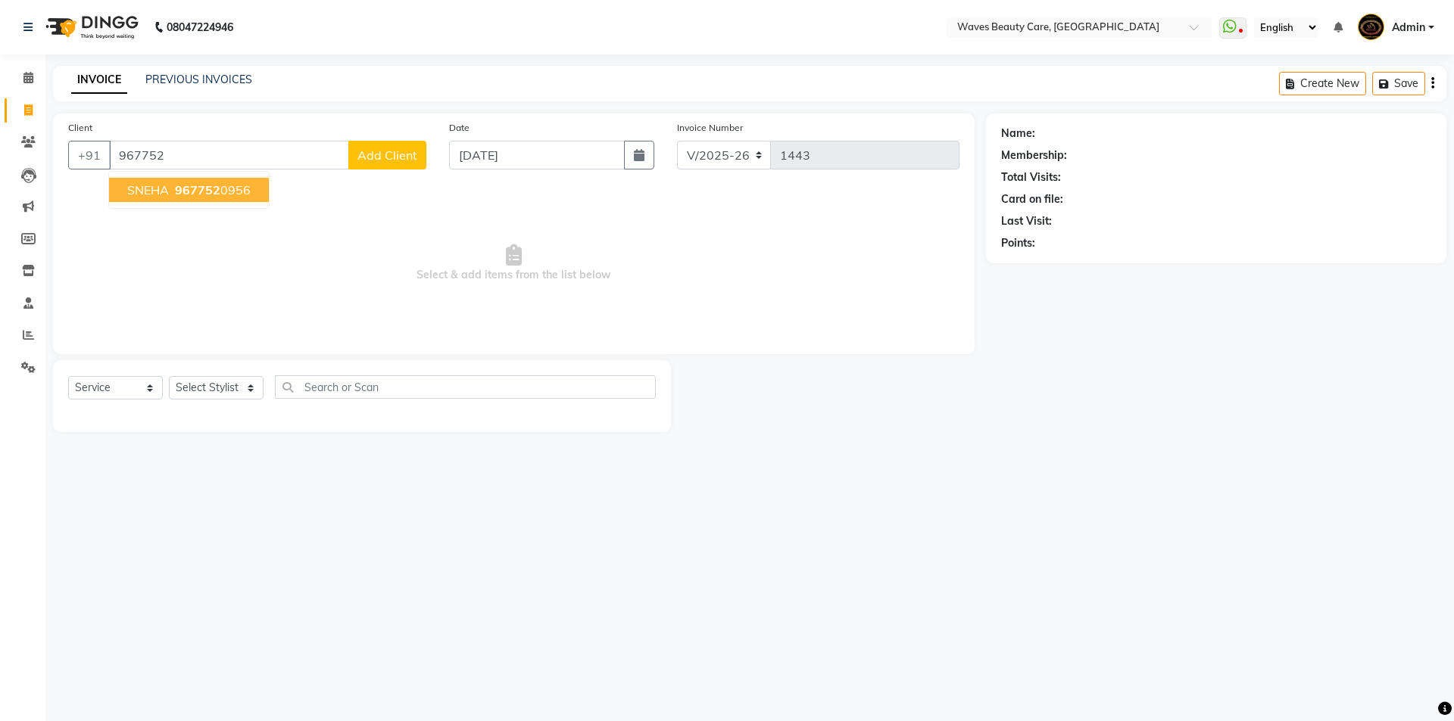
click at [163, 195] on span "SNEHA" at bounding box center [148, 189] width 42 height 15
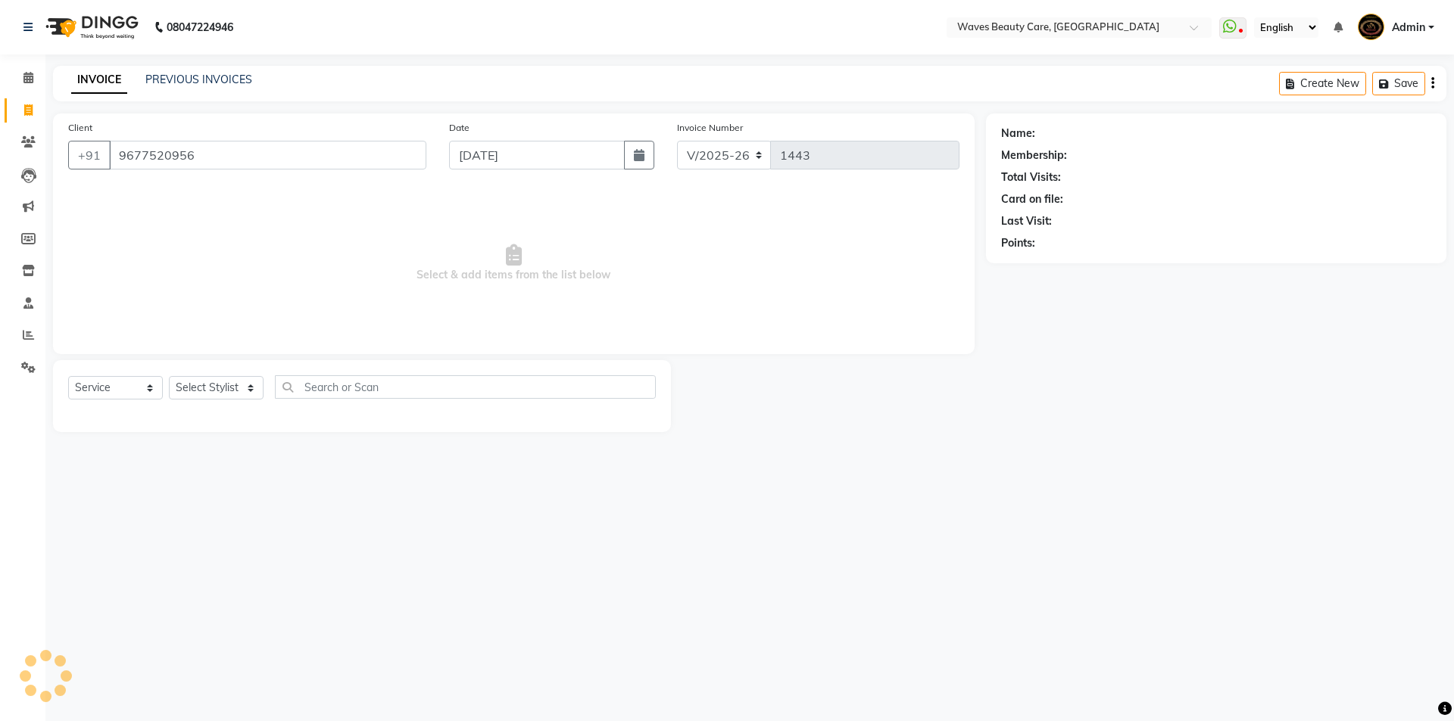
type input "9677520956"
click at [233, 391] on select "Select Stylist ANJU DIVYA Yoganandhi [PERSON_NAME]" at bounding box center [216, 387] width 95 height 23
select select "42426"
click at [169, 376] on select "Select Stylist ANJU DIVYA Yoganandhi [PERSON_NAME]" at bounding box center [216, 387] width 95 height 23
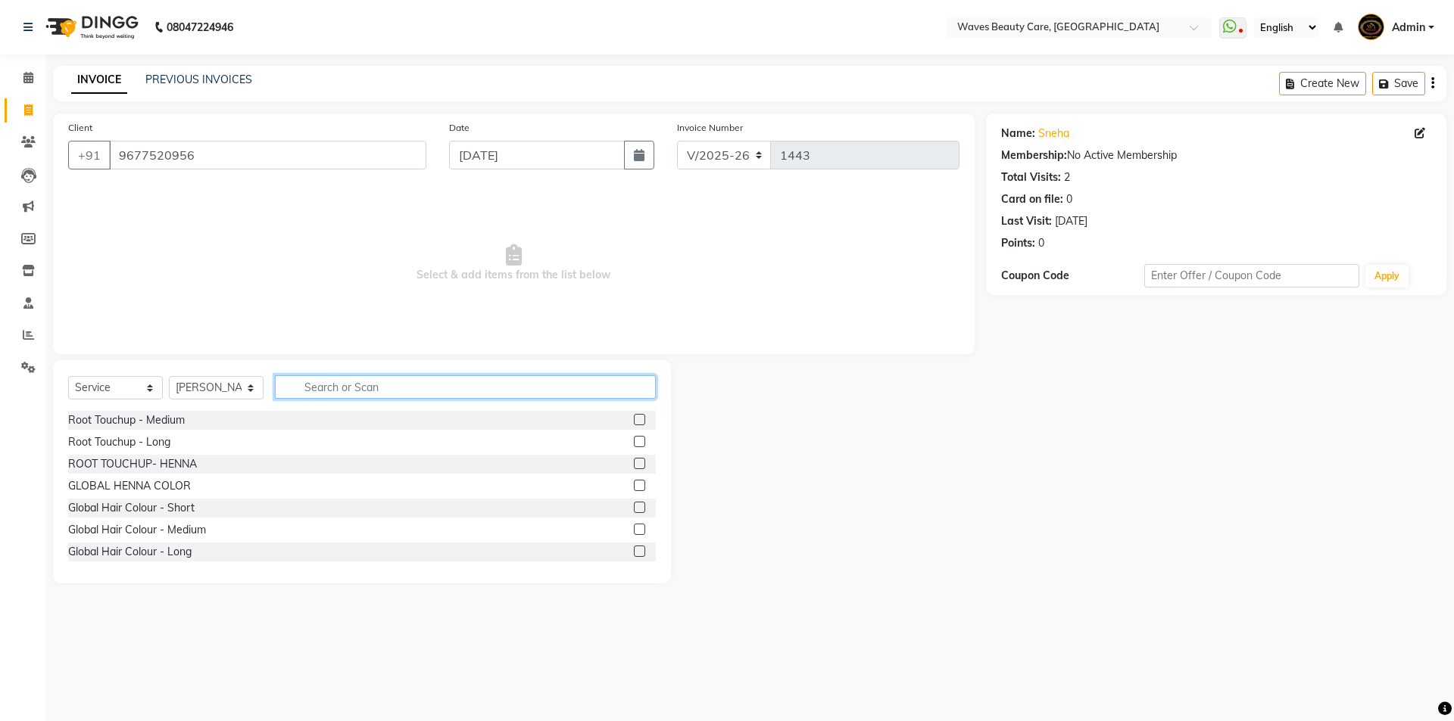
click at [331, 388] on input "text" at bounding box center [465, 386] width 381 height 23
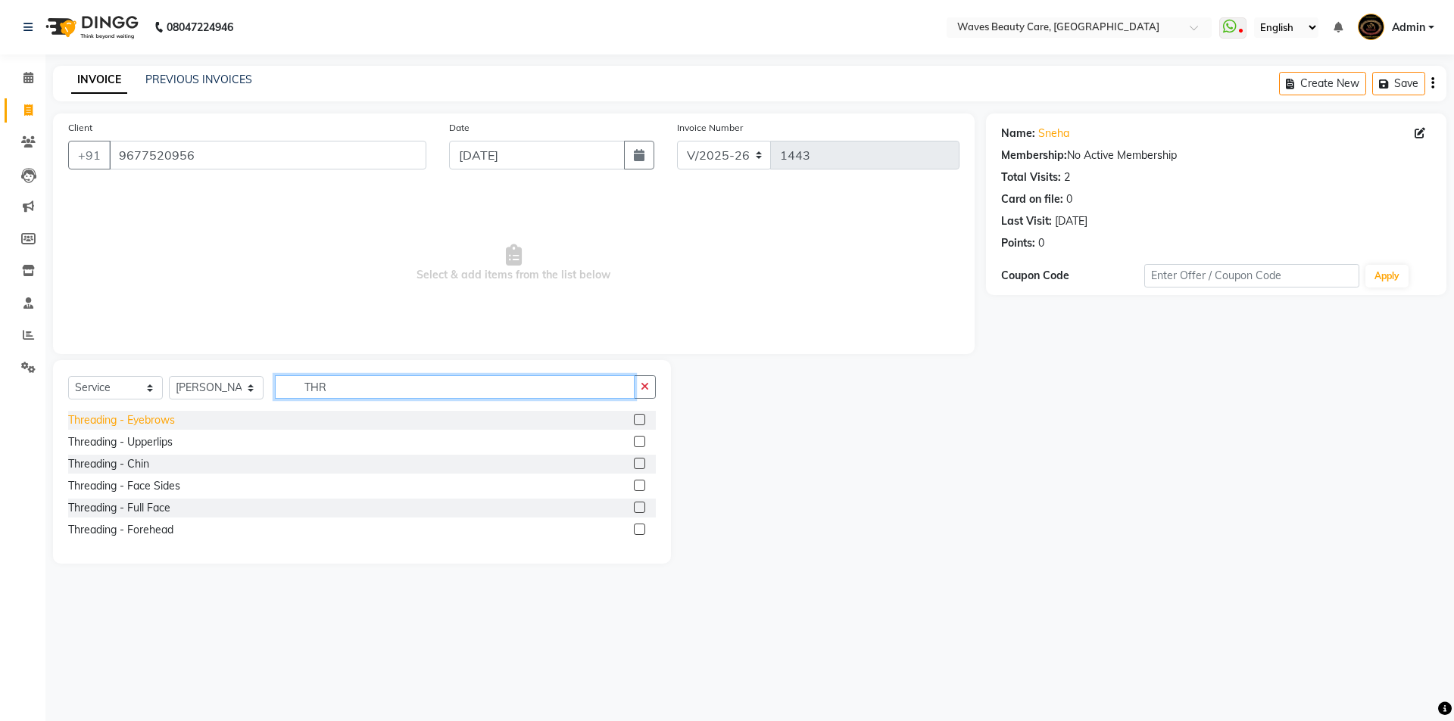
type input "THR"
click at [171, 425] on div "Threading - Eyebrows" at bounding box center [121, 421] width 107 height 16
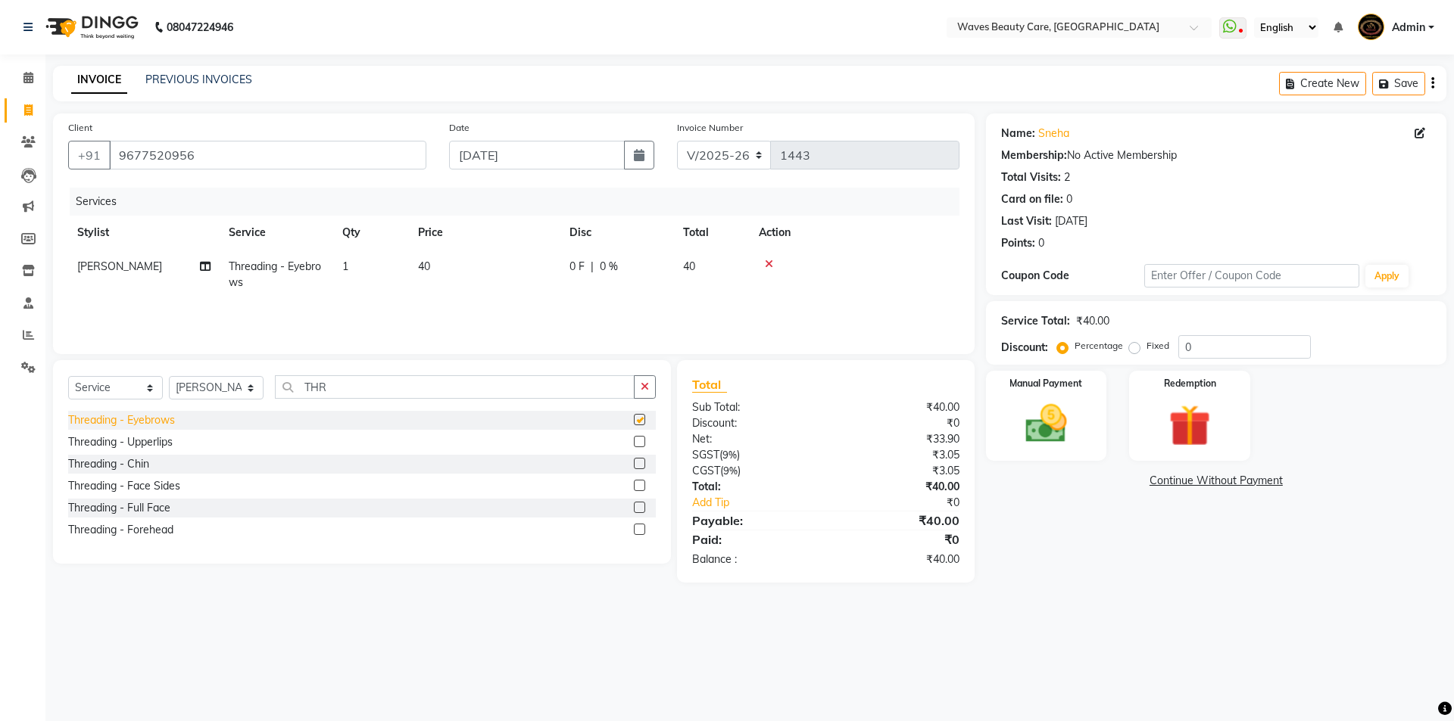
checkbox input "false"
click at [1056, 444] on img at bounding box center [1046, 424] width 70 height 50
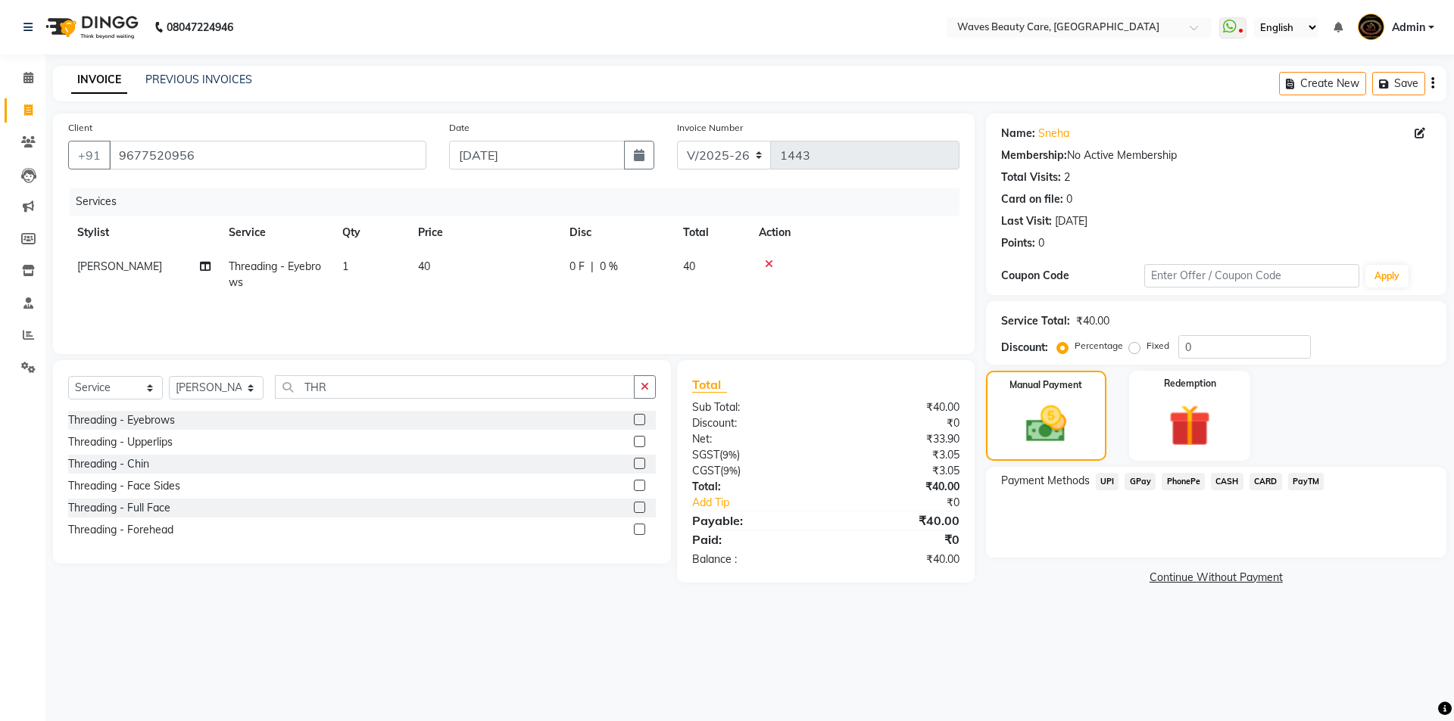
click at [1229, 483] on span "CASH" at bounding box center [1227, 481] width 33 height 17
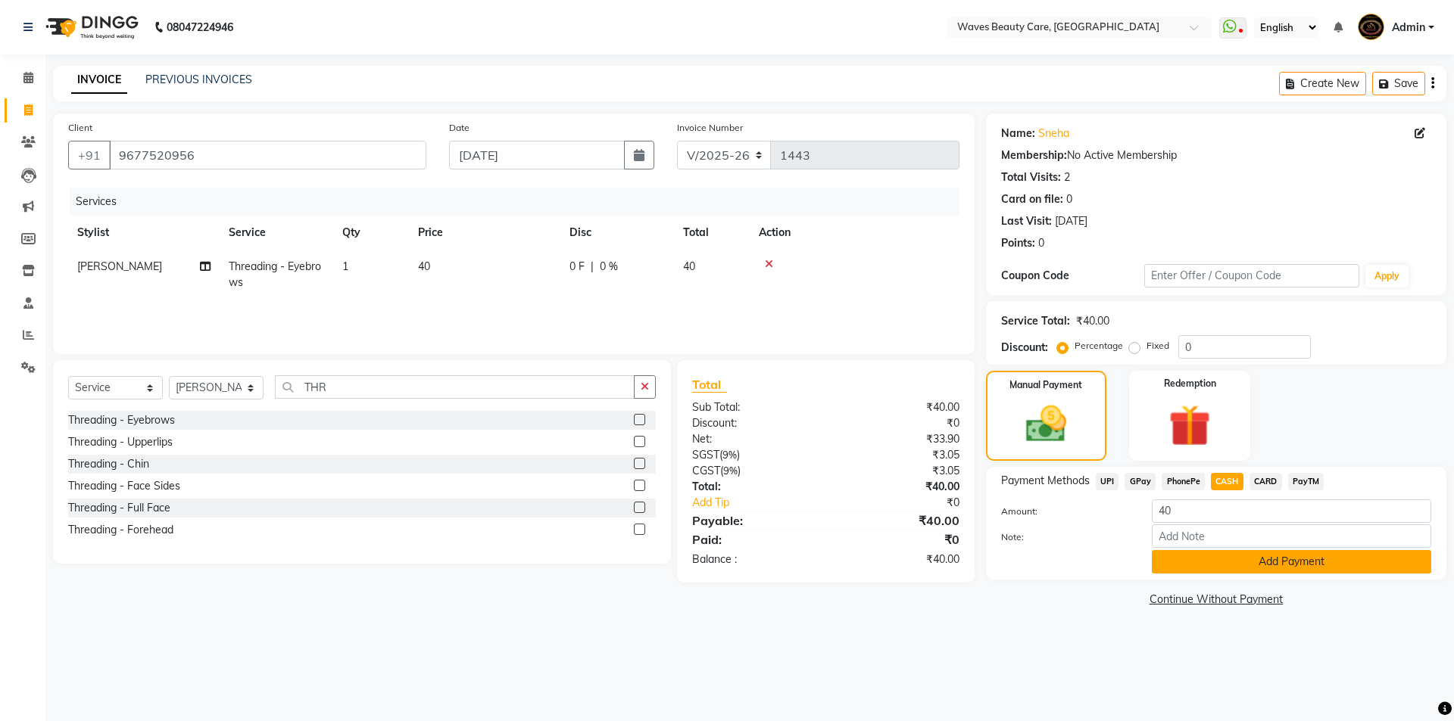
click at [1214, 554] on button "Add Payment" at bounding box center [1290, 561] width 279 height 23
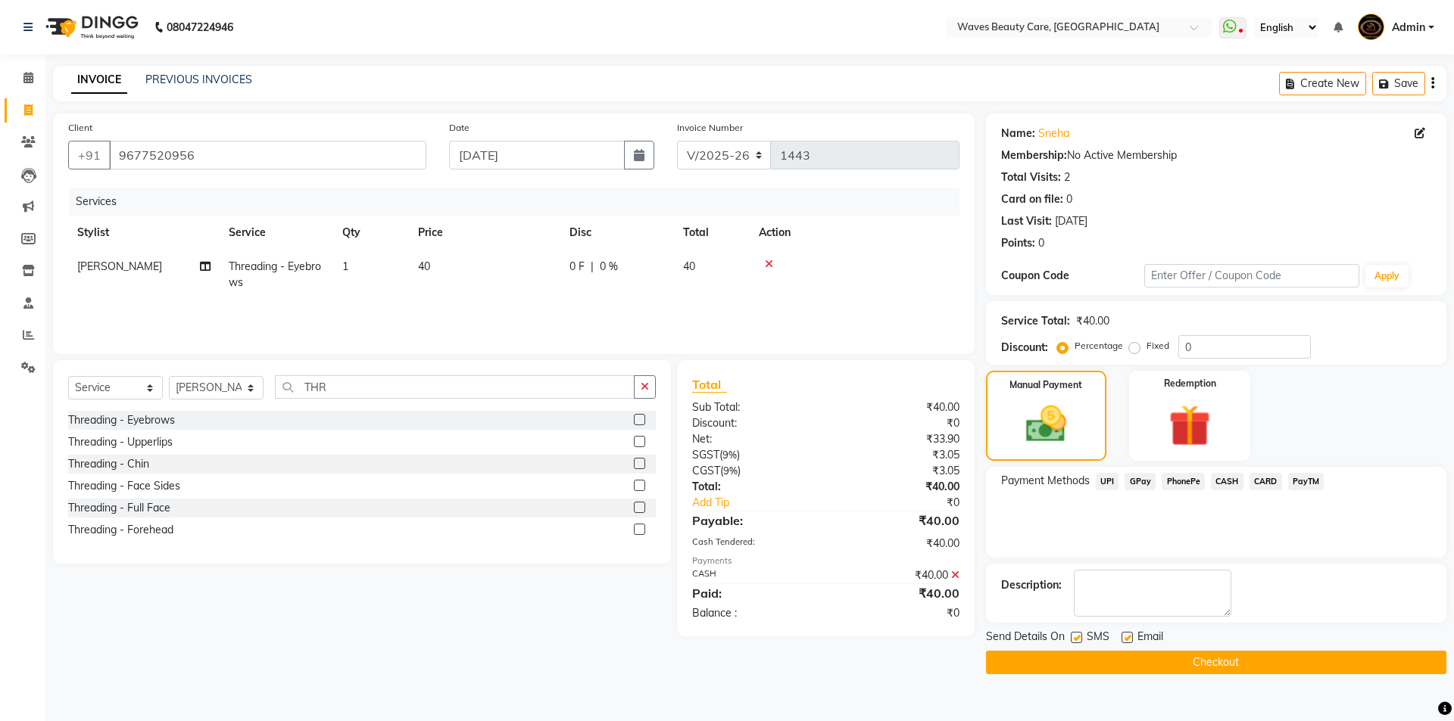
click at [1108, 662] on button "Checkout" at bounding box center [1216, 662] width 460 height 23
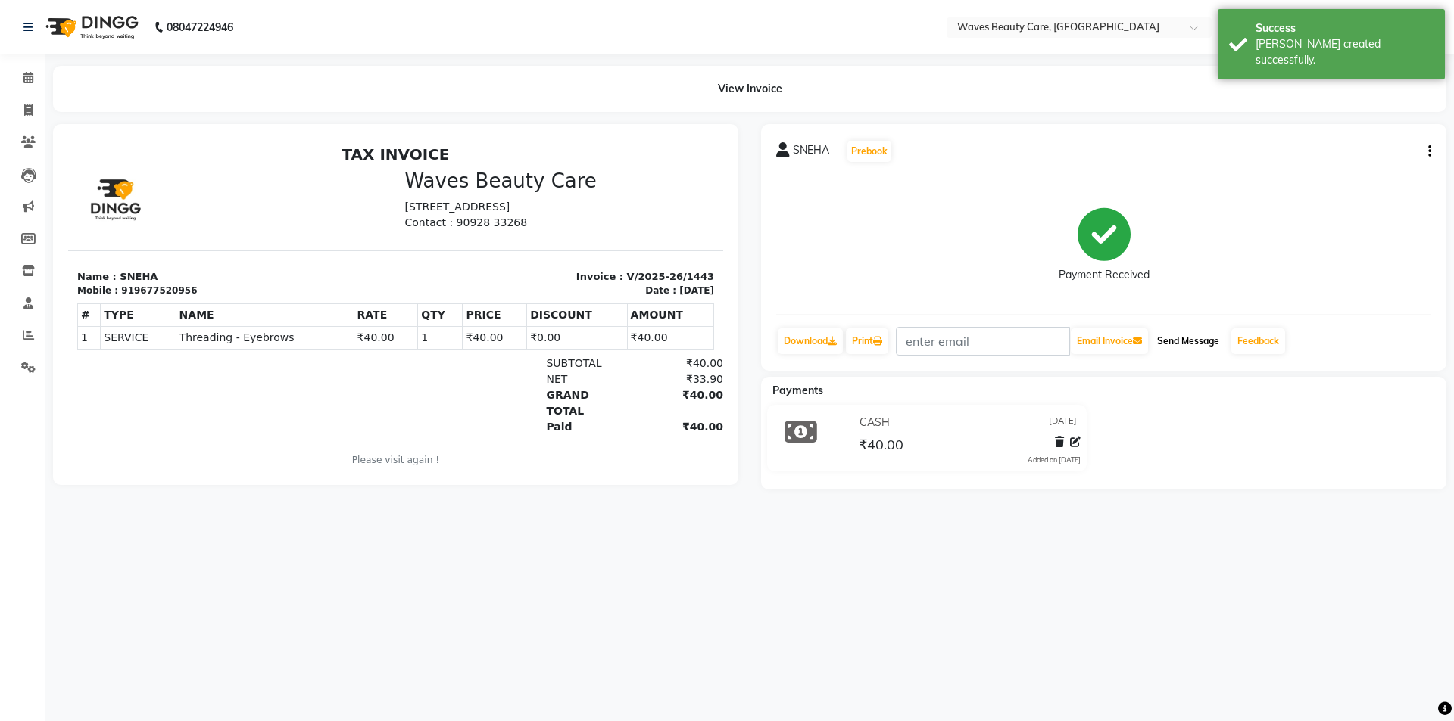
click at [1203, 340] on button "Send Message" at bounding box center [1188, 342] width 74 height 26
